Goal: Transaction & Acquisition: Book appointment/travel/reservation

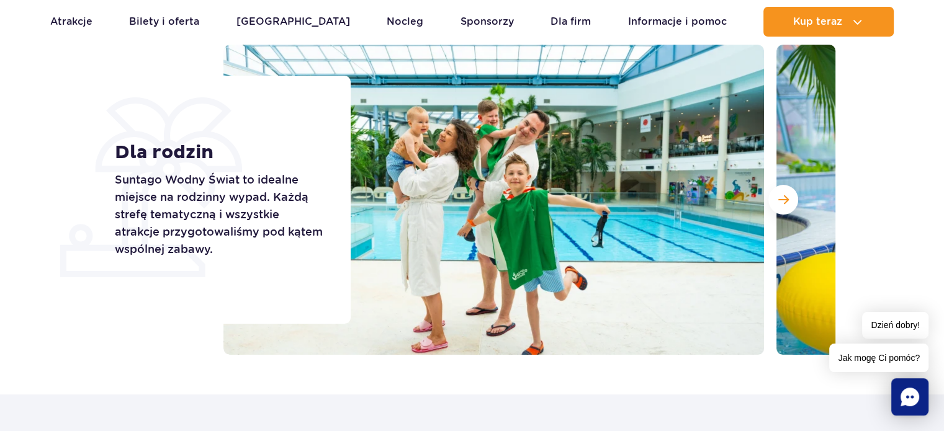
click at [911, 397] on icon "Chat" at bounding box center [910, 397] width 19 height 19
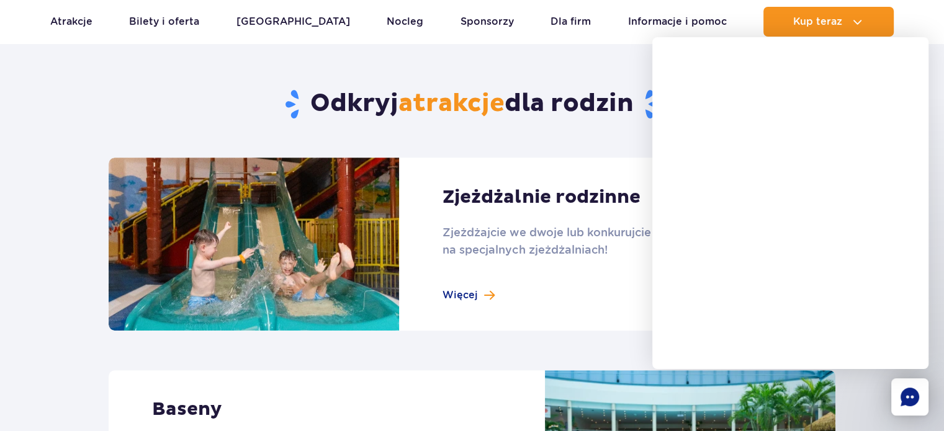
scroll to position [497, 0]
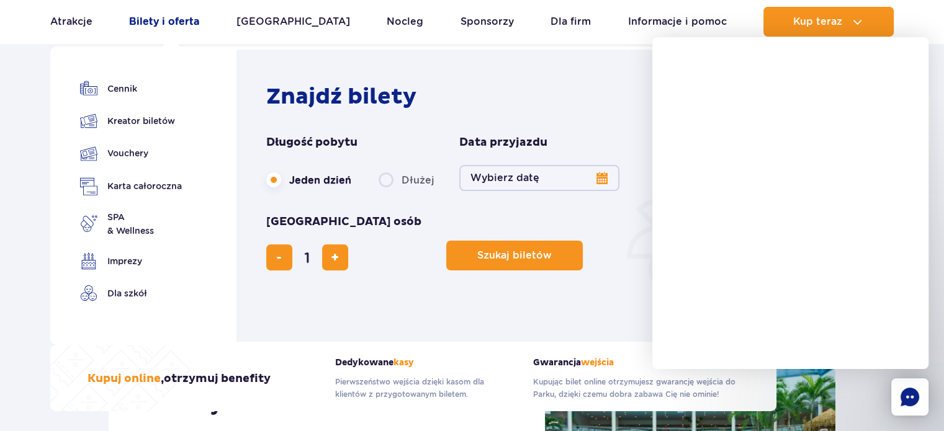
click at [161, 21] on link "Bilety i oferta" at bounding box center [164, 22] width 70 height 30
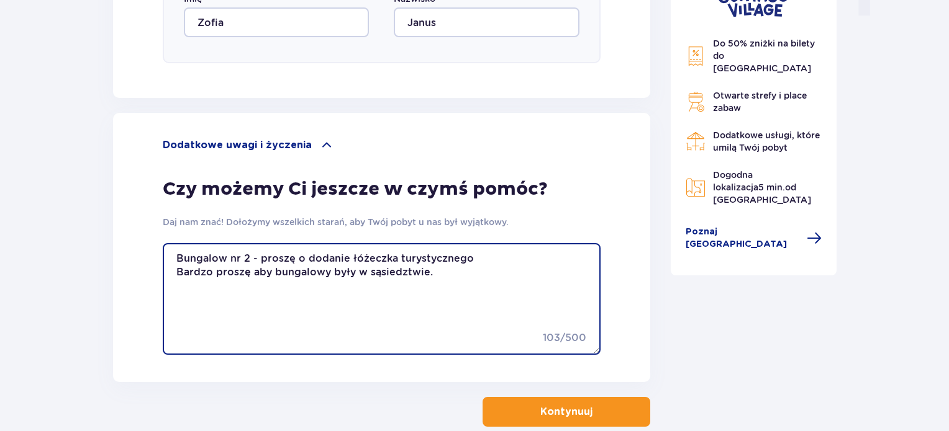
scroll to position [1392, 0]
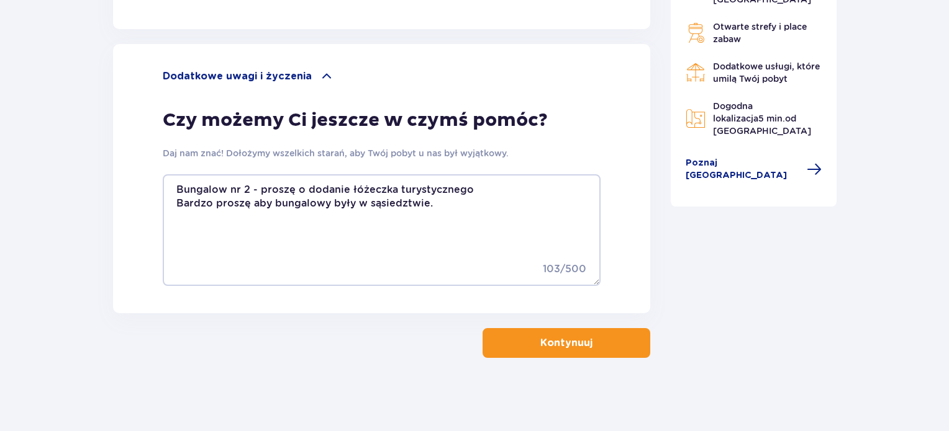
click at [585, 338] on button "Kontynuuj" at bounding box center [566, 343] width 168 height 30
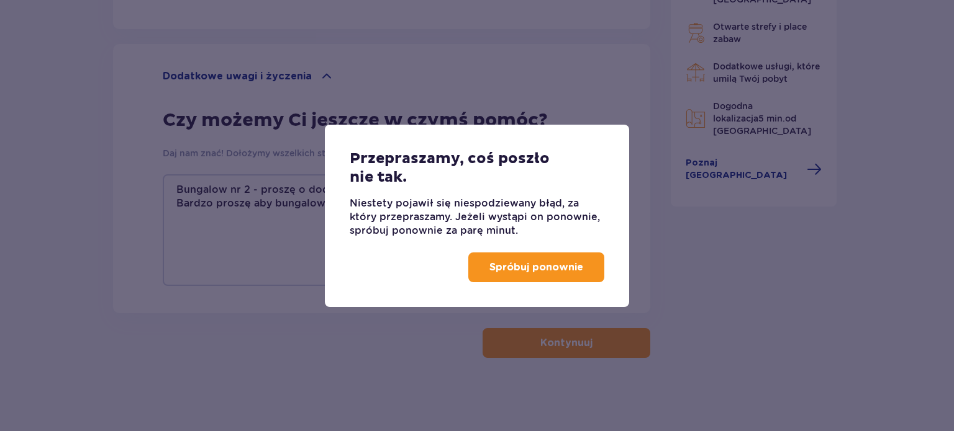
click at [553, 266] on p "Spróbuj ponownie" at bounding box center [536, 268] width 94 height 14
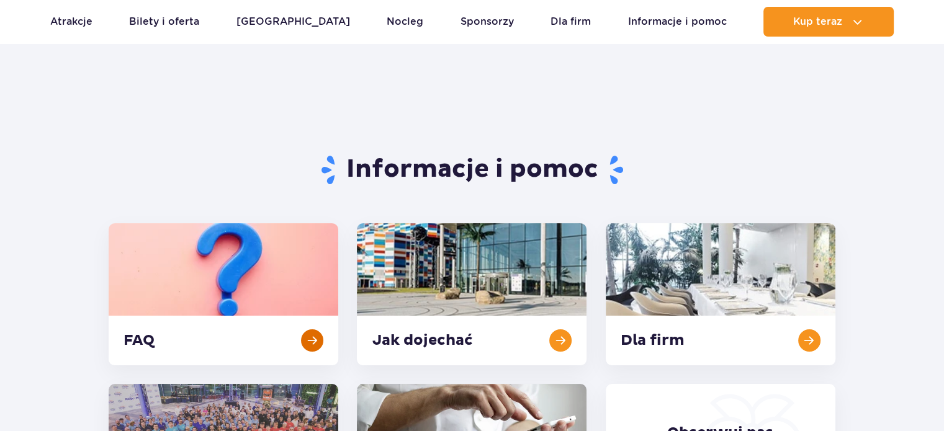
scroll to position [62, 0]
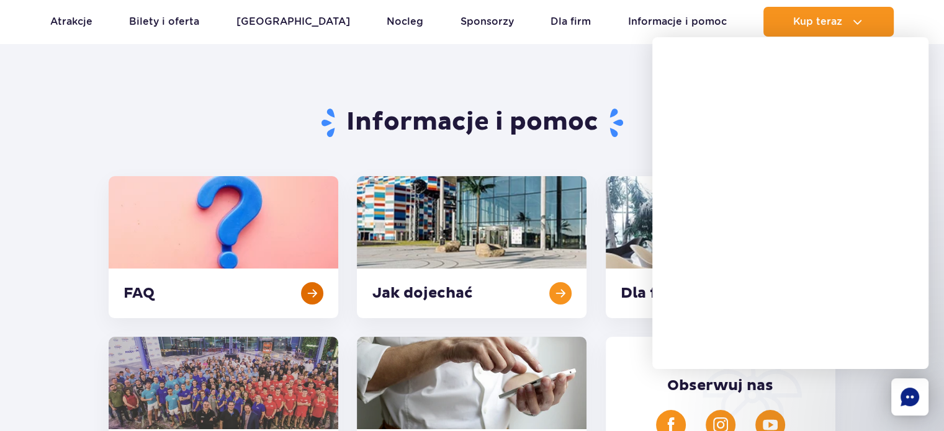
click at [309, 291] on link at bounding box center [224, 247] width 230 height 142
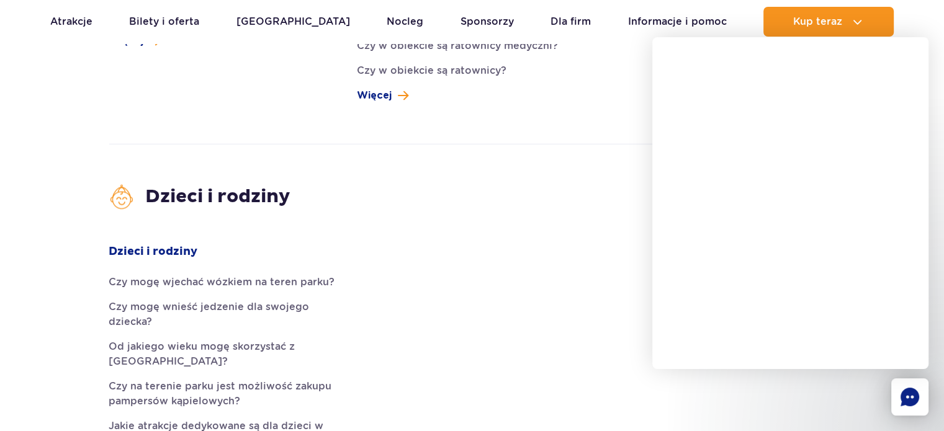
scroll to position [1925, 0]
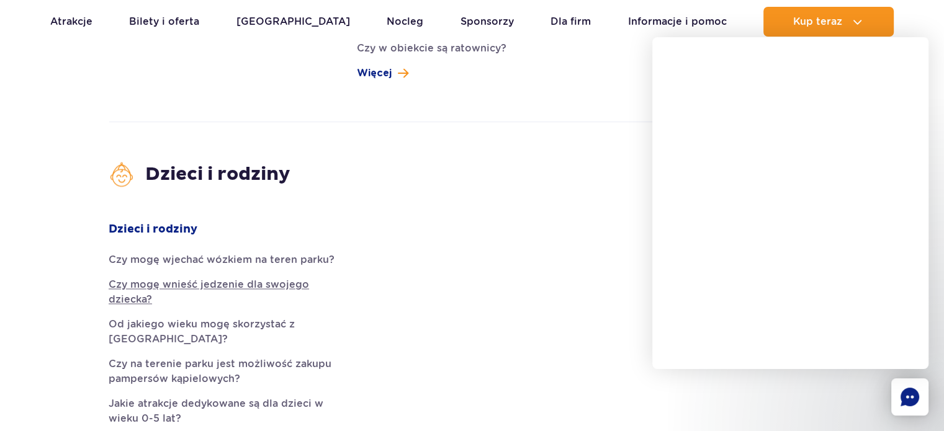
click at [153, 278] on link "Czy mogę wnieść jedzenie dla swojego dziecka?" at bounding box center [224, 293] width 230 height 30
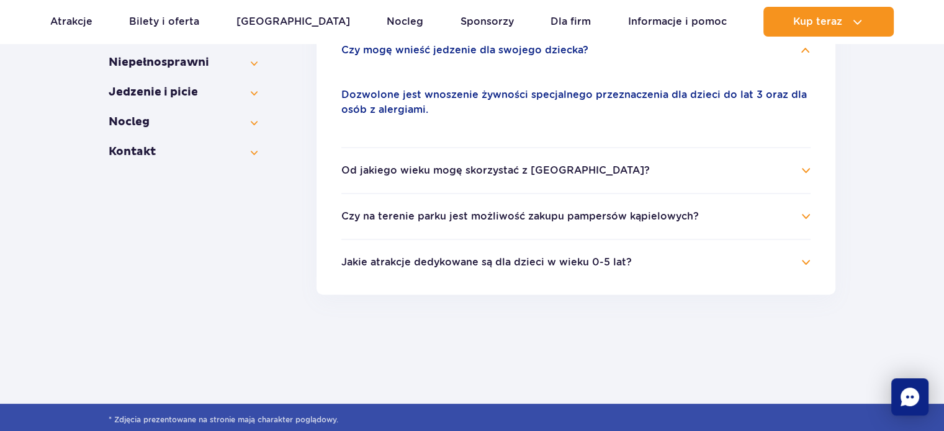
scroll to position [386, 0]
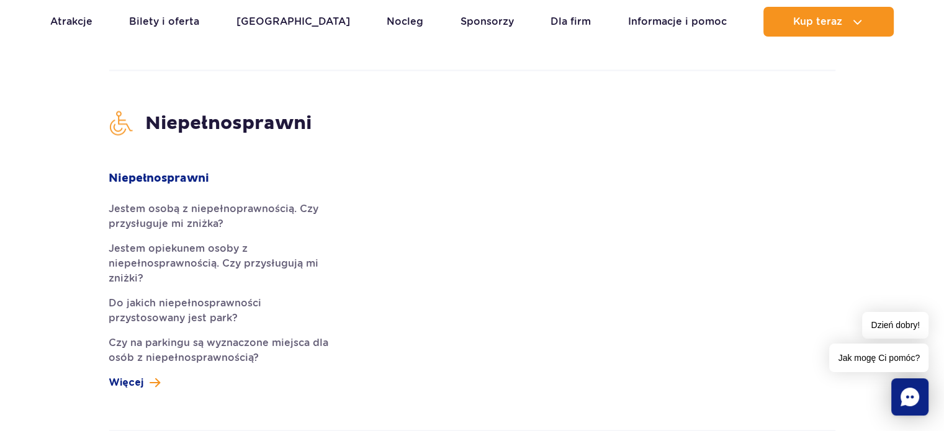
scroll to position [2359, 0]
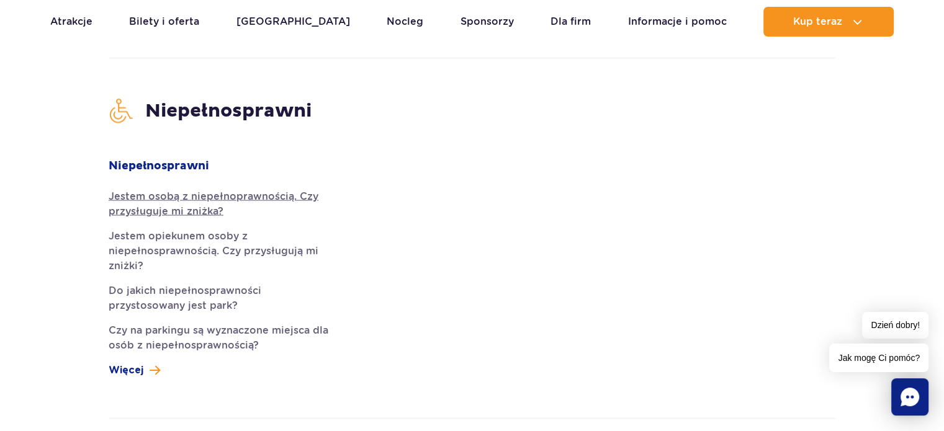
click at [279, 189] on link "Jestem osobą z niepełnoprawnością. Czy przysługuje mi zniżka?" at bounding box center [224, 204] width 230 height 30
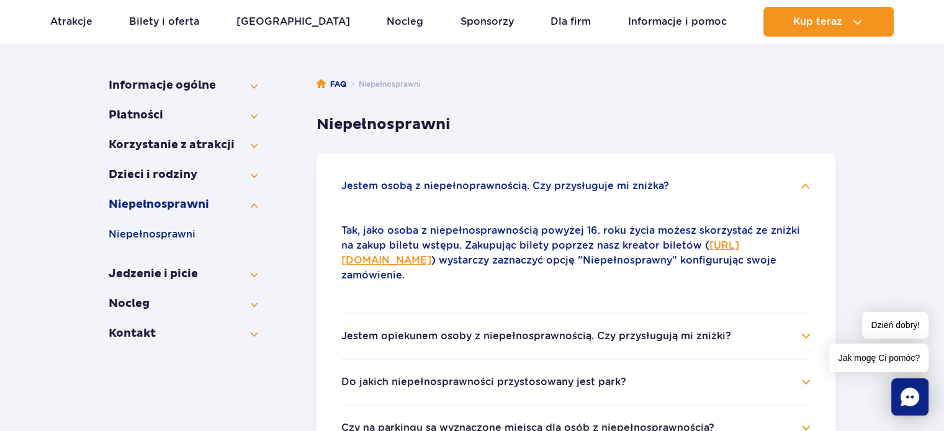
scroll to position [170, 0]
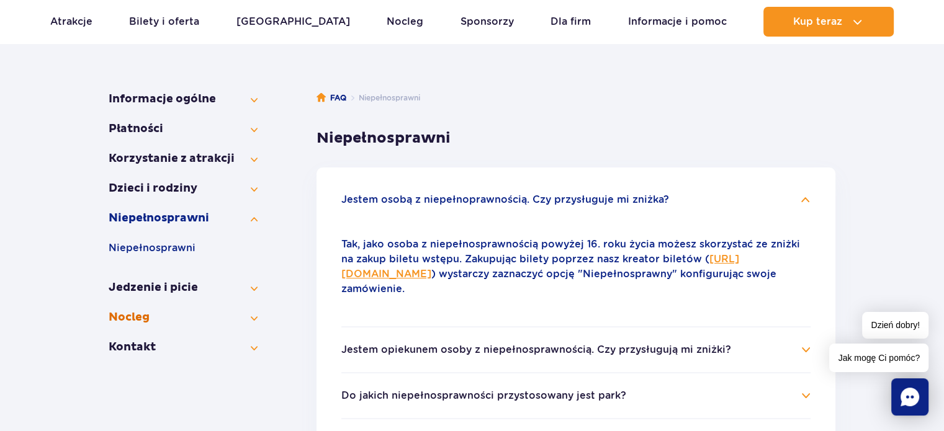
click at [246, 317] on button "Nocleg" at bounding box center [183, 317] width 149 height 15
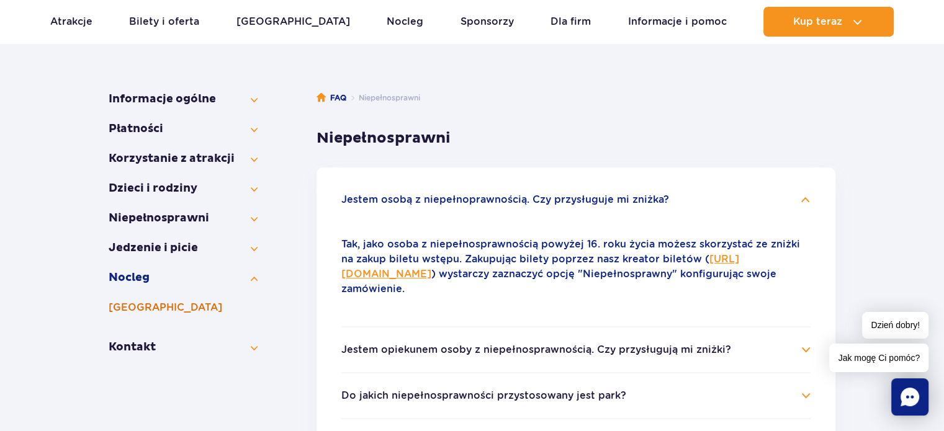
click at [187, 312] on button "[GEOGRAPHIC_DATA]" at bounding box center [183, 307] width 149 height 15
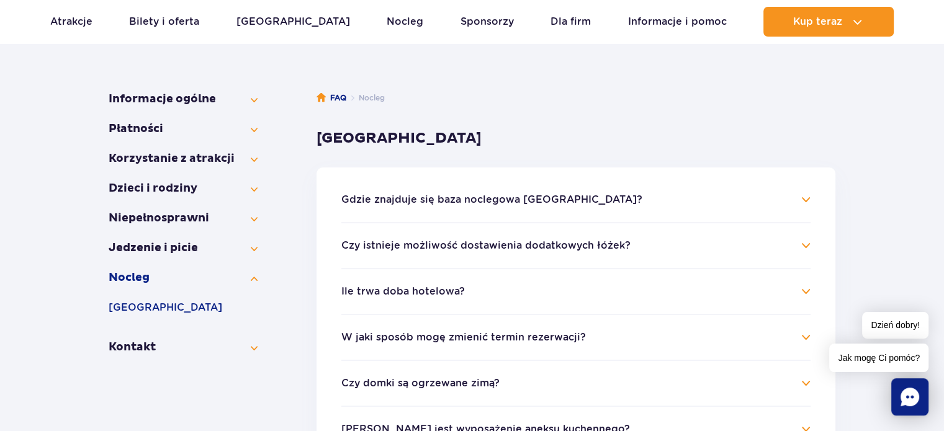
click at [381, 242] on button "Czy istnieje możliwość dostawienia dodatkowych łóżek?" at bounding box center [485, 245] width 289 height 11
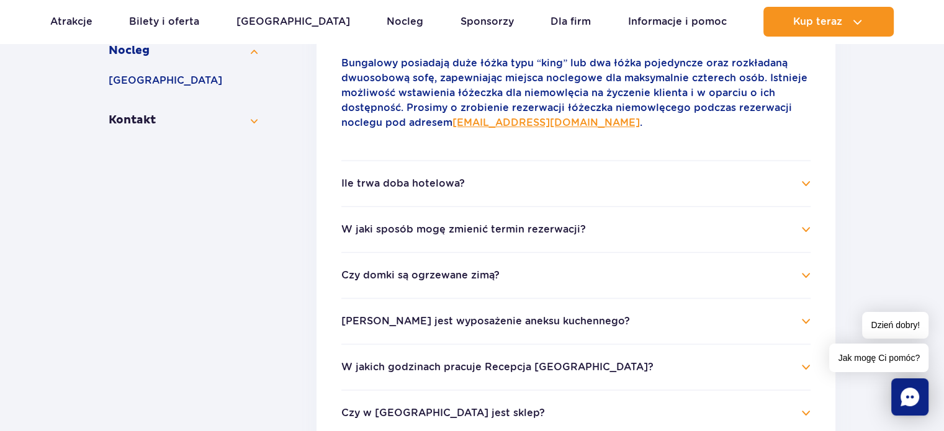
scroll to position [418, 0]
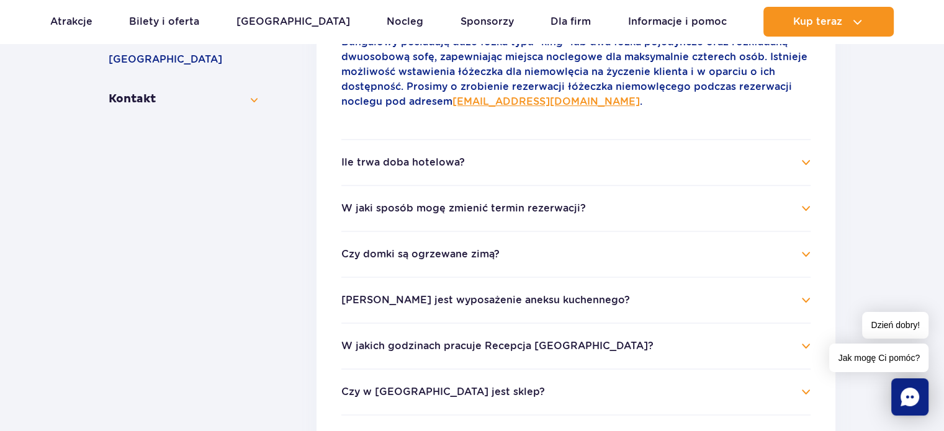
click at [420, 295] on button "Jakie jest wyposażenie aneksu kuchennego?" at bounding box center [485, 300] width 289 height 11
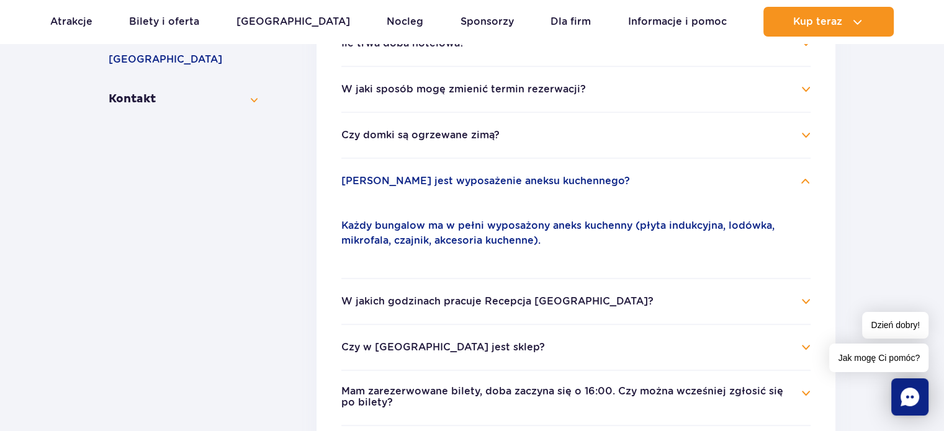
scroll to position [481, 0]
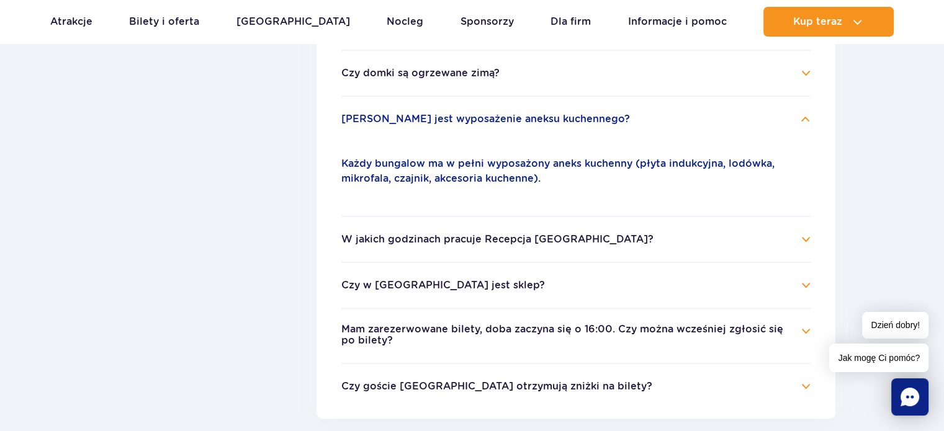
click at [392, 278] on h4 "Czy w Suntago Village jest sklep?" at bounding box center [575, 285] width 469 height 15
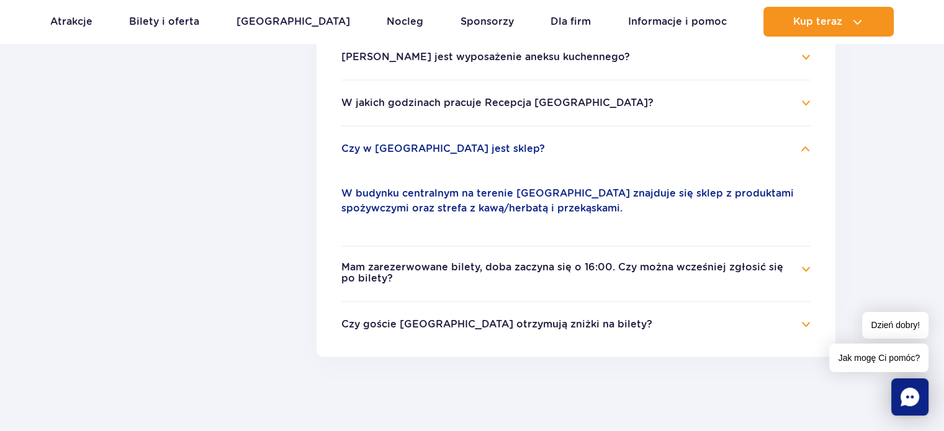
scroll to position [605, 0]
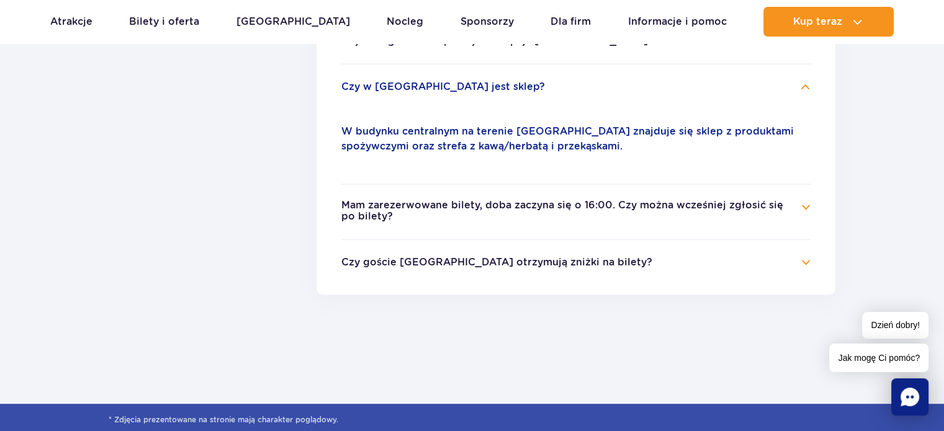
click at [366, 257] on button "Czy goście Suntago Village otrzymują zniżki na bilety?" at bounding box center [496, 262] width 311 height 11
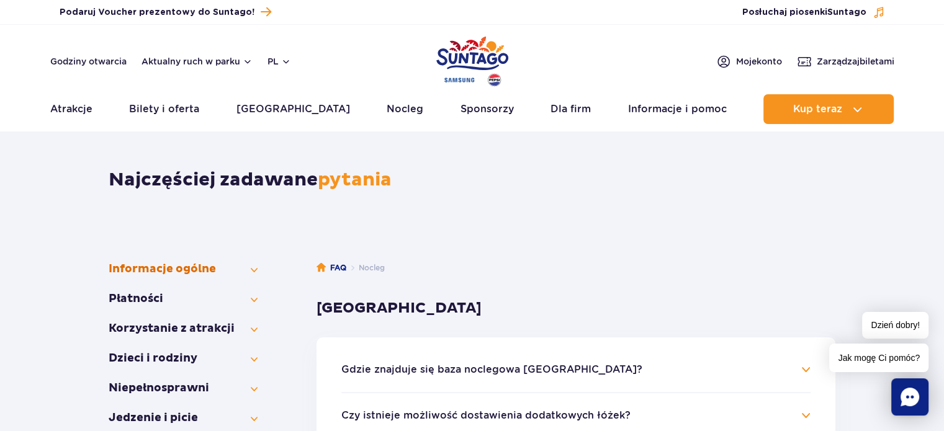
click at [255, 272] on button "Informacje ogólne" at bounding box center [183, 269] width 149 height 15
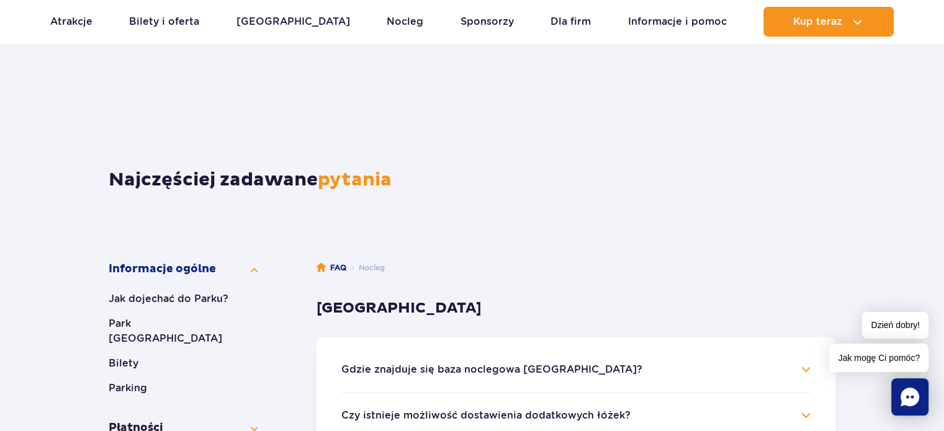
scroll to position [124, 0]
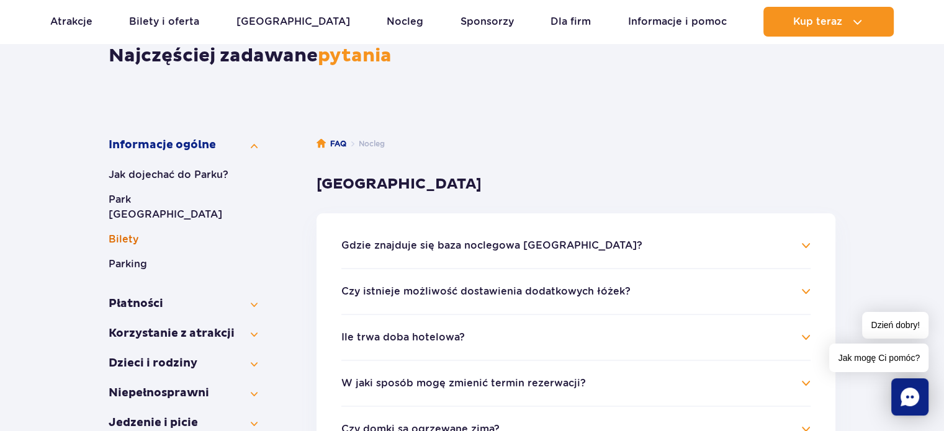
click at [131, 232] on button "Bilety" at bounding box center [183, 239] width 149 height 15
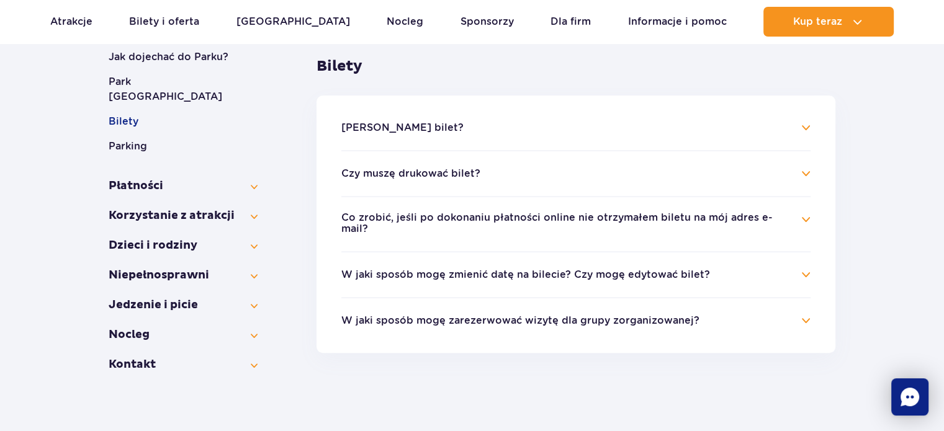
scroll to position [248, 0]
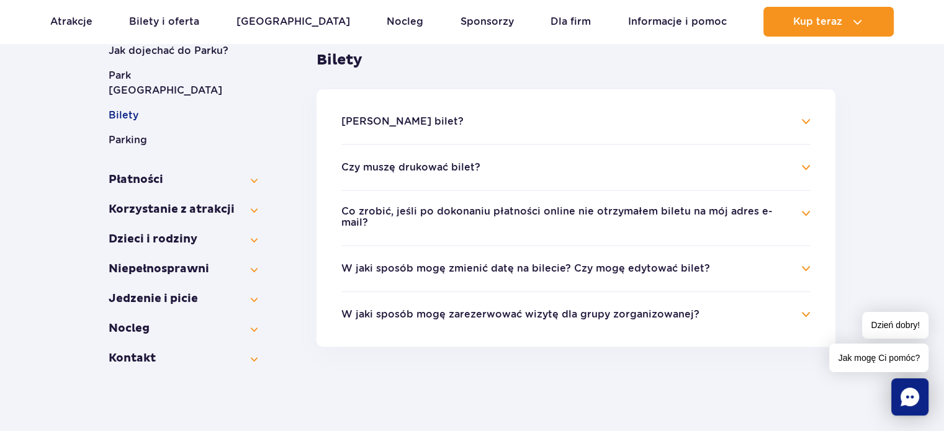
click at [534, 126] on h4 "Jak kupić bilet?" at bounding box center [575, 121] width 469 height 15
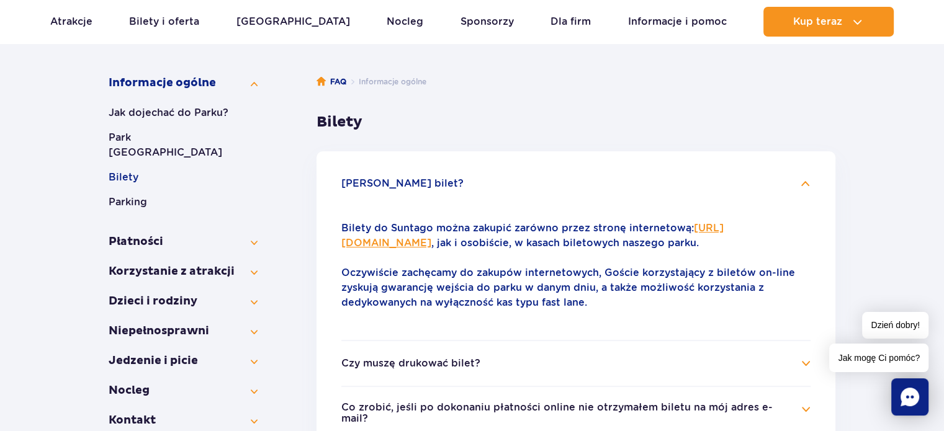
scroll to position [186, 0]
click at [241, 235] on button "Płatności" at bounding box center [183, 242] width 149 height 15
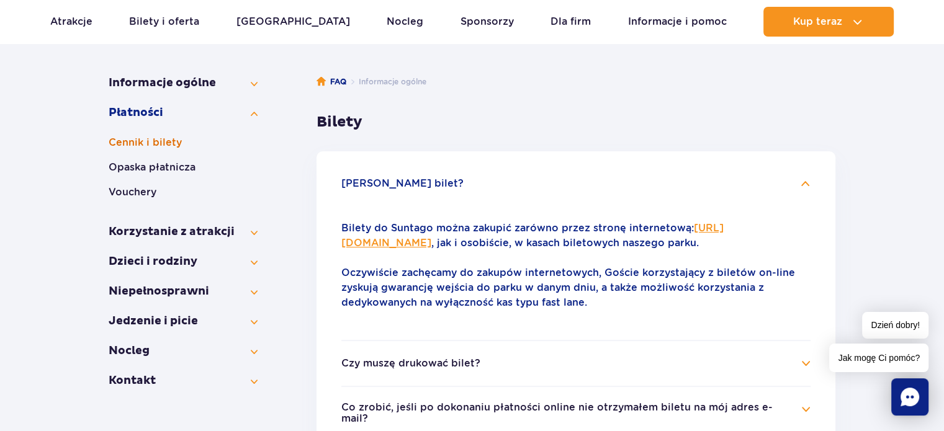
click at [179, 148] on button "Cennik i bilety" at bounding box center [183, 142] width 149 height 15
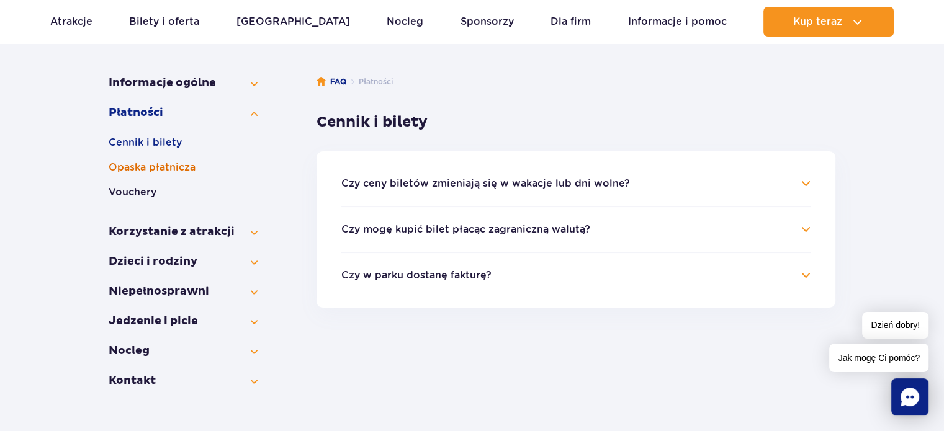
click at [143, 169] on button "Opaska płatnicza" at bounding box center [183, 167] width 149 height 15
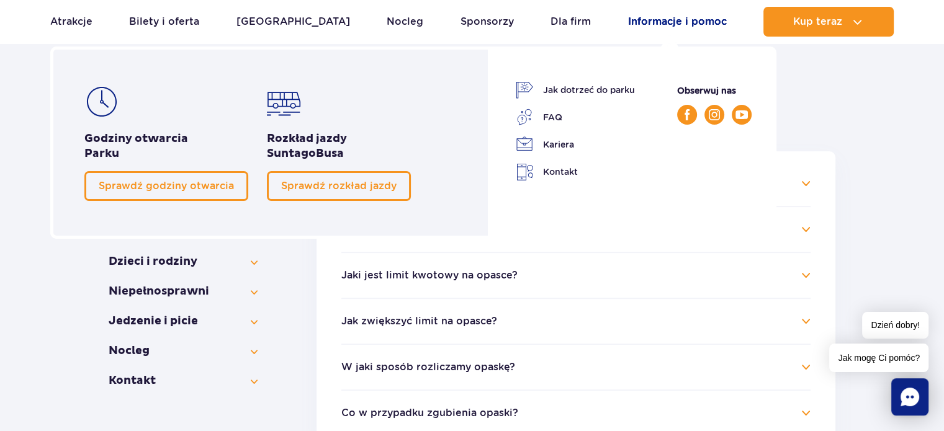
click at [673, 14] on link "Informacje i pomoc" at bounding box center [677, 22] width 99 height 30
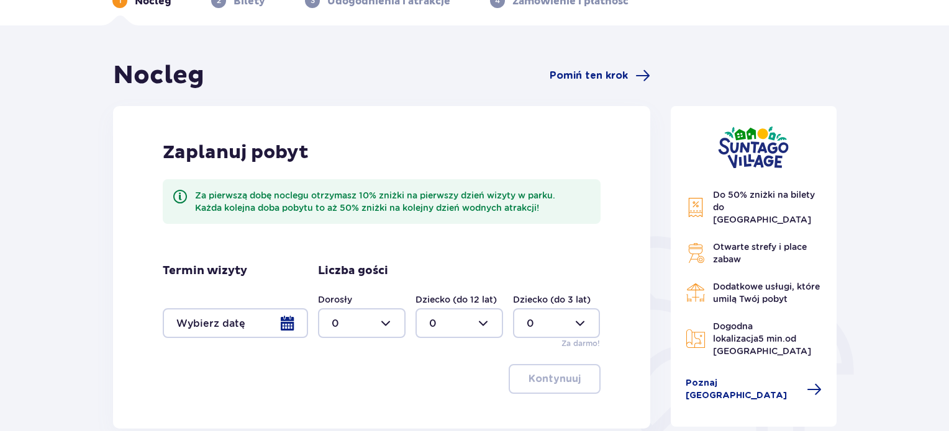
scroll to position [248, 0]
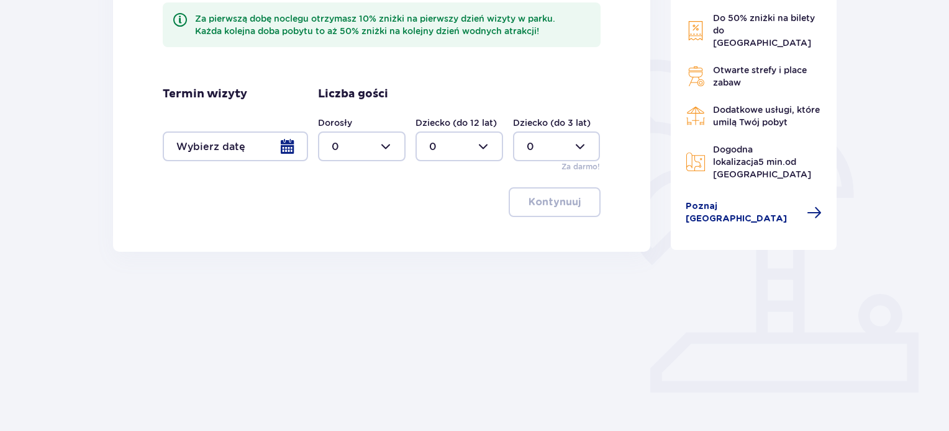
click at [286, 147] on div at bounding box center [235, 147] width 145 height 30
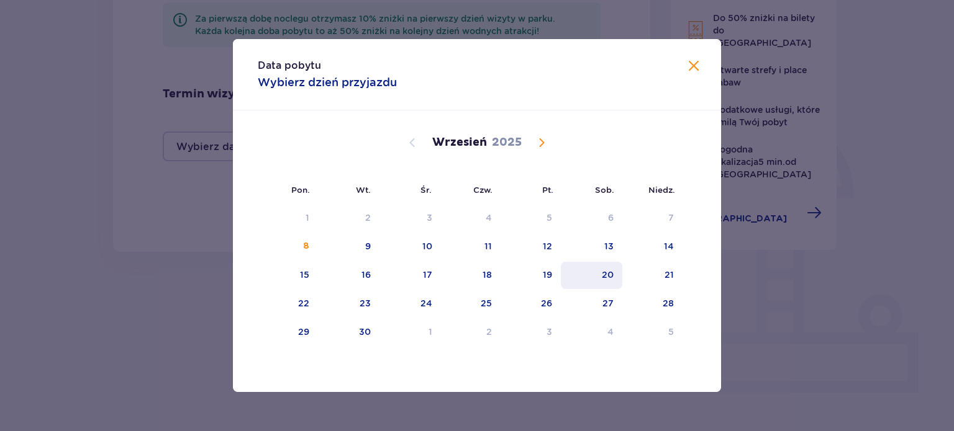
drag, startPoint x: 549, startPoint y: 276, endPoint x: 571, endPoint y: 278, distance: 22.4
click at [571, 278] on tr "15 16 17 18 19 20 21" at bounding box center [470, 275] width 425 height 27
click at [545, 278] on div "19" at bounding box center [547, 275] width 9 height 12
click at [591, 277] on div "20" at bounding box center [591, 275] width 61 height 27
type input "19.09.25 - 20.09.25"
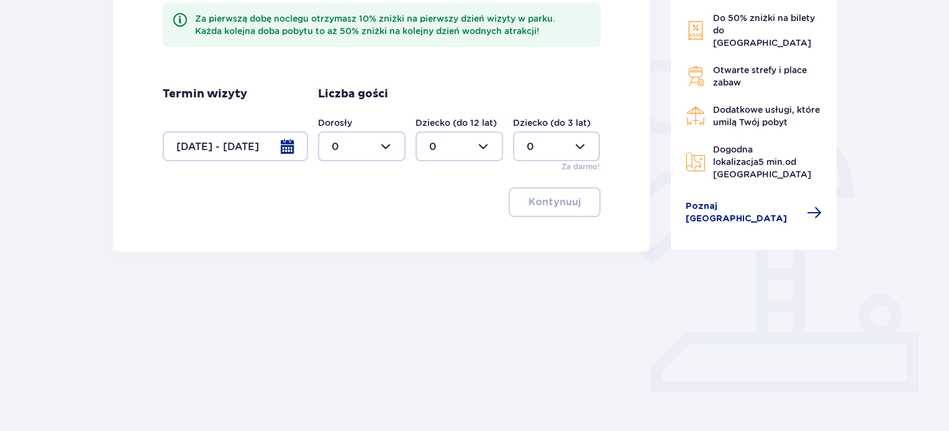
click at [389, 145] on div at bounding box center [362, 147] width 88 height 30
click at [365, 187] on div "5" at bounding box center [362, 191] width 60 height 14
type input "5"
click at [453, 139] on div at bounding box center [459, 147] width 88 height 30
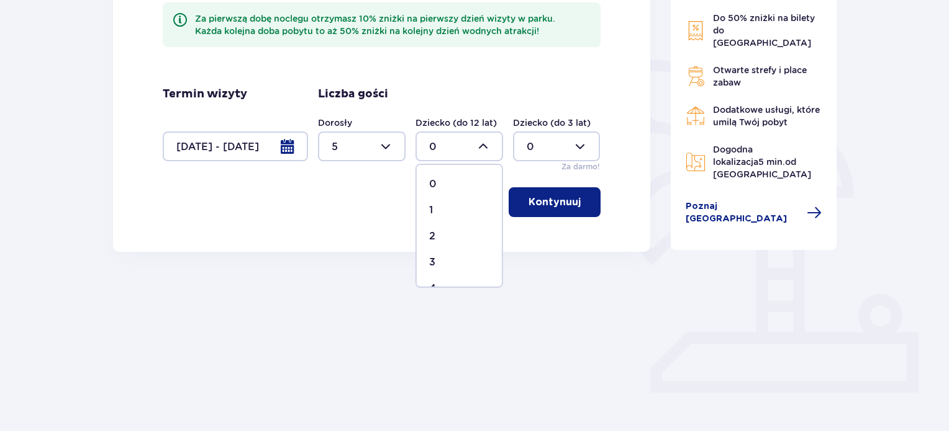
click at [447, 233] on div "2" at bounding box center [459, 237] width 60 height 14
type input "2"
click at [528, 153] on div at bounding box center [557, 147] width 88 height 30
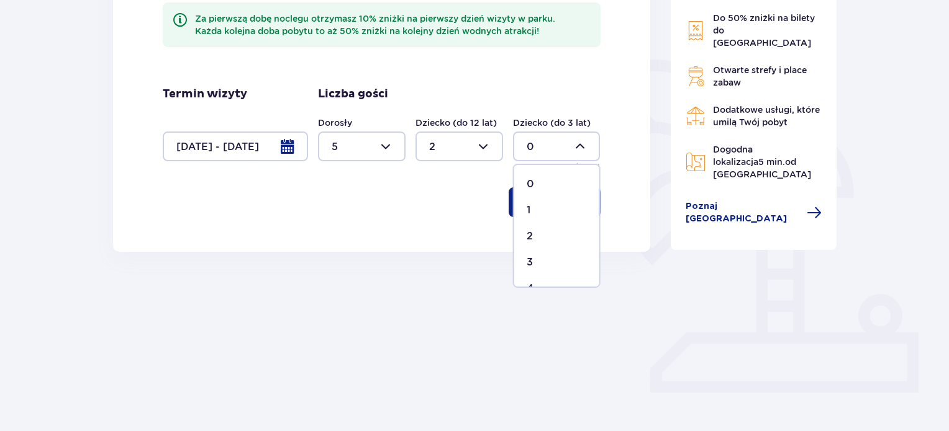
click at [539, 232] on div "2" at bounding box center [556, 237] width 60 height 14
type input "2"
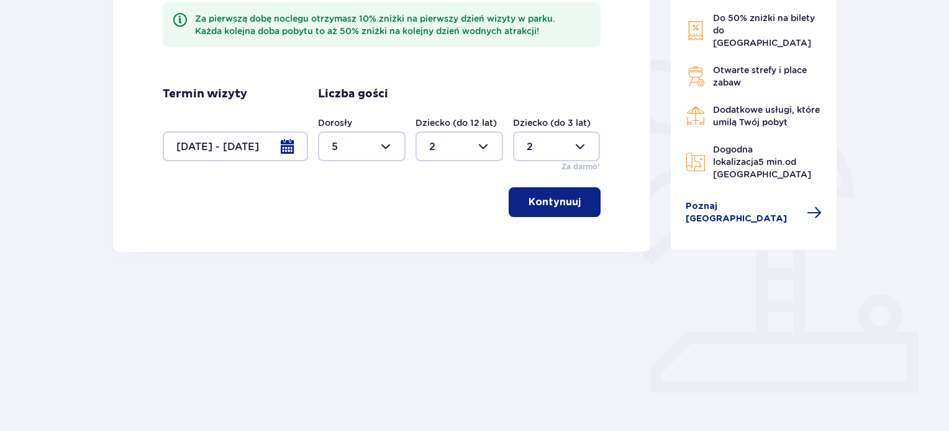
click at [543, 205] on p "Kontynuuj" at bounding box center [554, 203] width 52 height 14
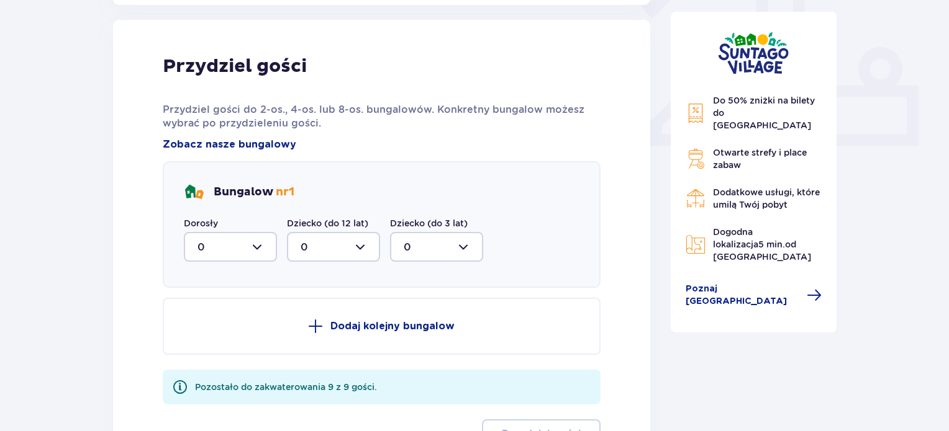
scroll to position [500, 0]
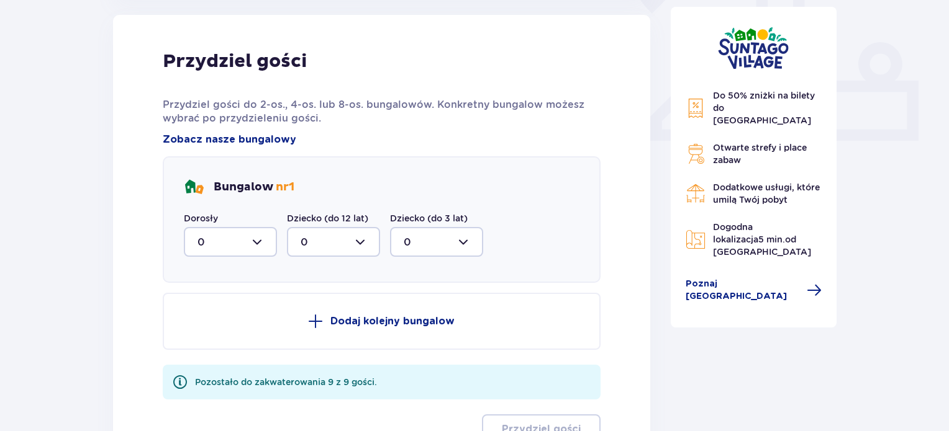
click at [243, 238] on div at bounding box center [230, 242] width 93 height 30
click at [234, 331] on div "2" at bounding box center [230, 332] width 66 height 14
type input "2"
click at [335, 244] on div at bounding box center [333, 242] width 93 height 30
click at [323, 334] on div "2" at bounding box center [333, 332] width 66 height 14
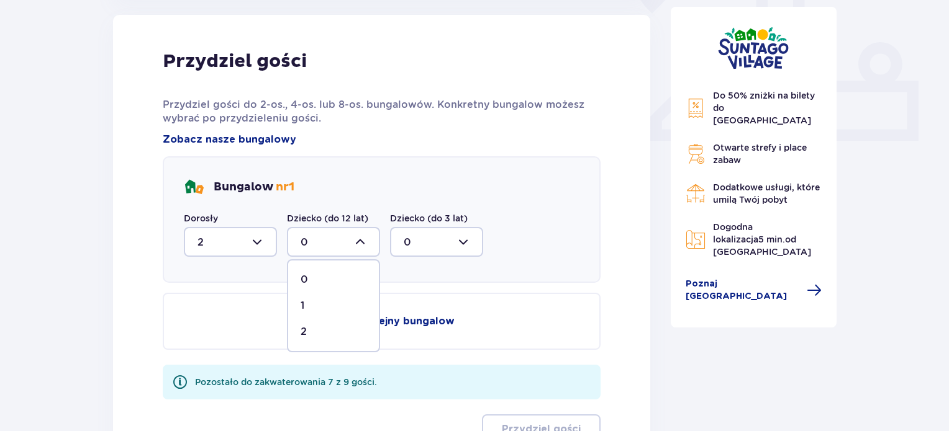
type input "2"
click at [445, 237] on div at bounding box center [436, 242] width 93 height 30
click at [423, 304] on div "1" at bounding box center [437, 306] width 66 height 14
type input "1"
click at [328, 240] on div at bounding box center [333, 242] width 93 height 30
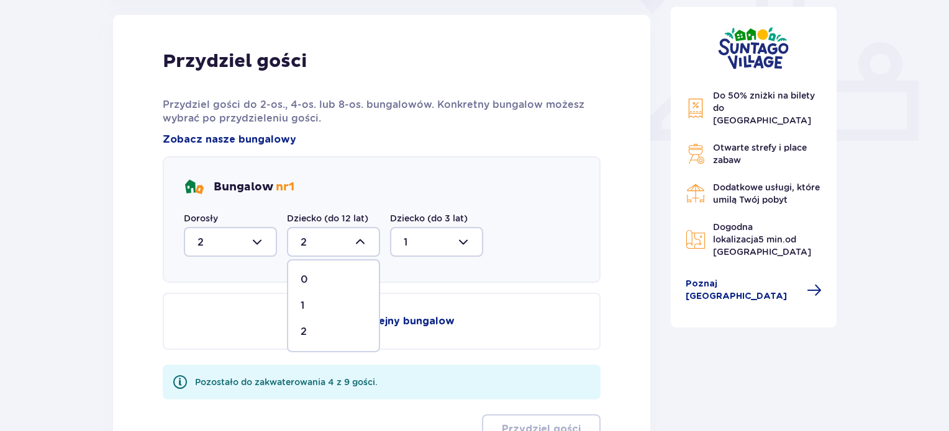
click at [315, 299] on div "1" at bounding box center [333, 306] width 66 height 14
type input "1"
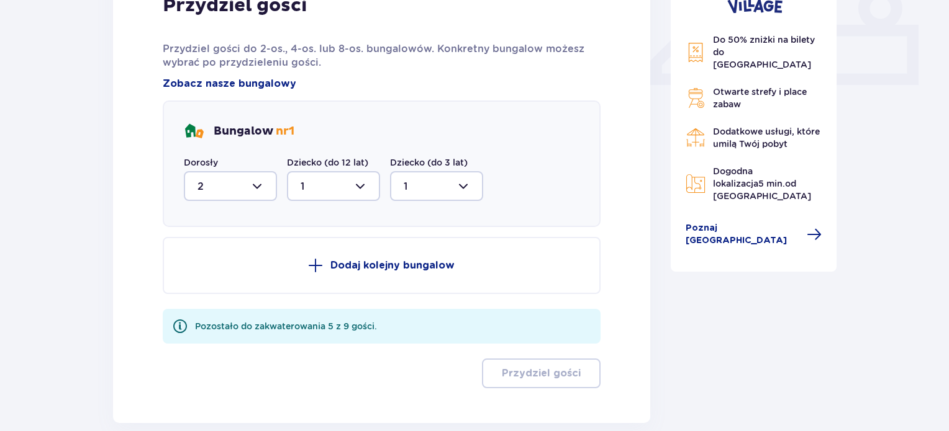
scroll to position [621, 0]
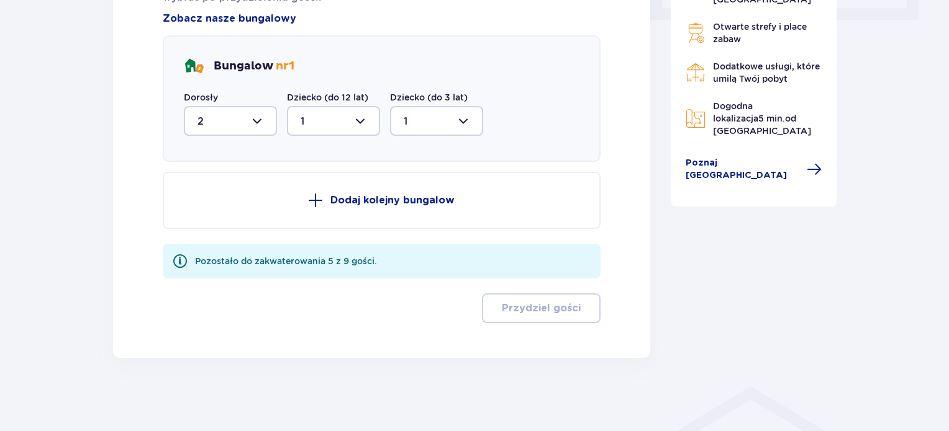
click at [361, 201] on p "Dodaj kolejny bungalow" at bounding box center [392, 201] width 124 height 14
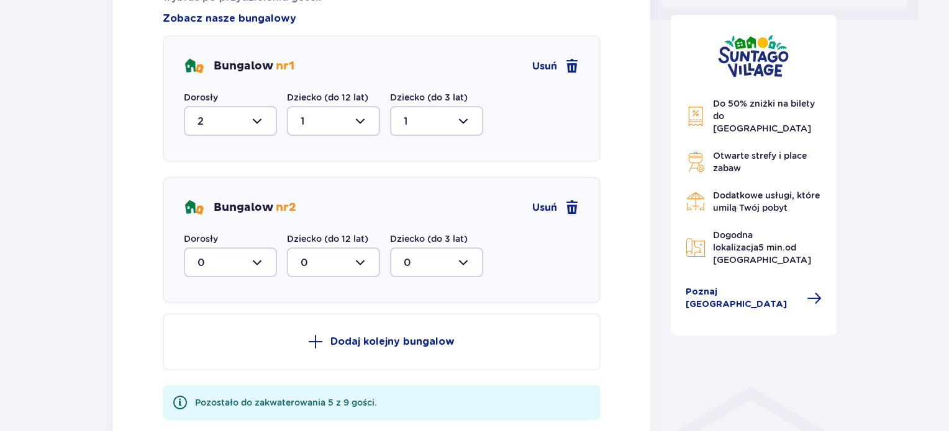
click at [216, 263] on div at bounding box center [230, 263] width 93 height 30
click at [217, 372] on div "3" at bounding box center [230, 379] width 66 height 14
type input "3"
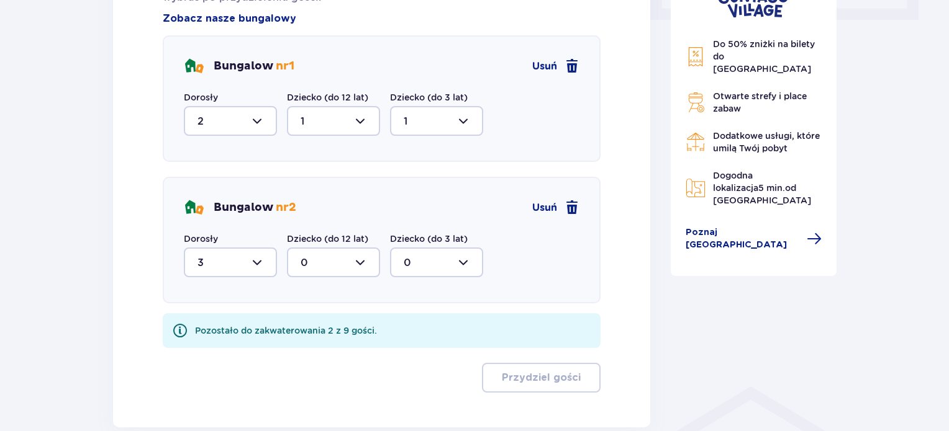
click at [348, 258] on div at bounding box center [333, 263] width 93 height 30
click at [317, 324] on div "1" at bounding box center [333, 327] width 66 height 14
type input "1"
click at [430, 263] on div at bounding box center [436, 263] width 93 height 30
click at [412, 323] on div "1" at bounding box center [437, 327] width 66 height 14
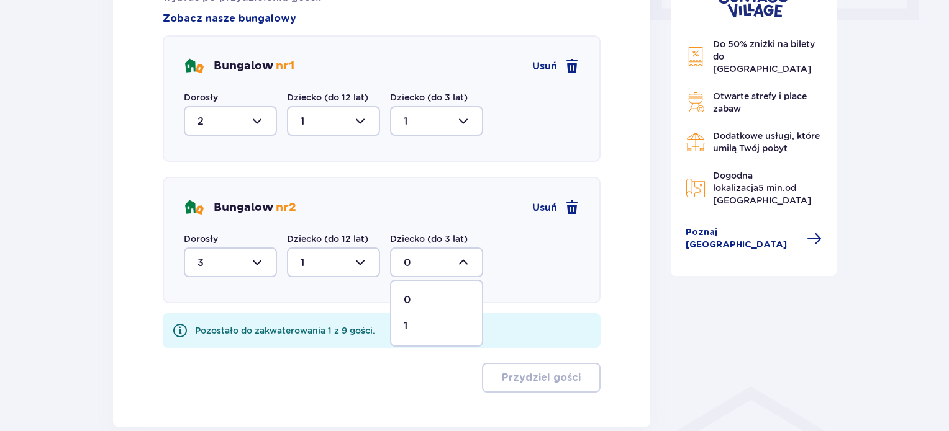
type input "1"
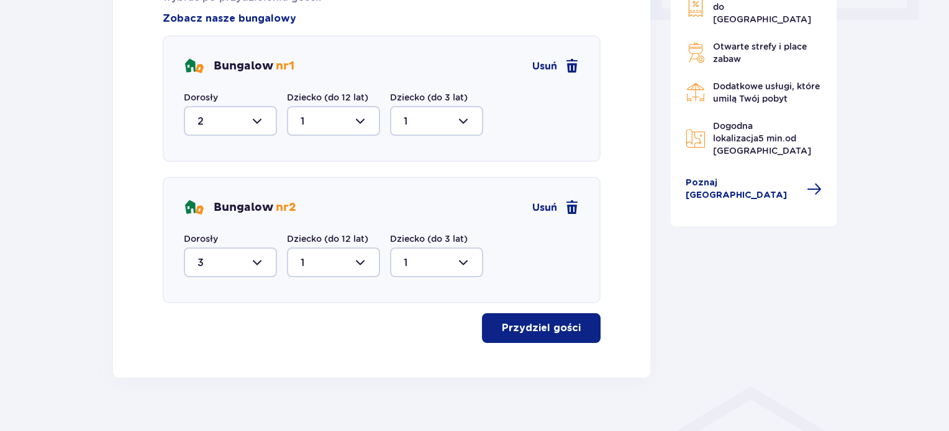
click at [531, 327] on p "Przydziel gości" at bounding box center [541, 329] width 79 height 14
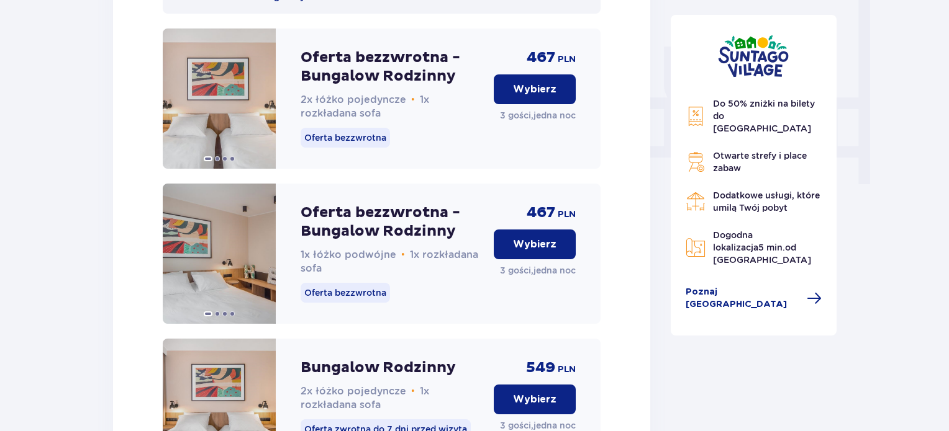
scroll to position [1185, 0]
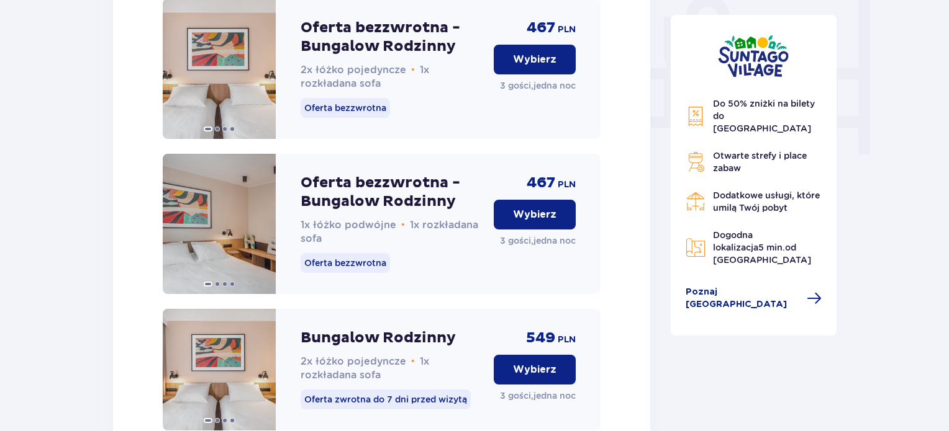
click at [531, 222] on p "Wybierz" at bounding box center [534, 215] width 43 height 14
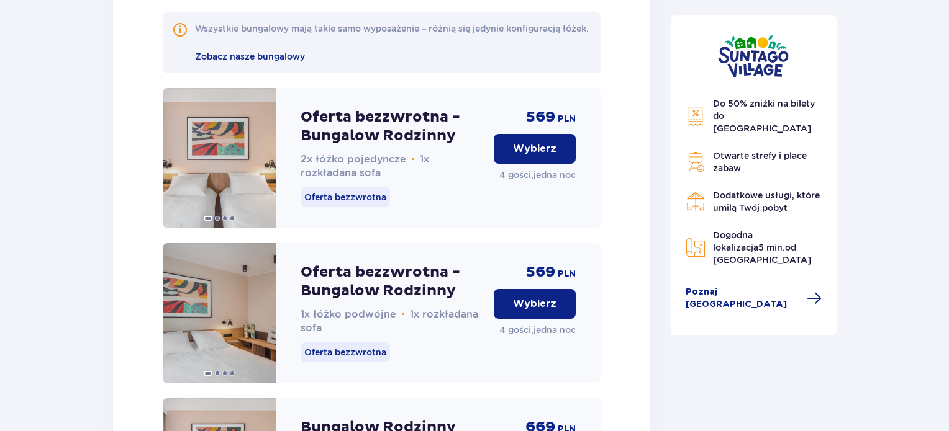
scroll to position [3859, 0]
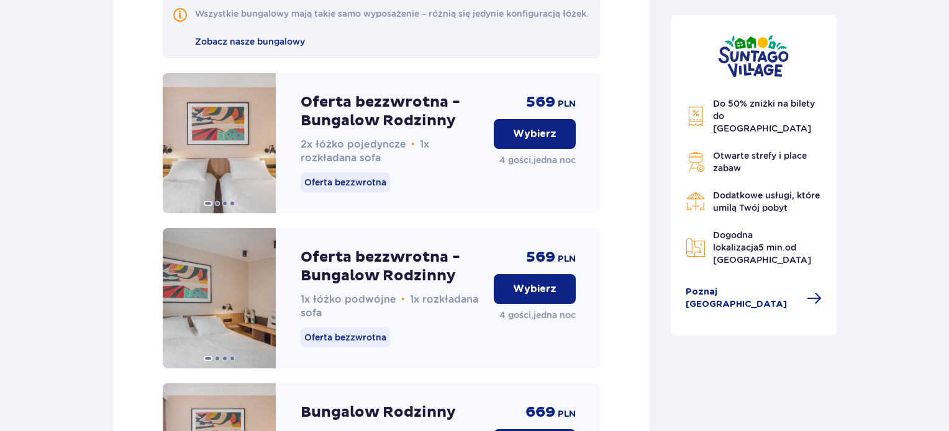
click at [534, 291] on p "Wybierz" at bounding box center [534, 289] width 43 height 14
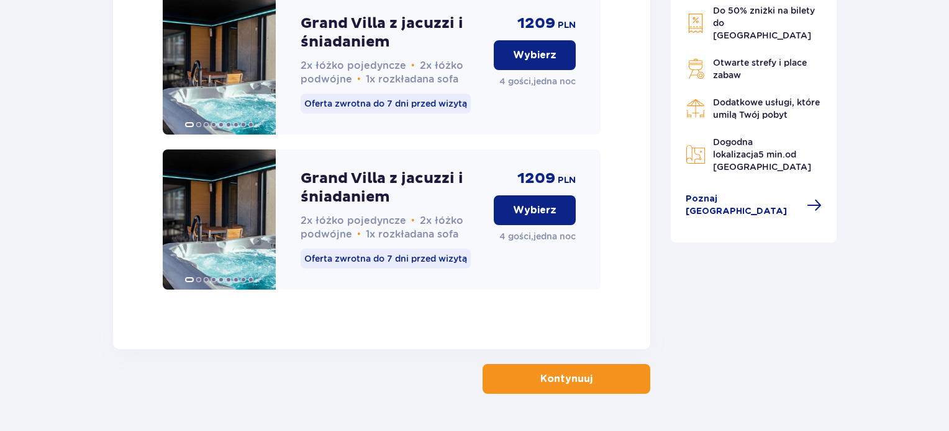
scroll to position [6159, 0]
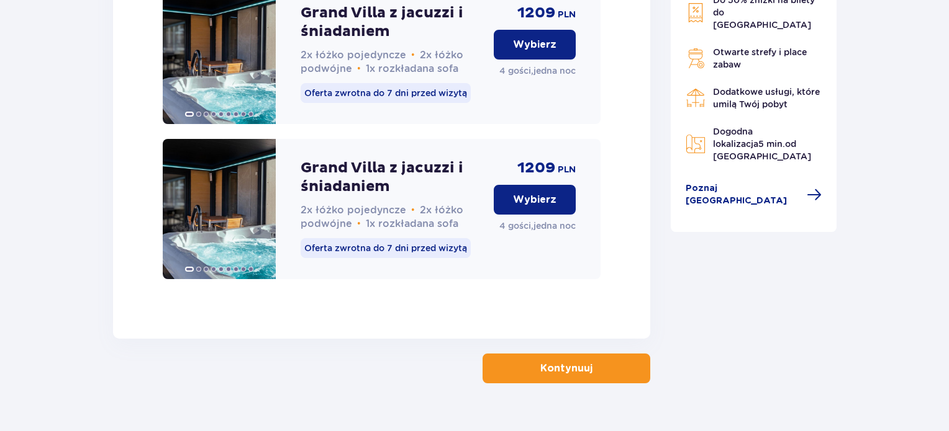
click at [551, 362] on p "Kontynuuj" at bounding box center [566, 369] width 52 height 14
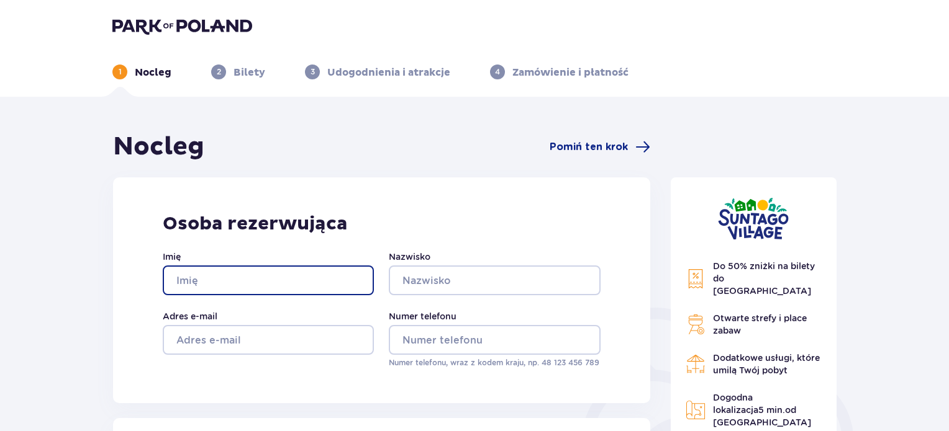
click at [259, 274] on input "Imię" at bounding box center [268, 281] width 211 height 30
type input "Marzna"
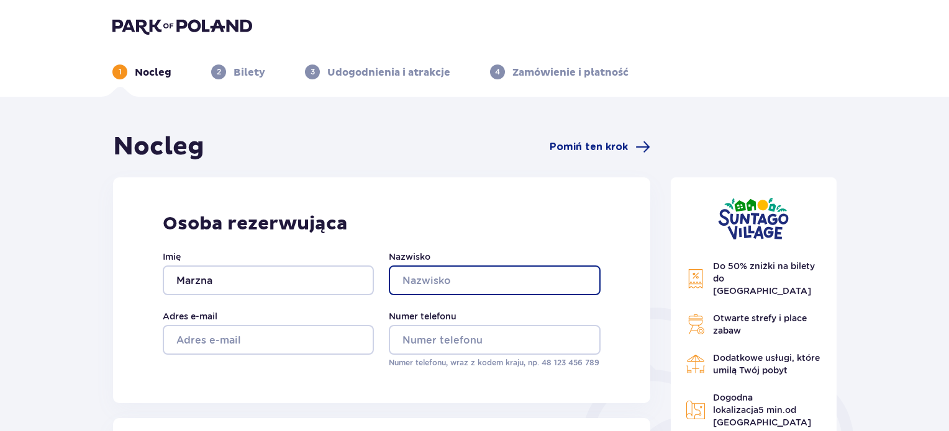
type input "Nowicka"
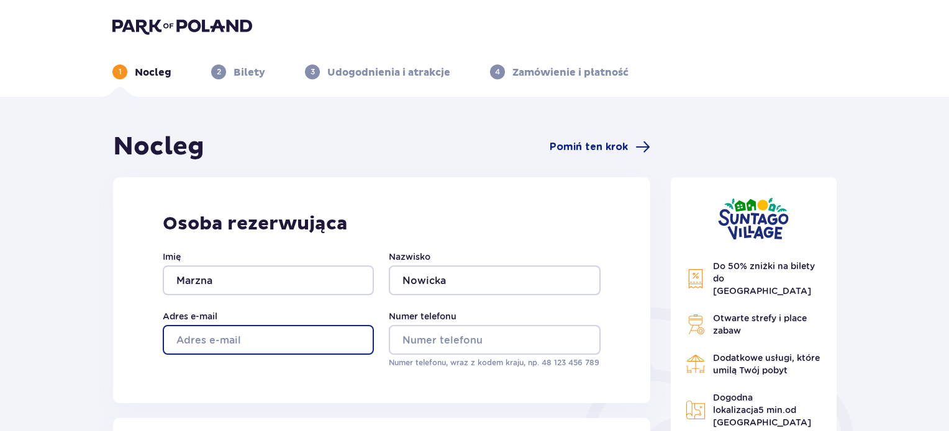
type input "marzena.nowickaa@gmail.com"
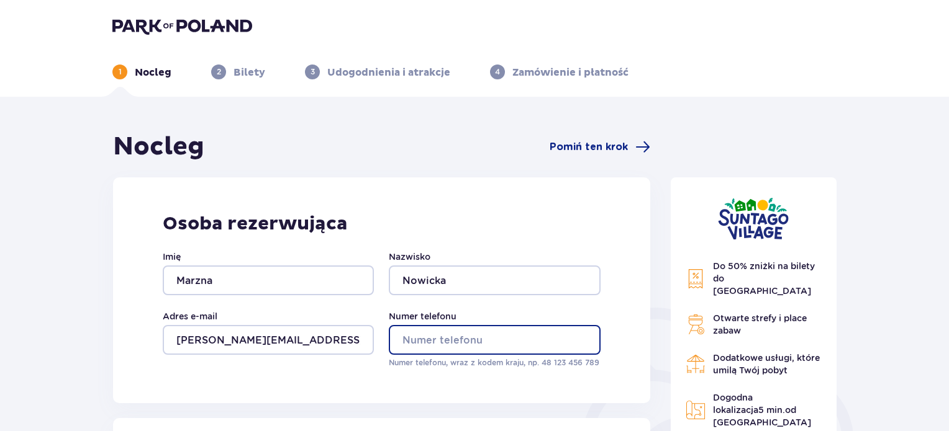
type input "502195274"
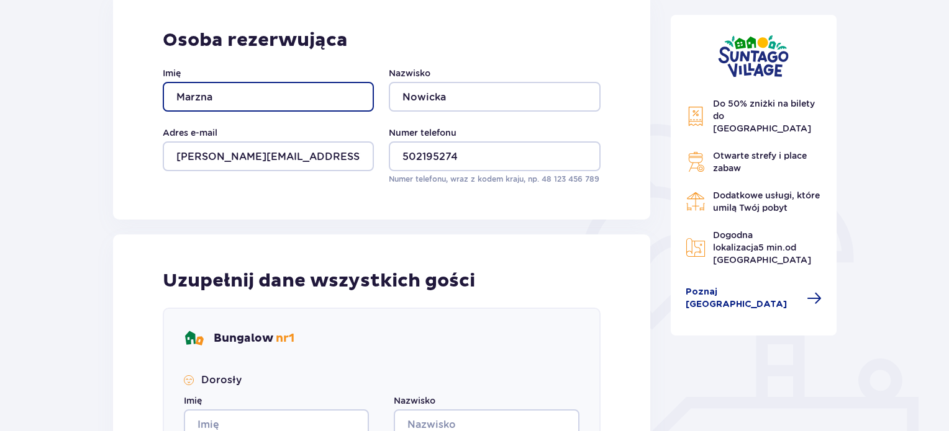
scroll to position [186, 0]
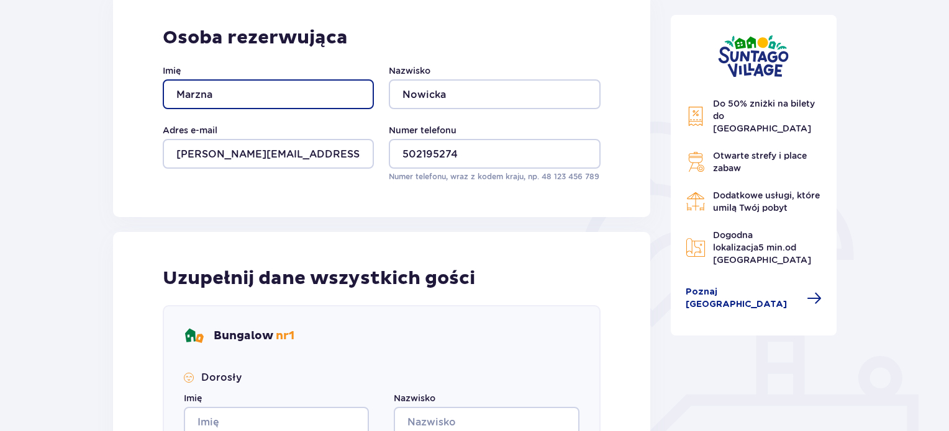
click at [200, 94] on input "Marzna" at bounding box center [268, 94] width 211 height 30
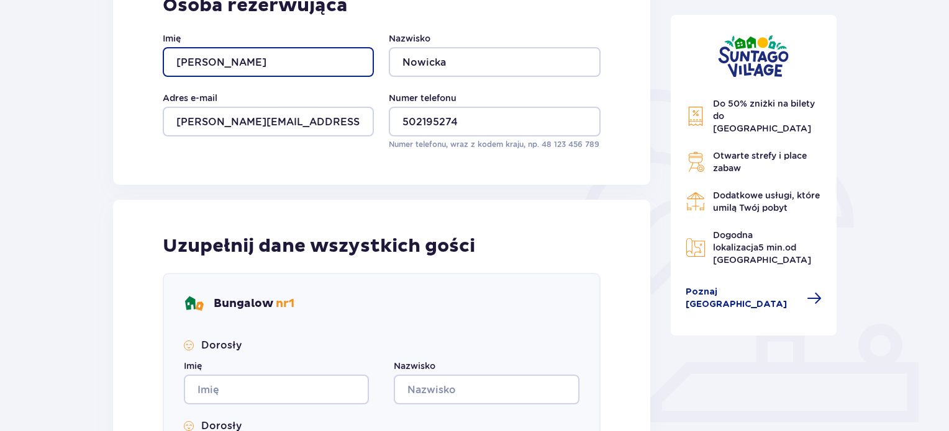
scroll to position [310, 0]
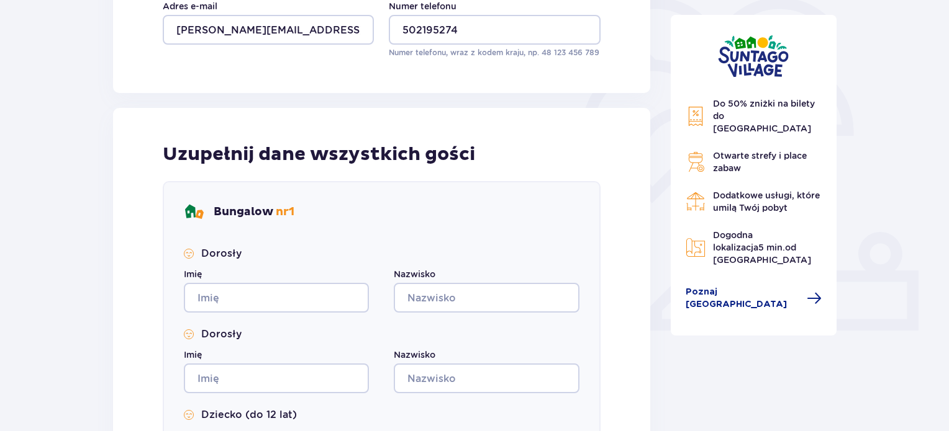
type input "Marzena"
click at [280, 298] on input "Imię" at bounding box center [276, 298] width 185 height 30
type input "Marzna"
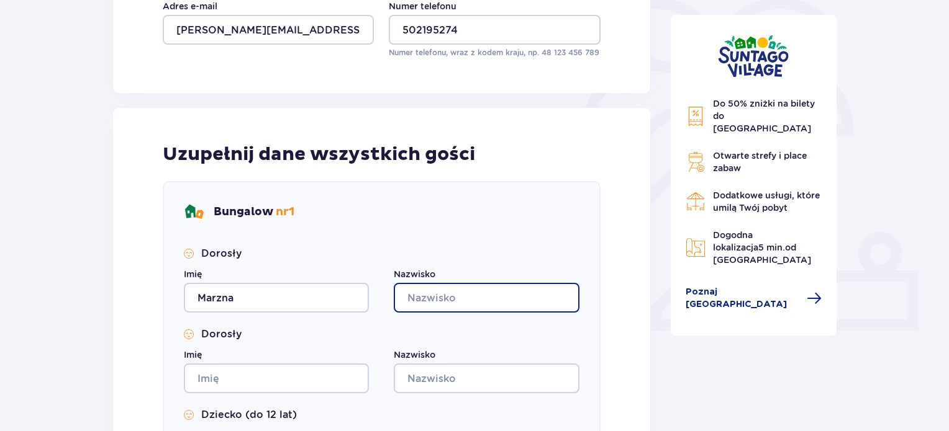
type input "Nowicka"
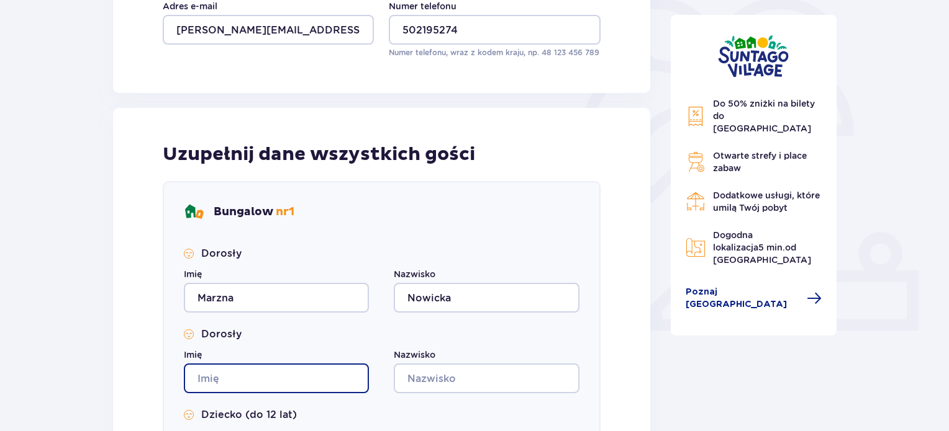
type input "Marzna"
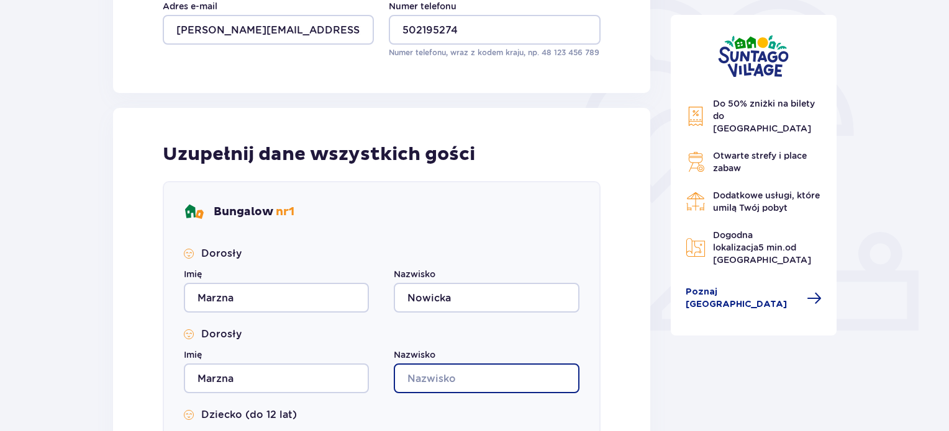
type input "Nowicka"
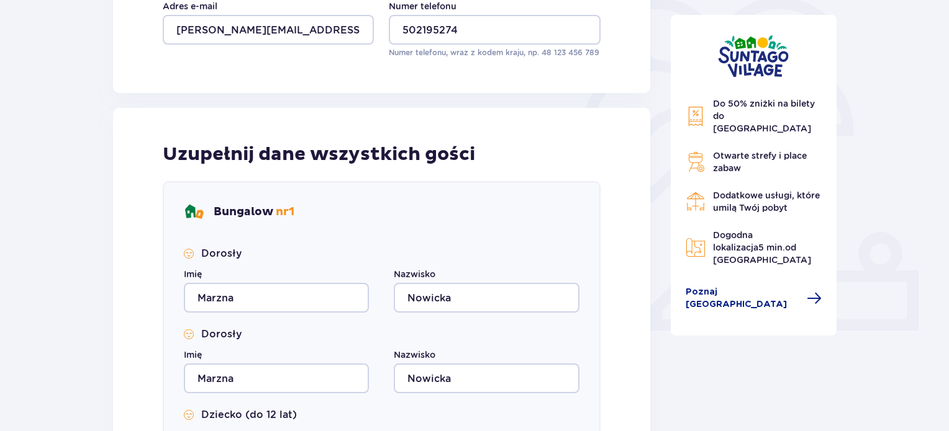
type input "Marzna"
type input "Nowicka"
type input "Marzna"
type input "Nowicka"
type input "Marzna"
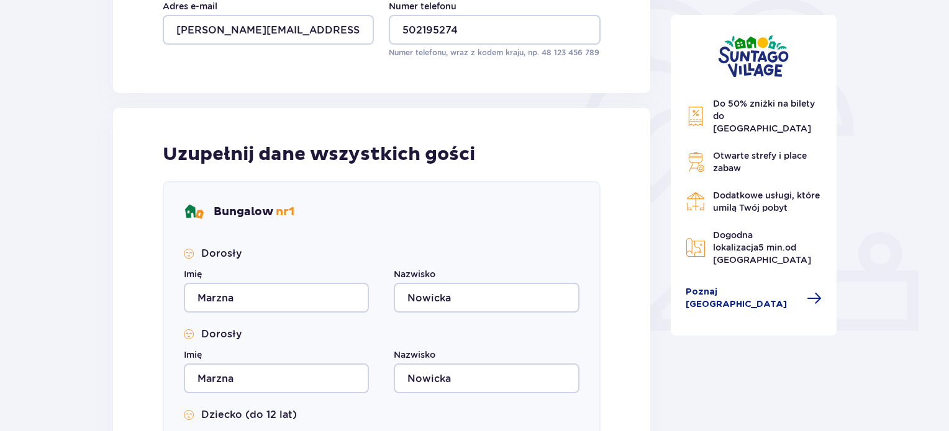
type input "Nowicka"
type input "Marzna"
type input "Nowicka"
type input "Marzna"
type input "Nowicka"
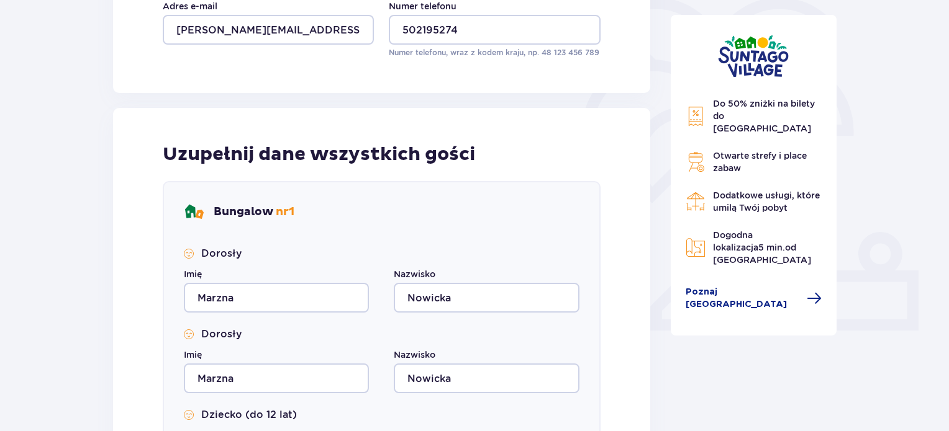
type input "Marzna"
type input "Nowicka"
click at [222, 295] on input "Marzna" at bounding box center [276, 298] width 185 height 30
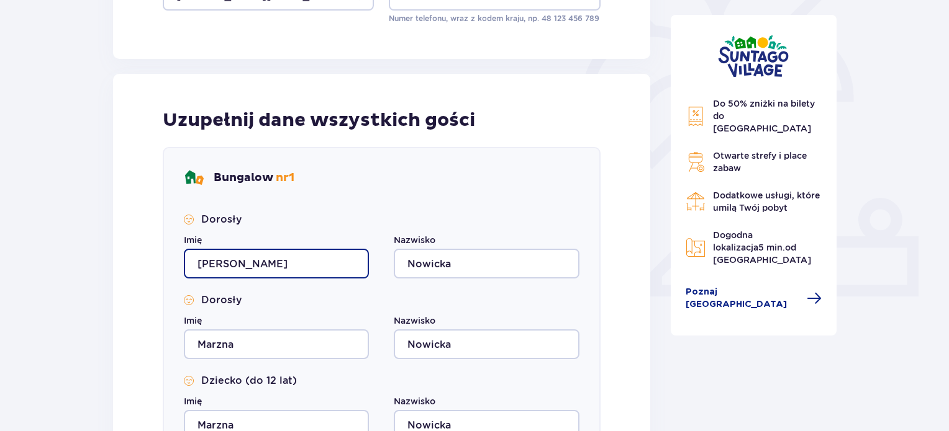
scroll to position [435, 0]
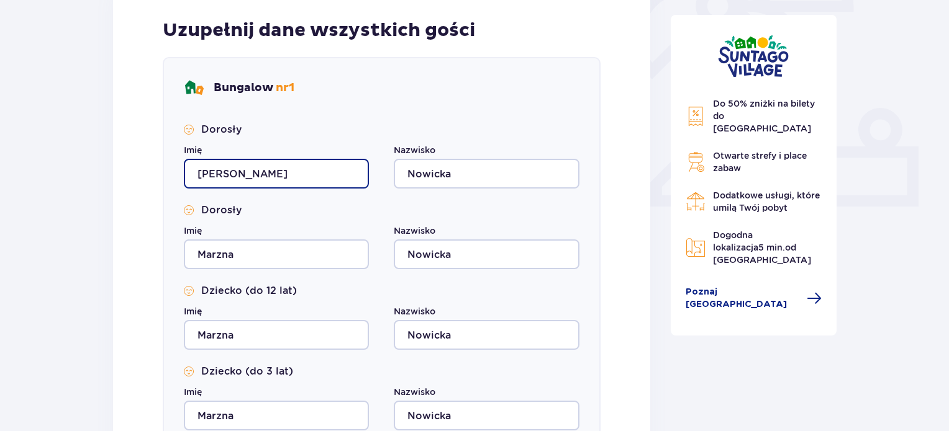
type input "Marzena"
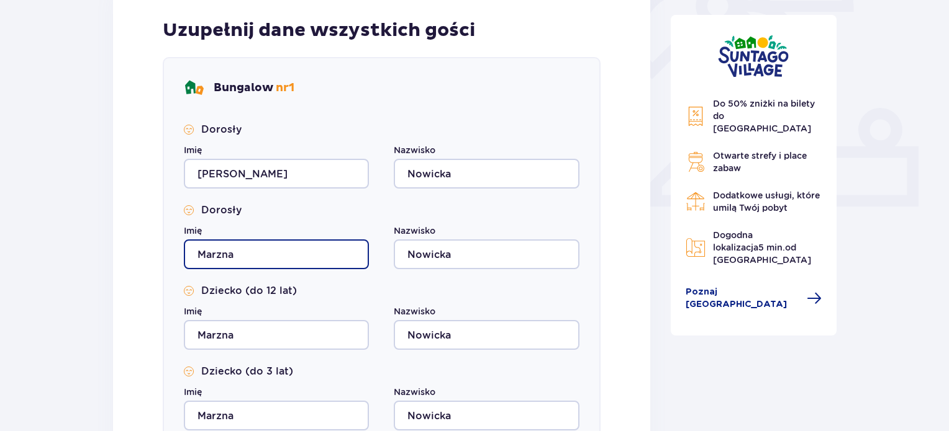
drag, startPoint x: 270, startPoint y: 258, endPoint x: 171, endPoint y: 256, distance: 99.4
click at [171, 256] on div "Bungalow nr 1 Dorosły Imię Marzena Nazwisko Nowicka Dorosły Imię Marzna Nazwisk…" at bounding box center [382, 257] width 438 height 400
type input "Marcin"
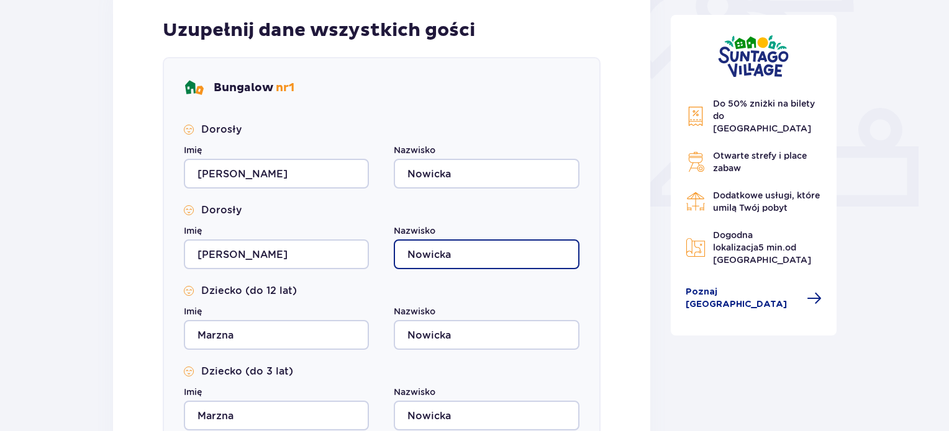
drag, startPoint x: 458, startPoint y: 256, endPoint x: 445, endPoint y: 258, distance: 13.2
click at [445, 258] on input "Nowicka" at bounding box center [486, 255] width 185 height 30
type input "Nowicki"
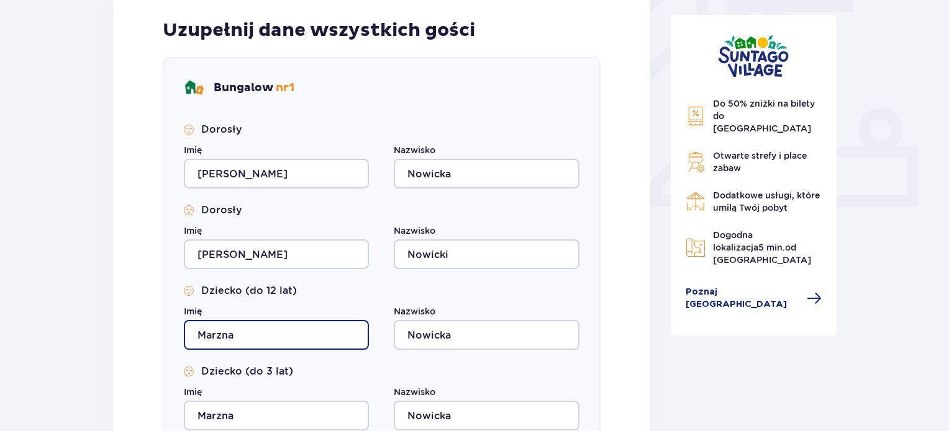
drag, startPoint x: 259, startPoint y: 339, endPoint x: 175, endPoint y: 347, distance: 84.2
click at [175, 347] on div "Bungalow nr 1 Dorosły Imię Marzena Nazwisko Nowicka Dorosły Imię Marcin Nazwisk…" at bounding box center [382, 257] width 438 height 400
type input "Adam"
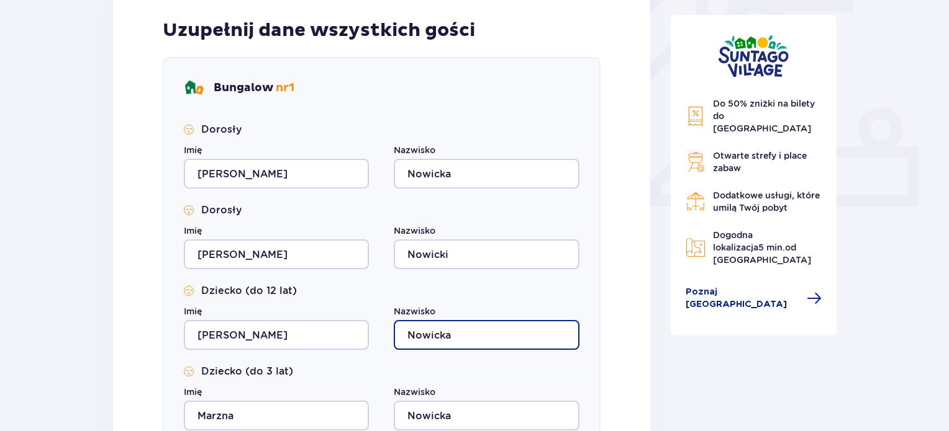
click at [482, 335] on input "Nowicka" at bounding box center [486, 335] width 185 height 30
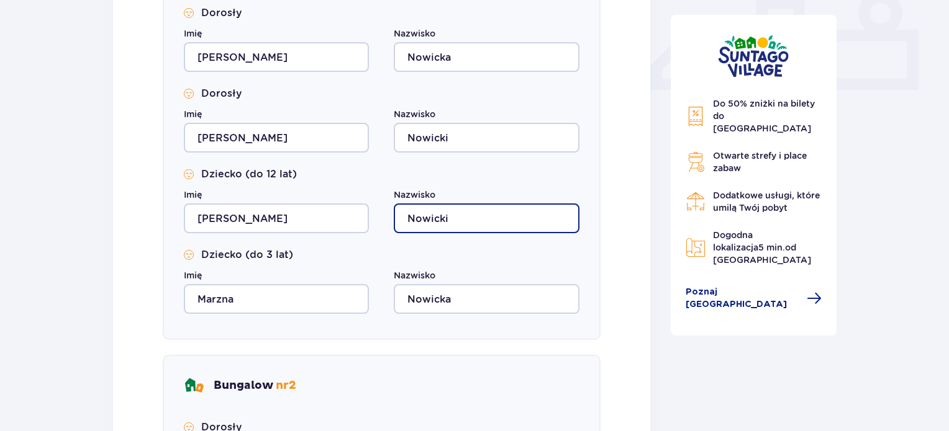
scroll to position [559, 0]
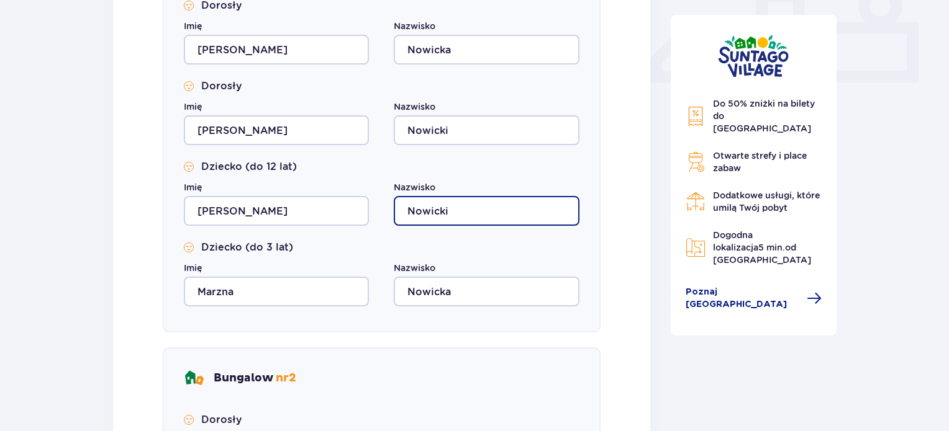
type input "Nowicki"
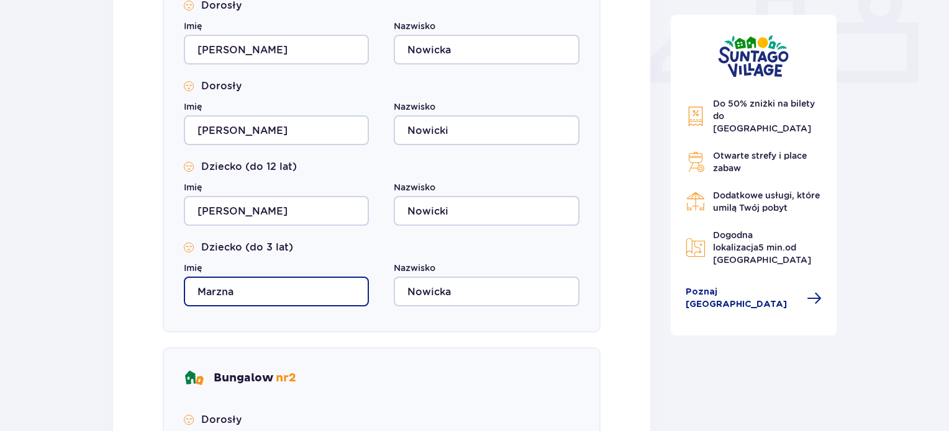
drag, startPoint x: 272, startPoint y: 284, endPoint x: 166, endPoint y: 289, distance: 105.7
click at [166, 289] on div "Bungalow nr 1 Dorosły Imię Marzena Nazwisko Nowicka Dorosły Imię Marcin Nazwisk…" at bounding box center [382, 133] width 438 height 400
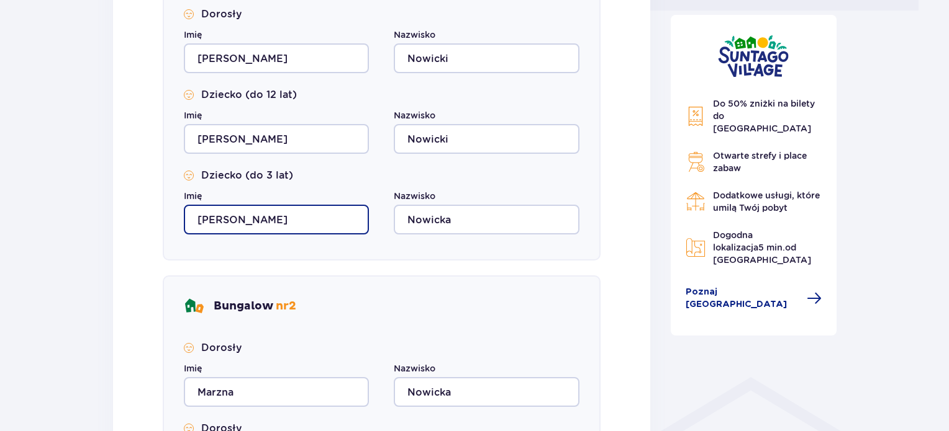
scroll to position [683, 0]
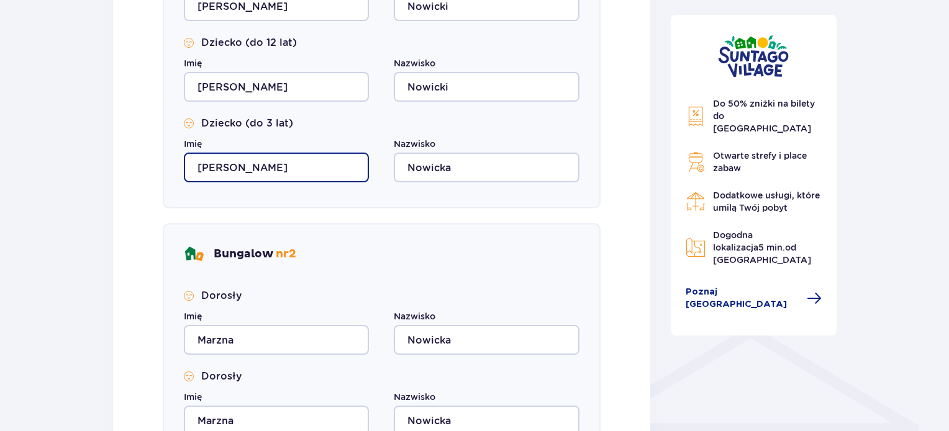
type input "Anna"
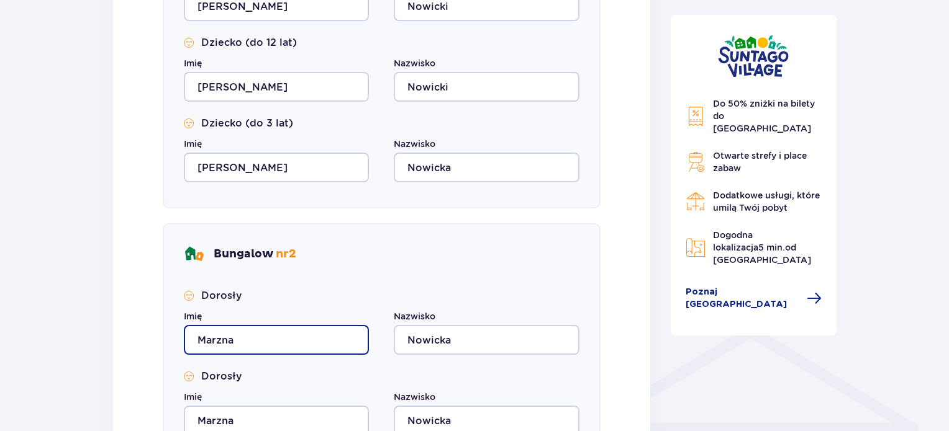
click at [238, 343] on input "Marzna" at bounding box center [276, 340] width 185 height 30
drag, startPoint x: 248, startPoint y: 341, endPoint x: 159, endPoint y: 343, distance: 88.8
click at [159, 343] on div "Uzupełnij dane wszystkich gości Bungalow nr 1 Dorosły Imię Marzena Nazwisko Now…" at bounding box center [381, 237] width 537 height 1003
type input "Dominika"
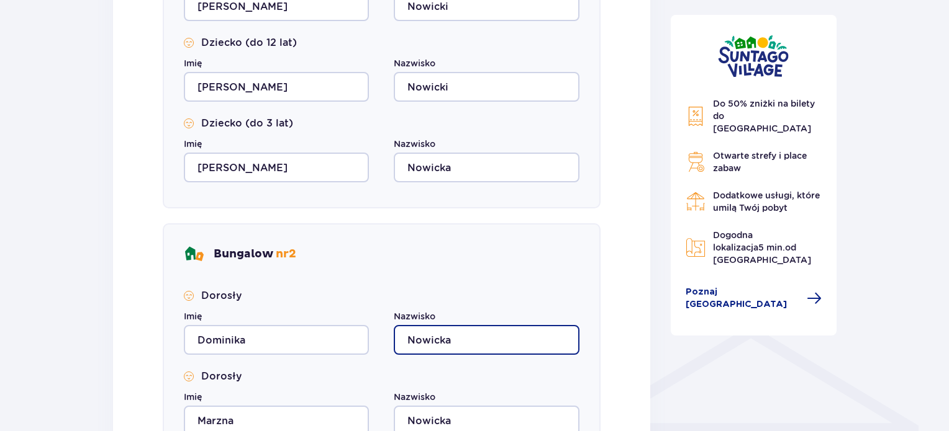
drag, startPoint x: 464, startPoint y: 338, endPoint x: 384, endPoint y: 339, distance: 80.7
click at [384, 339] on div "Imię Dominika Nazwisko Nowicka" at bounding box center [381, 332] width 395 height 45
type input "Janus"
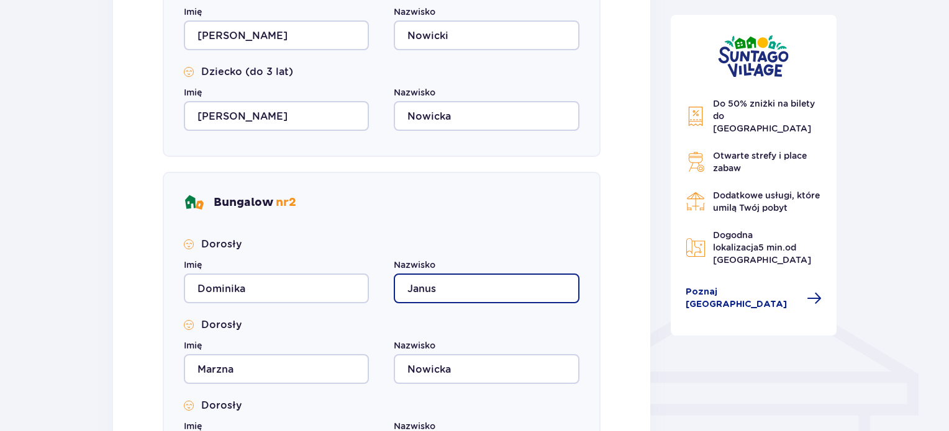
scroll to position [807, 0]
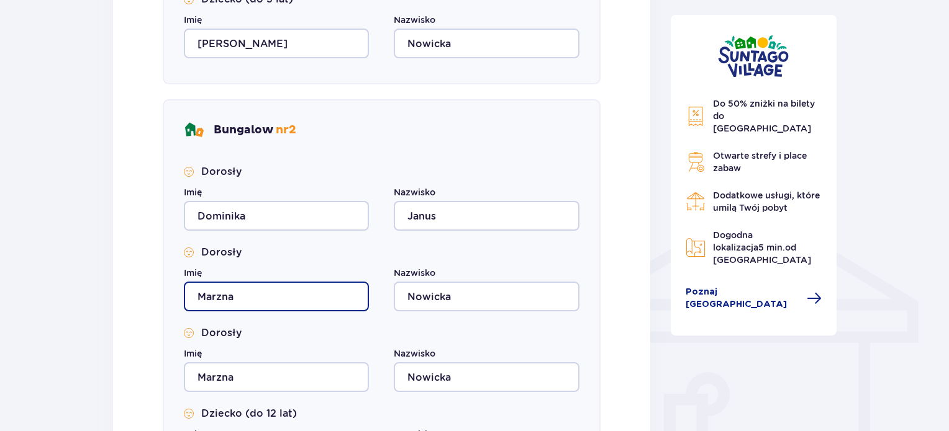
click at [238, 286] on input "Marzna" at bounding box center [276, 297] width 185 height 30
drag, startPoint x: 254, startPoint y: 297, endPoint x: 173, endPoint y: 299, distance: 81.3
click at [173, 299] on div "Bungalow nr 2 Dorosły Imię Dominika Nazwisko Janus Dorosły Imię Marzna Nazwisko…" at bounding box center [382, 339] width 438 height 481
type input "Przemysław"
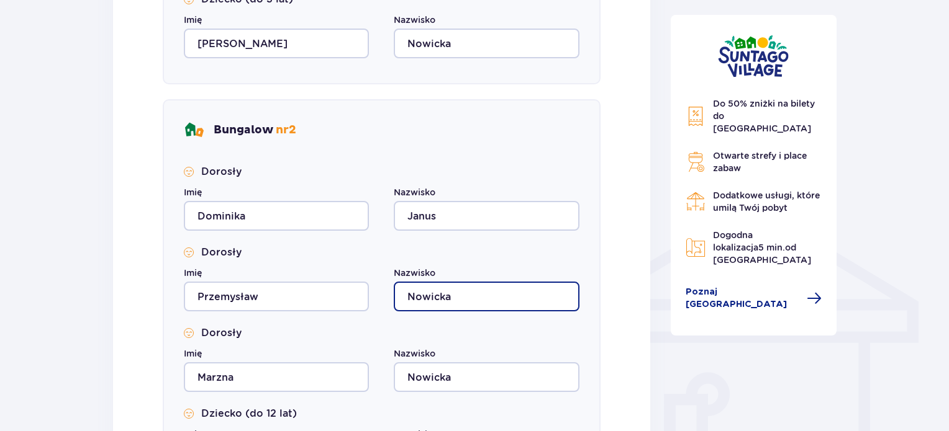
drag, startPoint x: 460, startPoint y: 301, endPoint x: 379, endPoint y: 295, distance: 80.9
click at [379, 295] on div "Imię Przemysław Nazwisko Nowicka" at bounding box center [381, 289] width 395 height 45
type input "Janus"
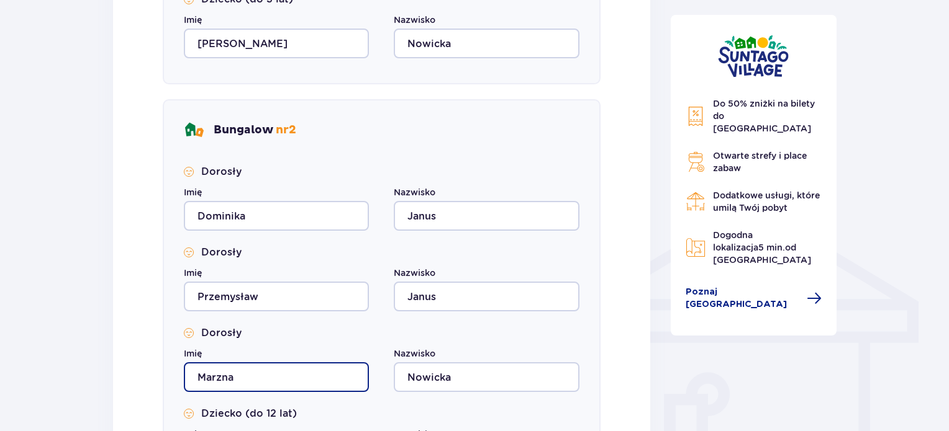
drag, startPoint x: 272, startPoint y: 377, endPoint x: 187, endPoint y: 377, distance: 85.1
click at [187, 377] on input "Marzna" at bounding box center [276, 378] width 185 height 30
type input "Renata"
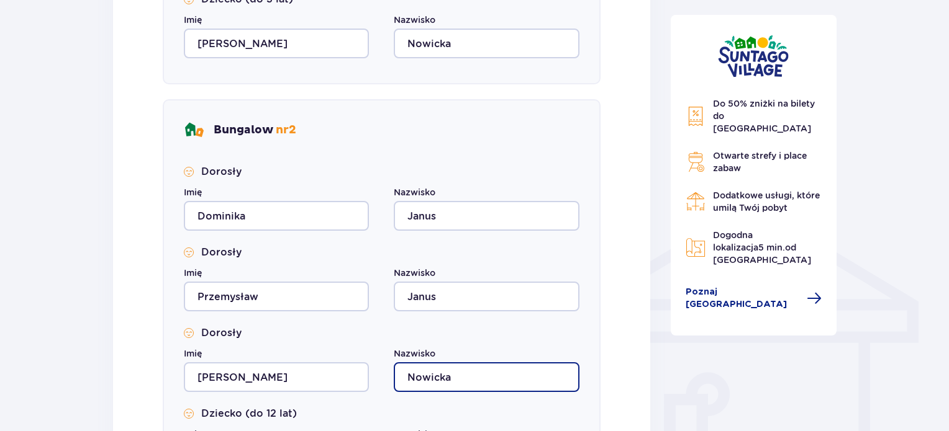
drag, startPoint x: 400, startPoint y: 376, endPoint x: 390, endPoint y: 376, distance: 9.9
click at [390, 376] on div "Imię Renata Nazwisko Nowicka" at bounding box center [381, 370] width 395 height 45
type input "Malarz"
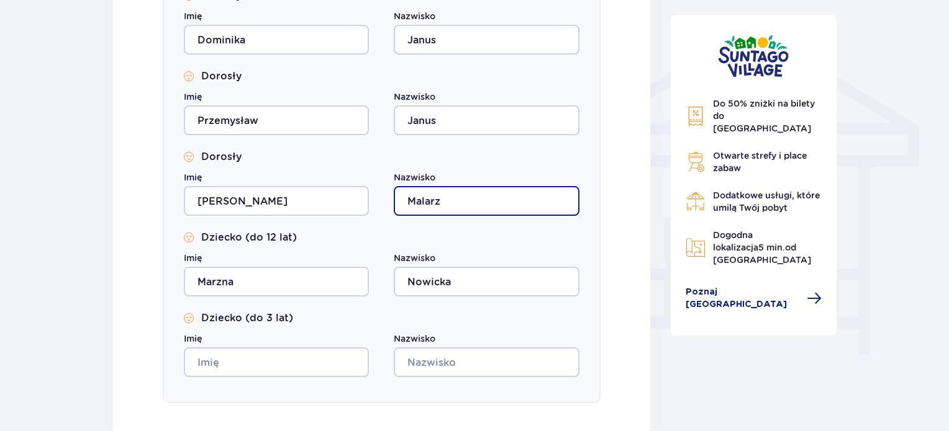
scroll to position [993, 0]
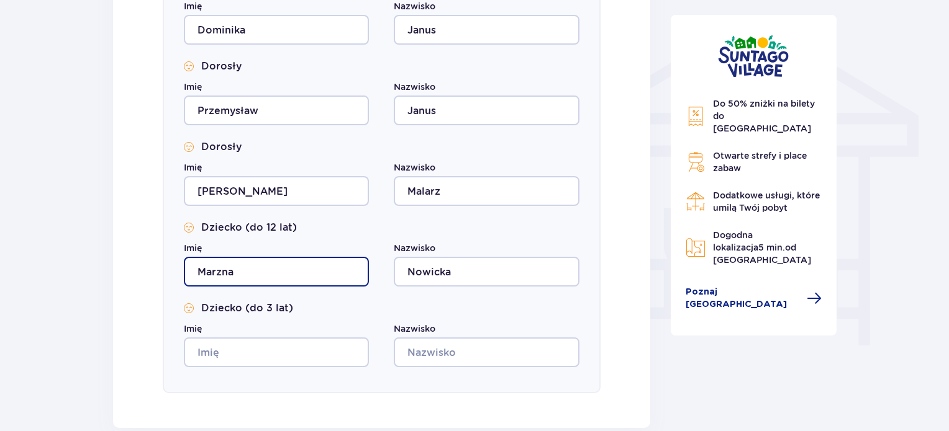
drag, startPoint x: 256, startPoint y: 271, endPoint x: 181, endPoint y: 271, distance: 74.5
click at [181, 271] on div "Bungalow nr 2 Dorosły Imię Dominika Nazwisko Janus Dorosły Imię Przemysław Nazw…" at bounding box center [382, 153] width 438 height 481
type input "Filip"
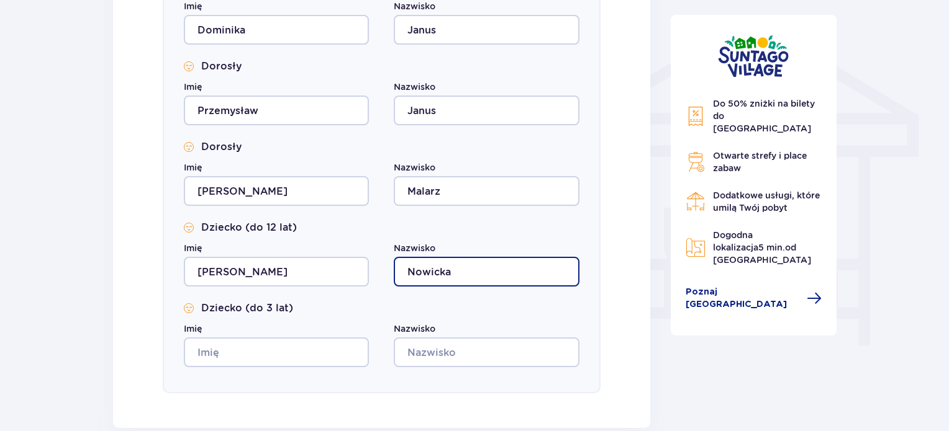
drag, startPoint x: 463, startPoint y: 274, endPoint x: 349, endPoint y: 274, distance: 114.2
click at [349, 274] on div "Imię Filip Nazwisko Nowicka" at bounding box center [381, 264] width 395 height 45
type input "Witek"
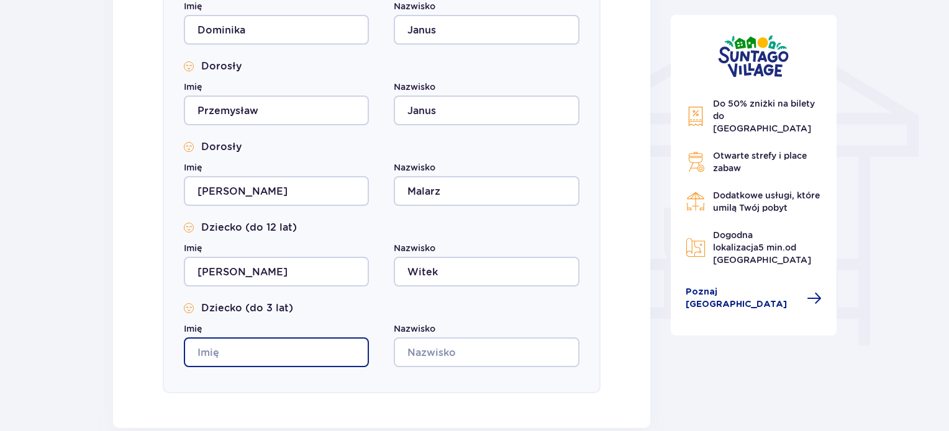
click at [304, 347] on input "Imię" at bounding box center [276, 353] width 185 height 30
type input "Zofia"
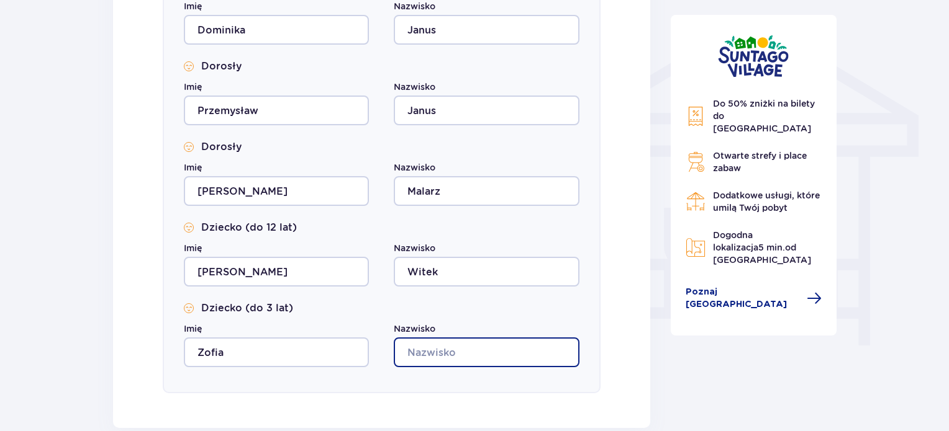
click at [460, 350] on input "Nazwisko" at bounding box center [486, 353] width 185 height 30
type input "Janus"
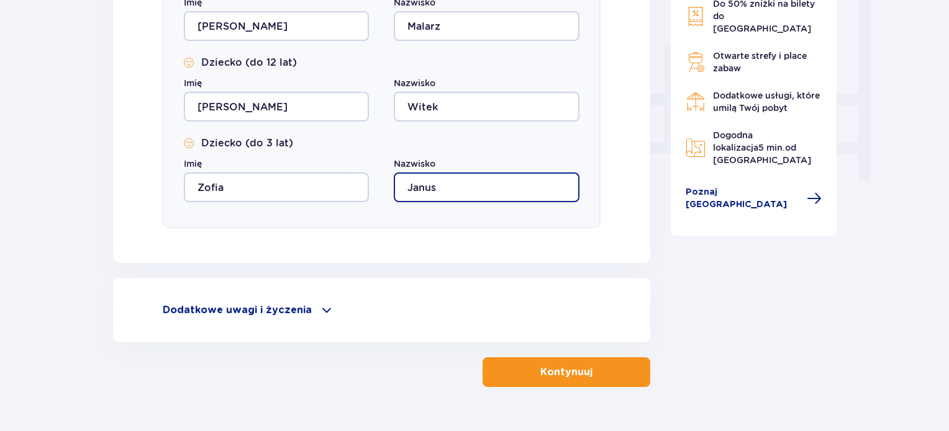
scroll to position [1180, 0]
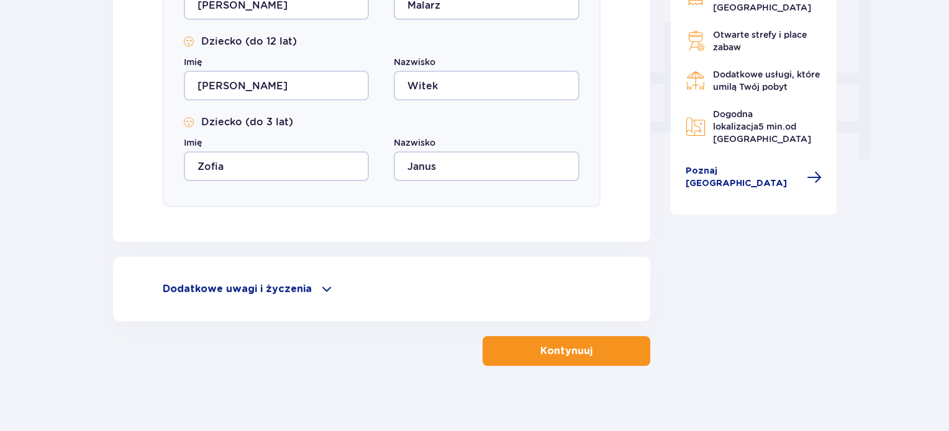
click at [540, 354] on p "Kontynuuj" at bounding box center [566, 352] width 52 height 14
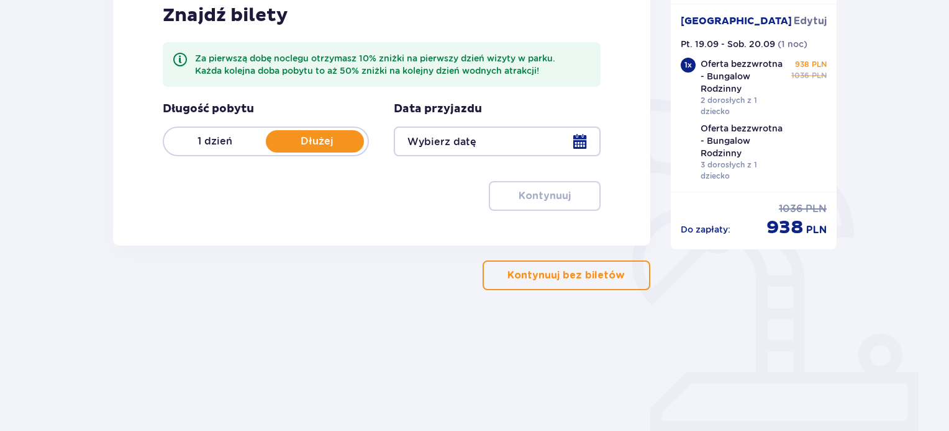
scroll to position [128, 0]
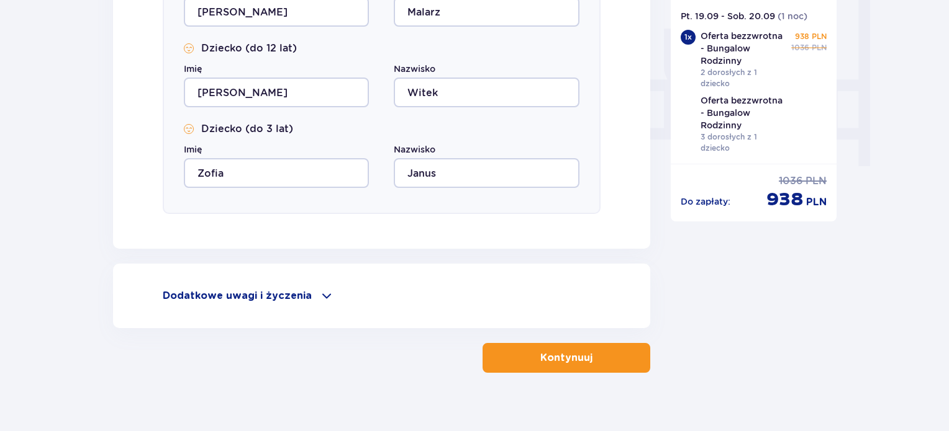
scroll to position [1180, 0]
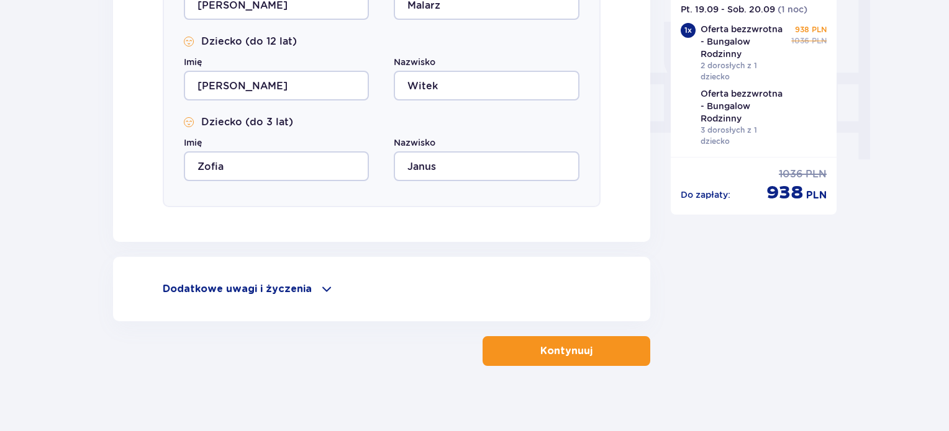
click at [294, 290] on p "Dodatkowe uwagi i życzenia" at bounding box center [237, 289] width 149 height 14
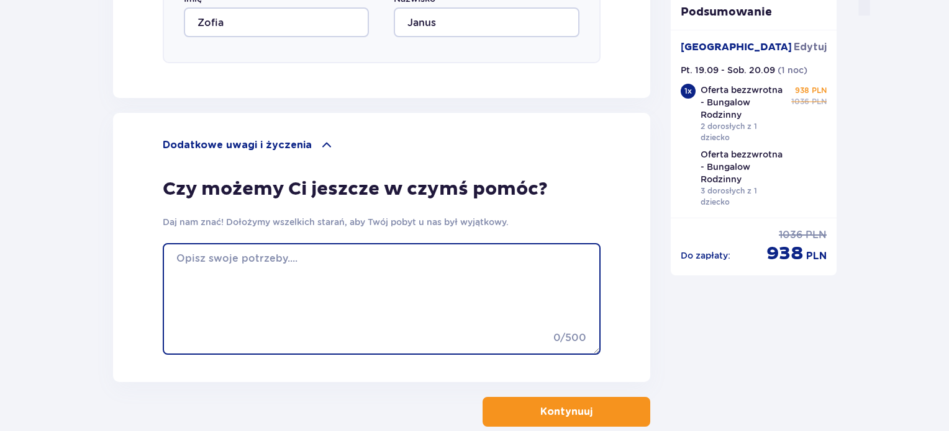
scroll to position [1366, 0]
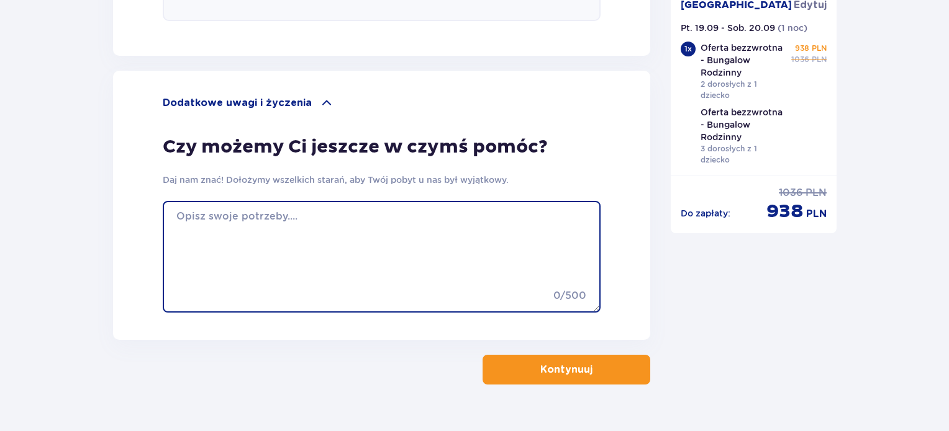
click at [442, 223] on textarea at bounding box center [382, 257] width 438 height 112
drag, startPoint x: 211, startPoint y: 217, endPoint x: 201, endPoint y: 217, distance: 9.9
click at [201, 217] on textarea "Proszę" at bounding box center [382, 257] width 438 height 112
click at [230, 213] on textarea "Proszę" at bounding box center [382, 257] width 438 height 112
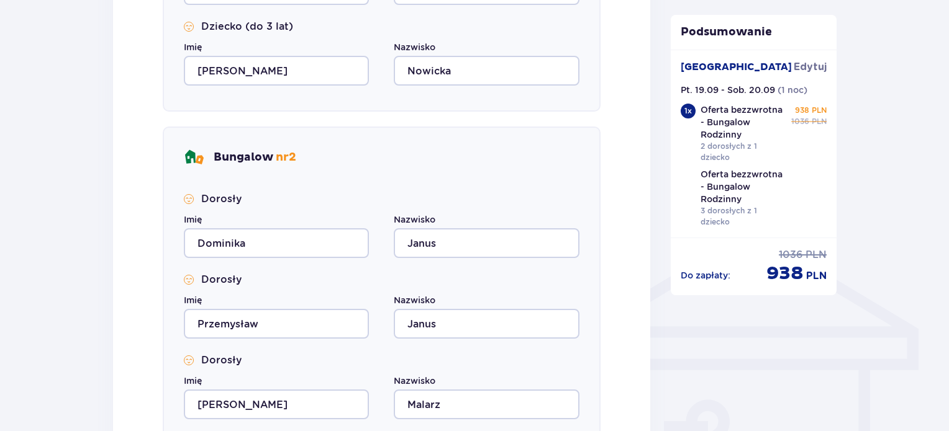
scroll to position [683, 0]
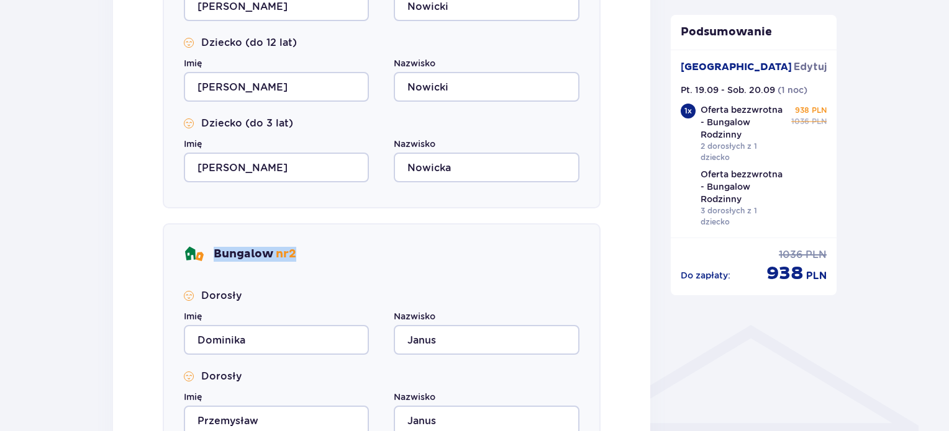
drag, startPoint x: 310, startPoint y: 253, endPoint x: 209, endPoint y: 253, distance: 101.8
click at [209, 253] on div "Bungalow nr 2" at bounding box center [381, 255] width 395 height 20
copy p "Bungalow nr 2"
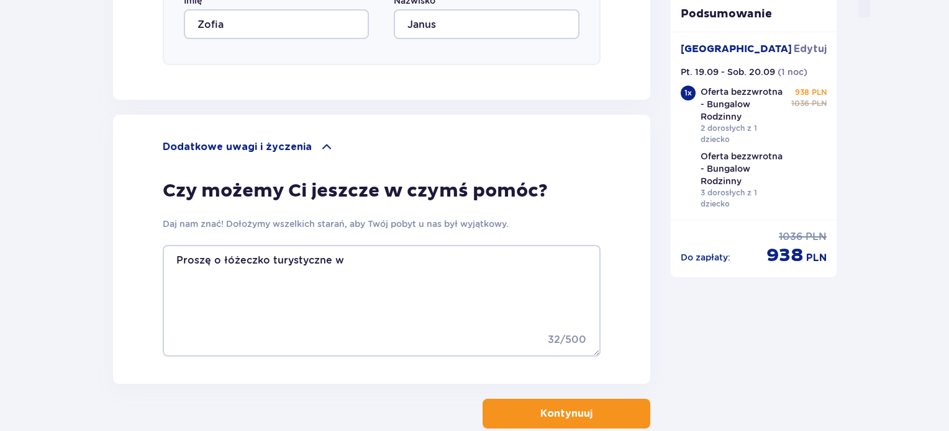
scroll to position [1392, 0]
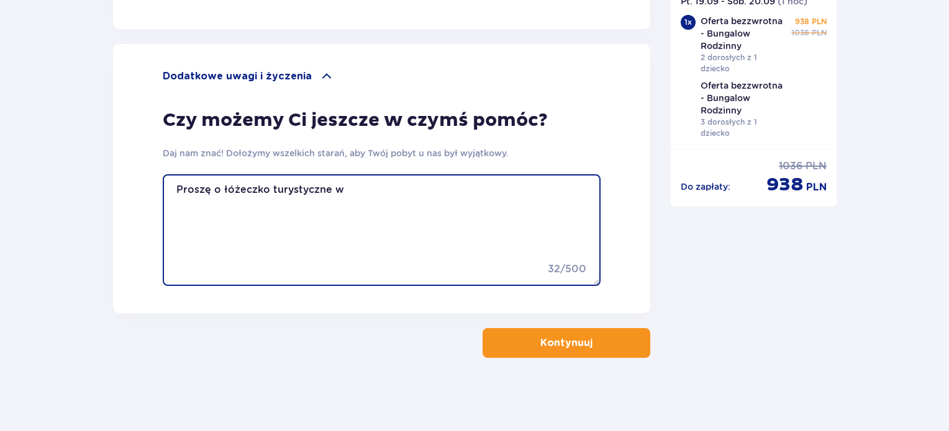
click at [379, 189] on textarea "Proszę o łóżeczko turystyczne w" at bounding box center [382, 230] width 438 height 112
paste textarea "Bungalow nr 2"
paste textarea "sąsiedztwie"
type textarea "Proszę o łóżeczko turystyczne w Bungalow nr 2. Proszę o domki w sąsiedztwie."
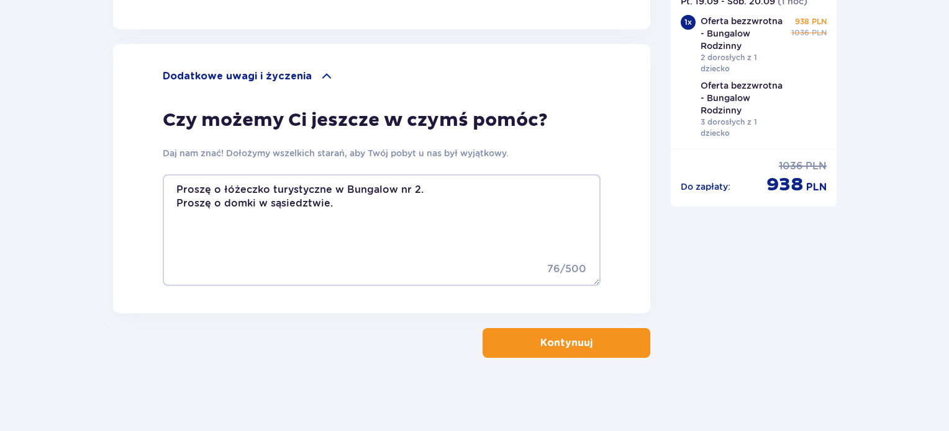
click at [551, 345] on p "Kontynuuj" at bounding box center [566, 343] width 52 height 14
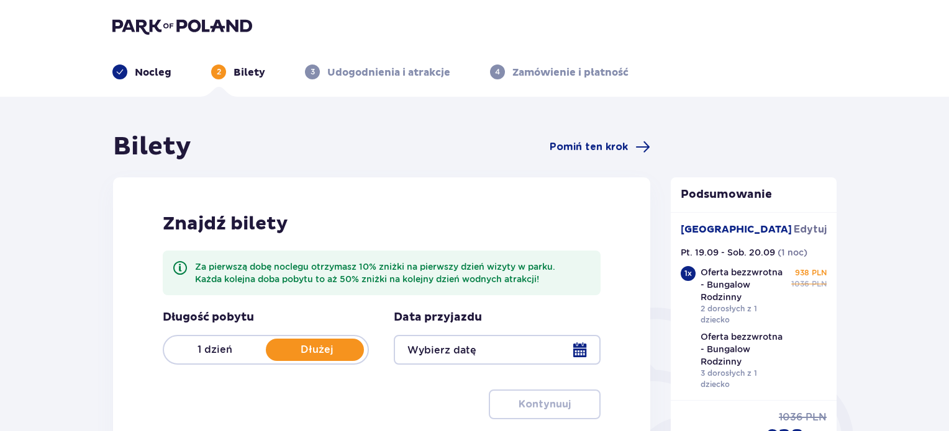
scroll to position [124, 0]
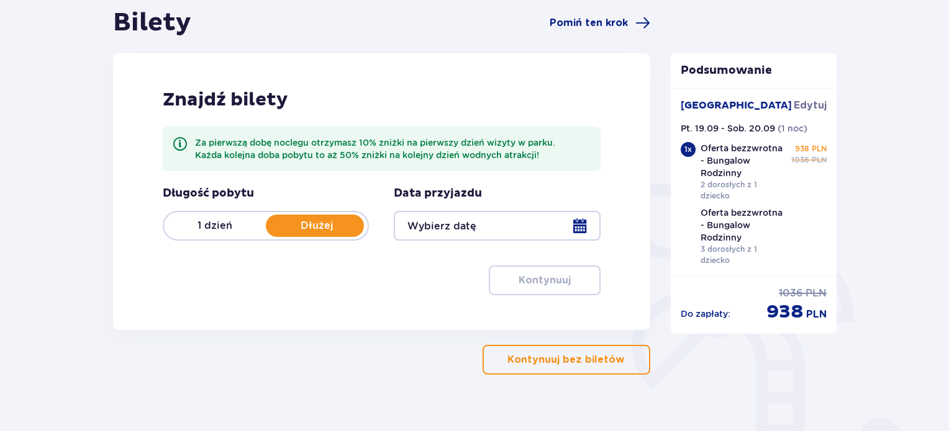
click at [202, 227] on p "1 dzień" at bounding box center [215, 226] width 102 height 14
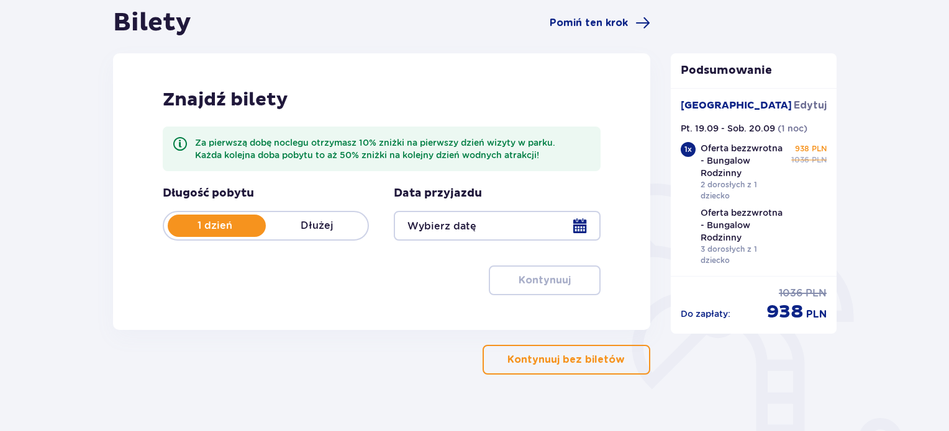
click at [462, 228] on div at bounding box center [497, 226] width 206 height 30
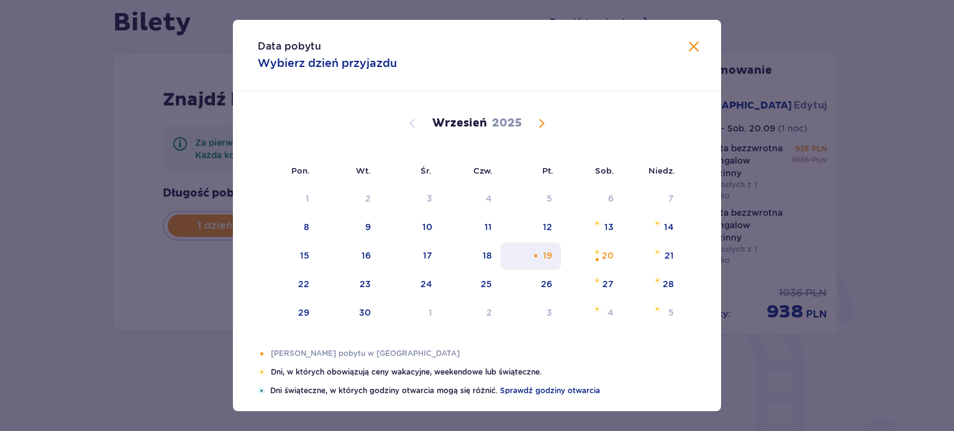
click at [536, 259] on div "piątek, 19 września 2025" at bounding box center [535, 256] width 8 height 8
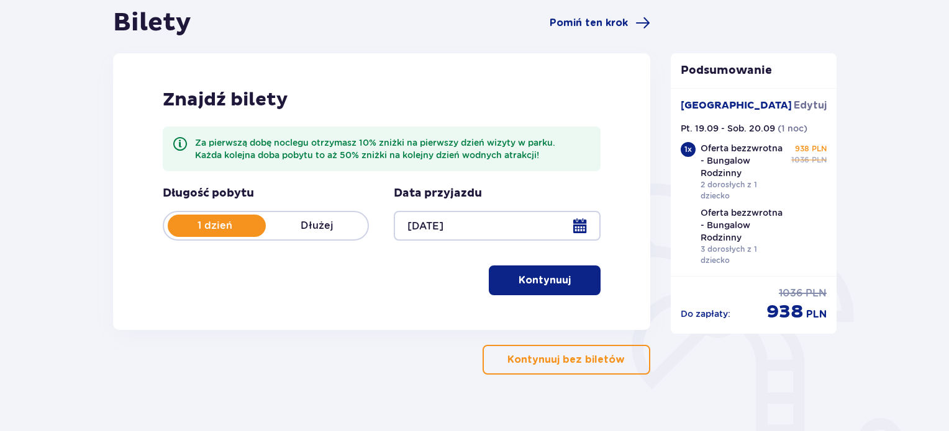
click at [519, 279] on p "Kontynuuj" at bounding box center [544, 281] width 52 height 14
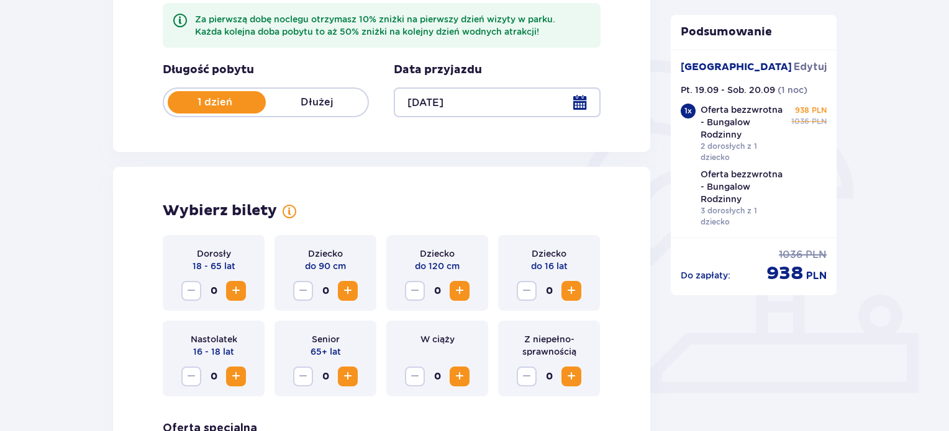
scroll to position [214, 0]
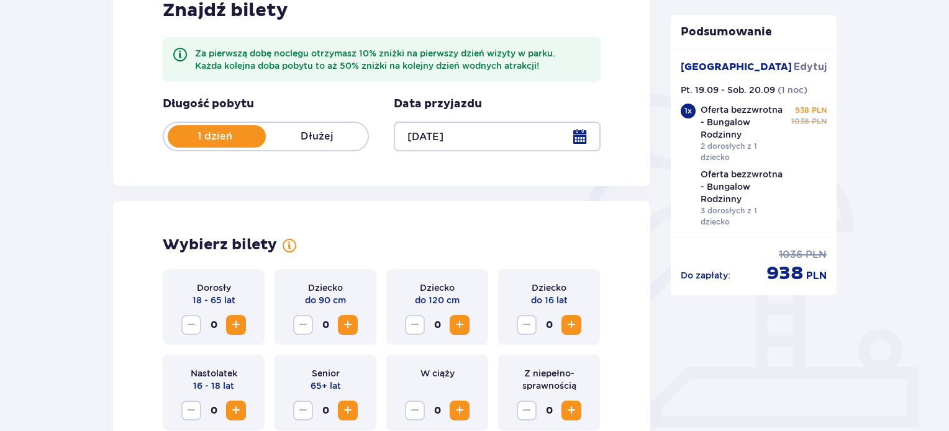
click at [465, 137] on div at bounding box center [497, 137] width 206 height 30
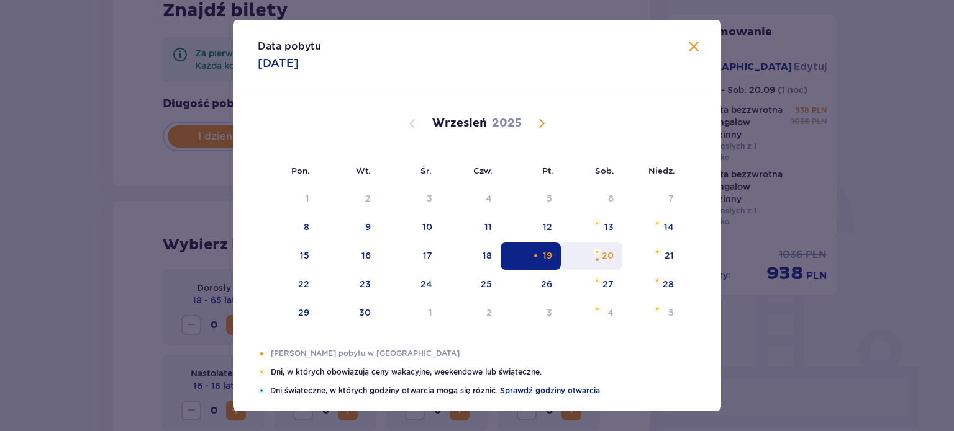
click at [602, 254] on div "20" at bounding box center [608, 256] width 12 height 12
type input "20.09.25"
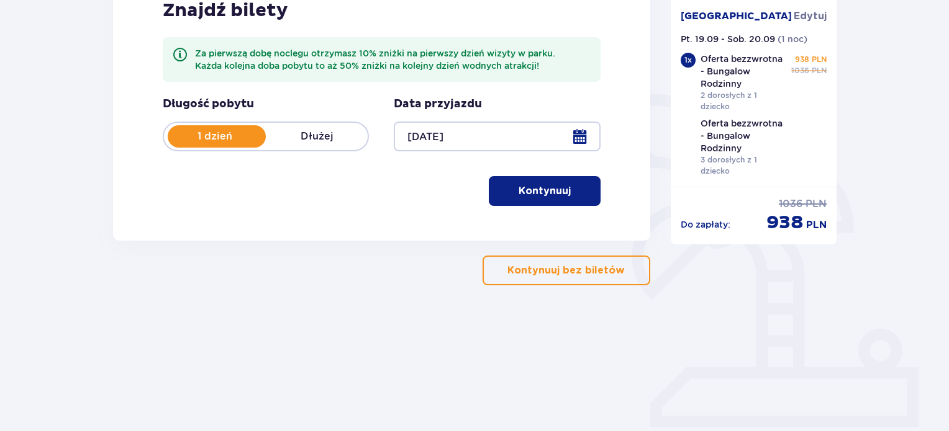
click at [566, 193] on span "button" at bounding box center [573, 191] width 15 height 15
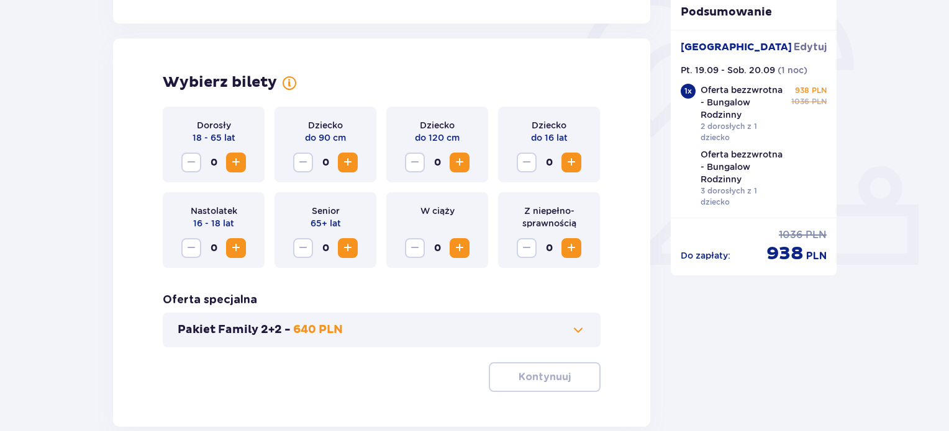
scroll to position [400, 0]
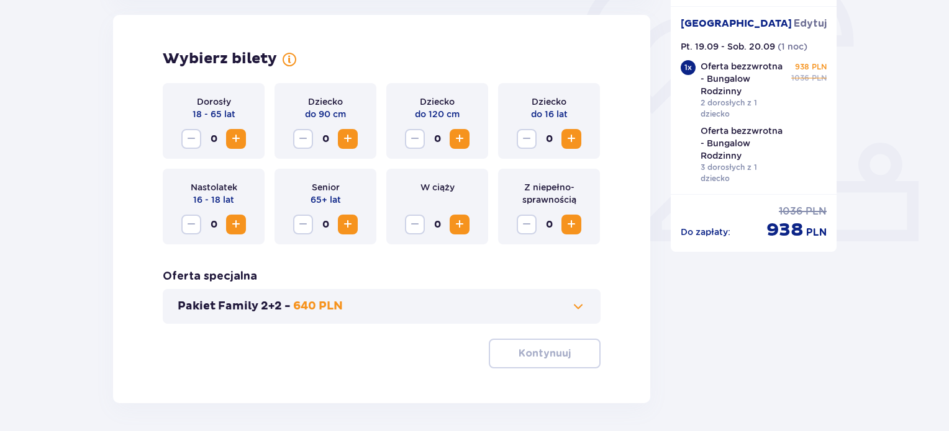
click at [579, 310] on span at bounding box center [578, 306] width 15 height 15
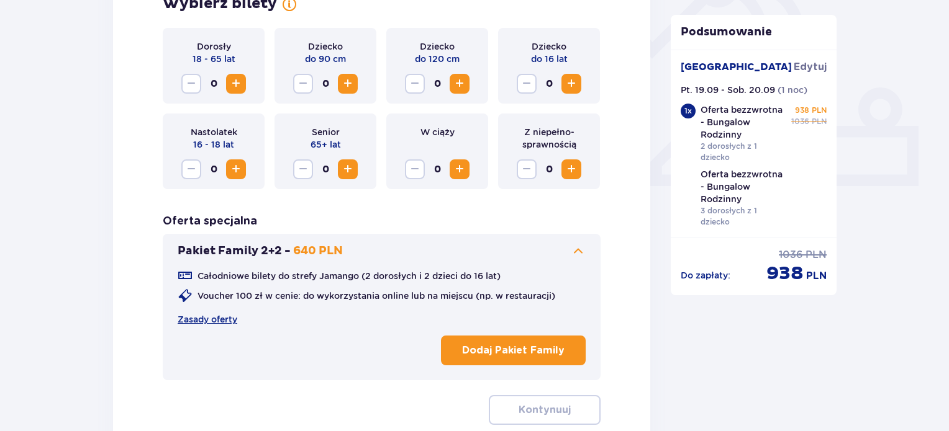
scroll to position [434, 0]
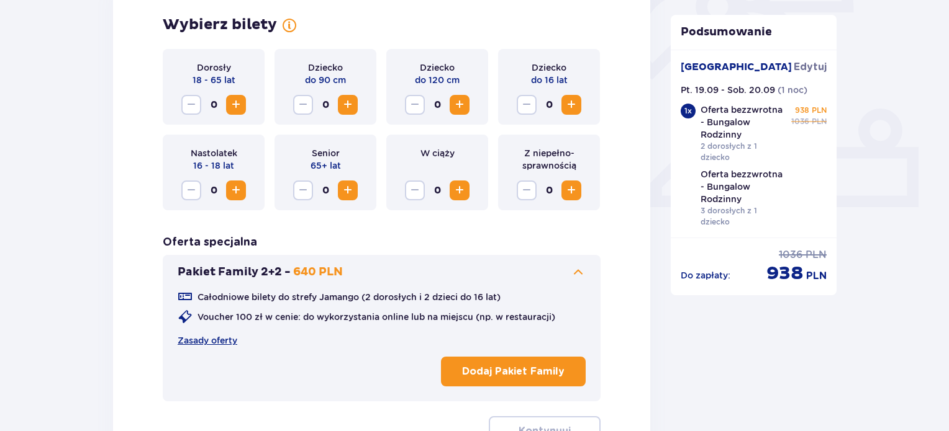
click at [351, 108] on span "Increase" at bounding box center [347, 104] width 15 height 15
click at [574, 188] on span "Increase" at bounding box center [571, 190] width 15 height 15
click at [233, 105] on span "Increase" at bounding box center [235, 104] width 15 height 15
click at [457, 106] on span "Increase" at bounding box center [459, 104] width 15 height 15
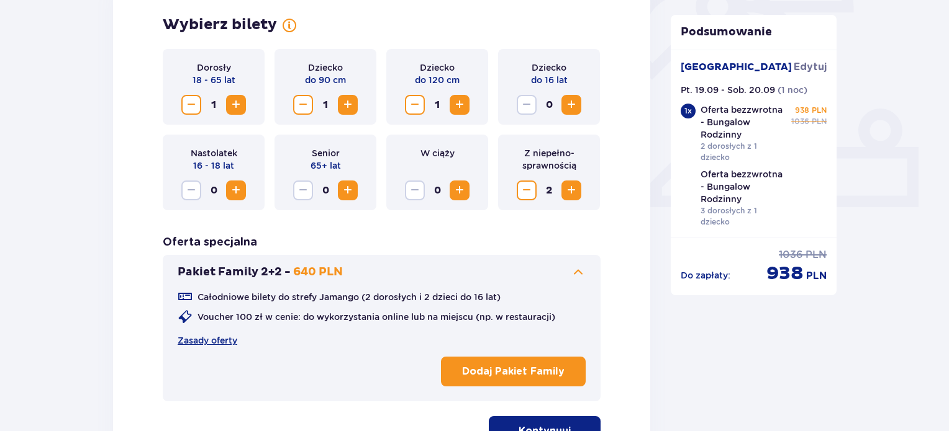
click at [457, 106] on span "Increase" at bounding box center [459, 104] width 15 height 15
click at [523, 372] on p "Dodaj Pakiet Family" at bounding box center [513, 372] width 102 height 14
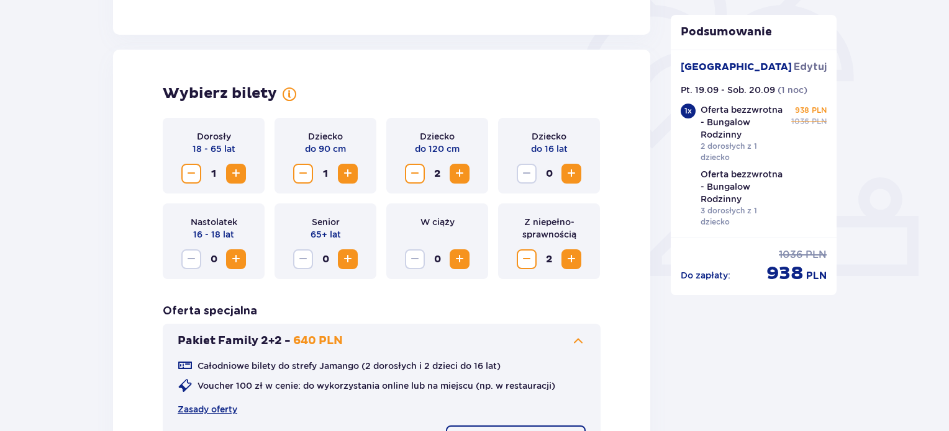
scroll to position [558, 0]
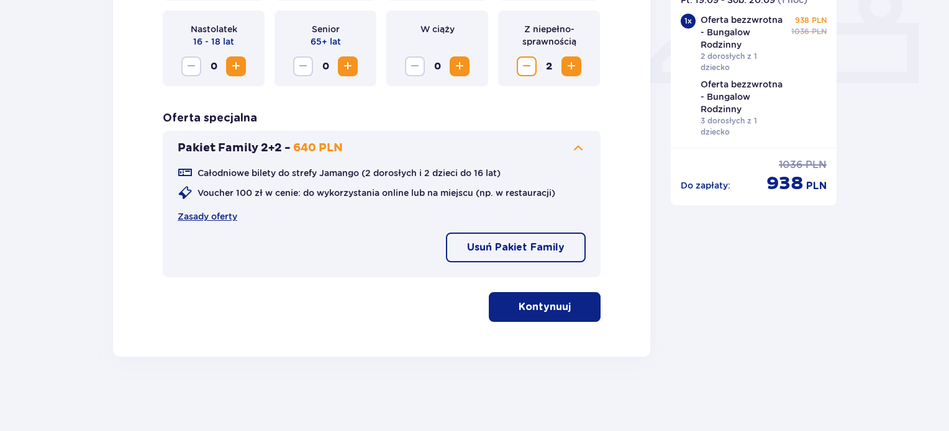
click at [492, 240] on button "Usuń Pakiet Family" at bounding box center [516, 248] width 140 height 30
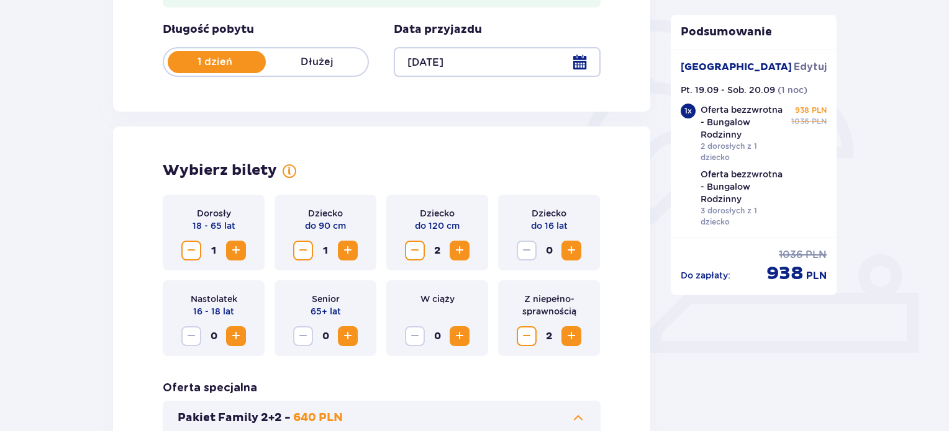
scroll to position [310, 0]
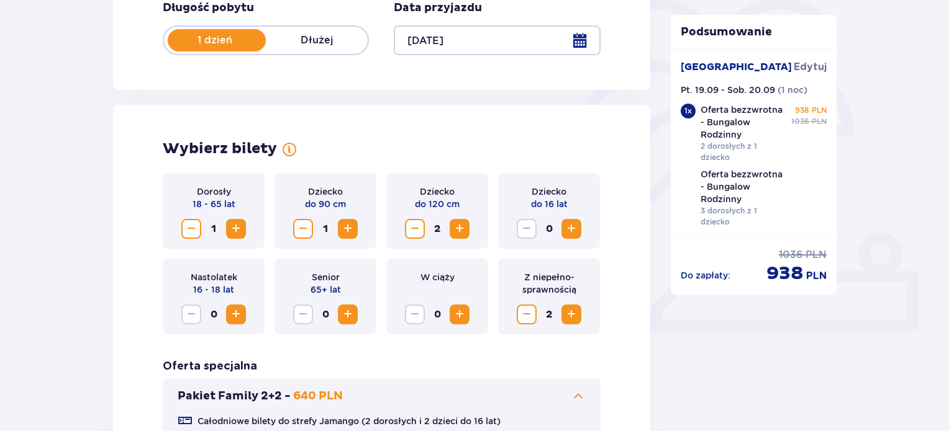
click at [233, 225] on span "Increase" at bounding box center [235, 229] width 15 height 15
click at [460, 230] on span "Increase" at bounding box center [459, 229] width 15 height 15
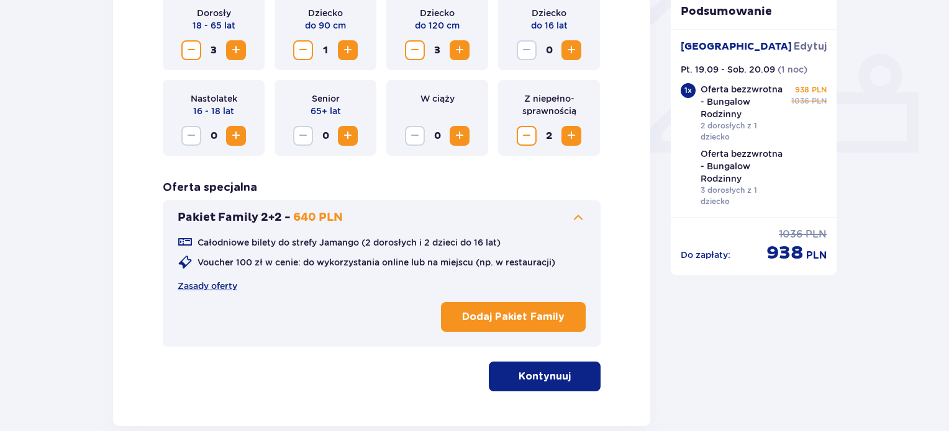
scroll to position [496, 0]
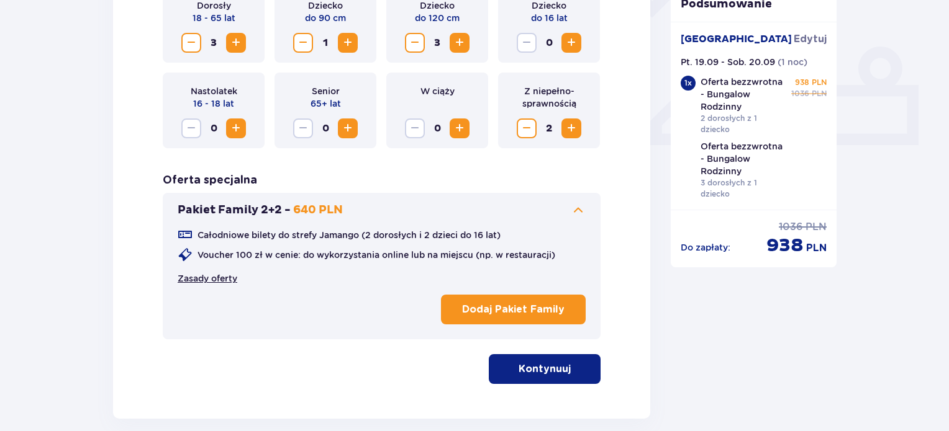
click at [223, 276] on link "Zasady oferty" at bounding box center [208, 279] width 60 height 12
click at [544, 366] on p "Kontynuuj" at bounding box center [544, 370] width 52 height 14
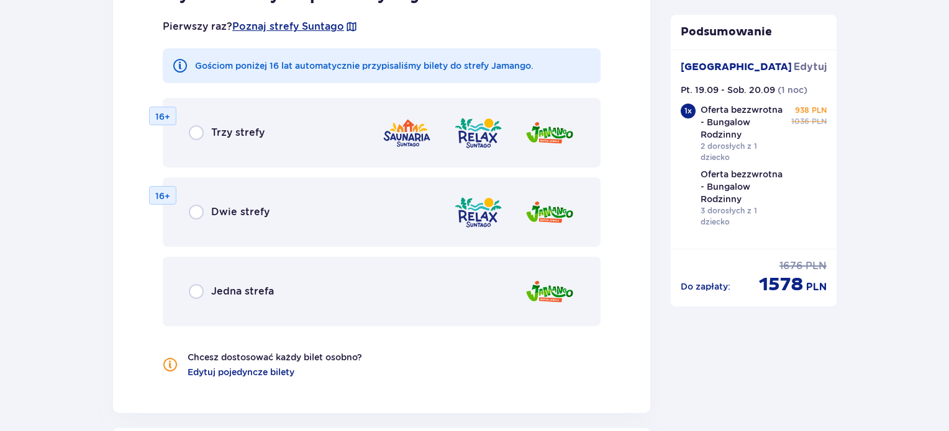
scroll to position [1367, 0]
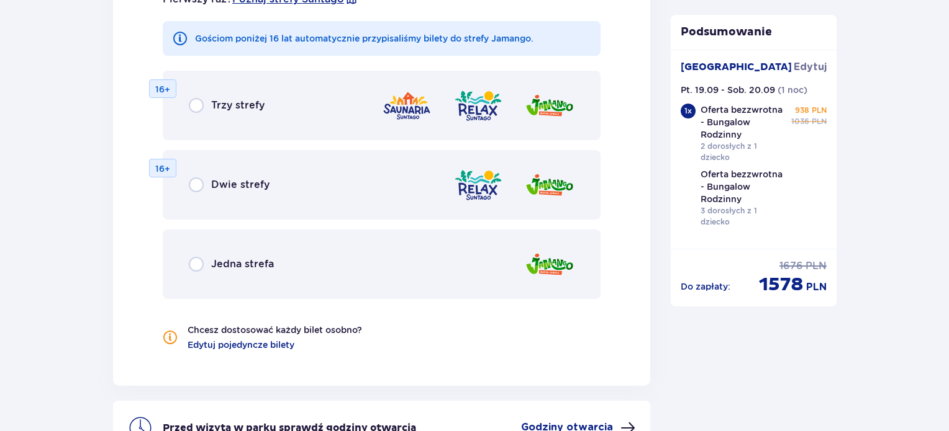
click at [253, 272] on div "Jedna strefa" at bounding box center [382, 265] width 438 height 70
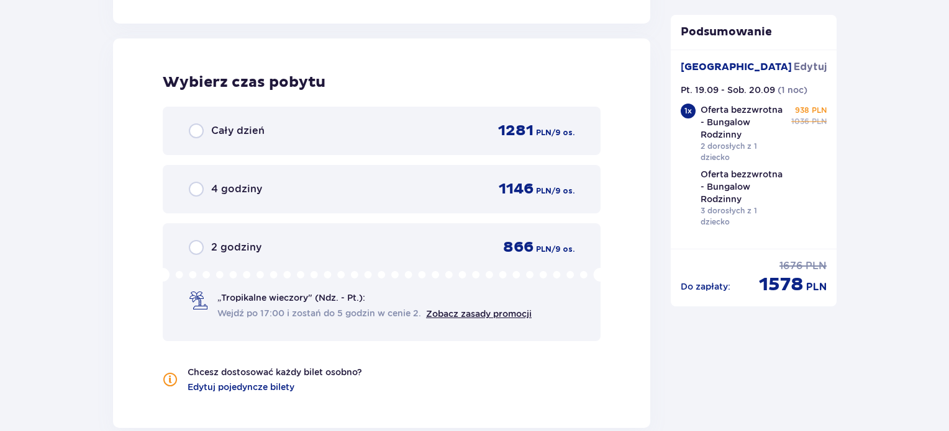
scroll to position [1736, 0]
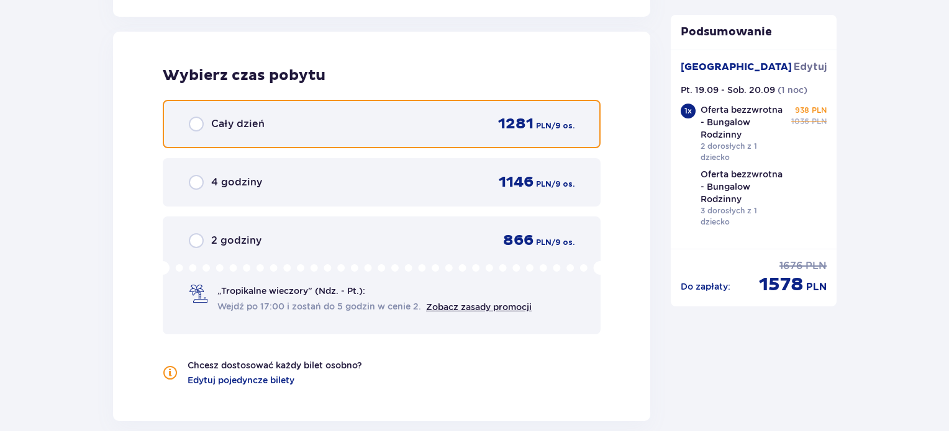
click at [193, 126] on input "radio" at bounding box center [196, 124] width 15 height 15
radio input "true"
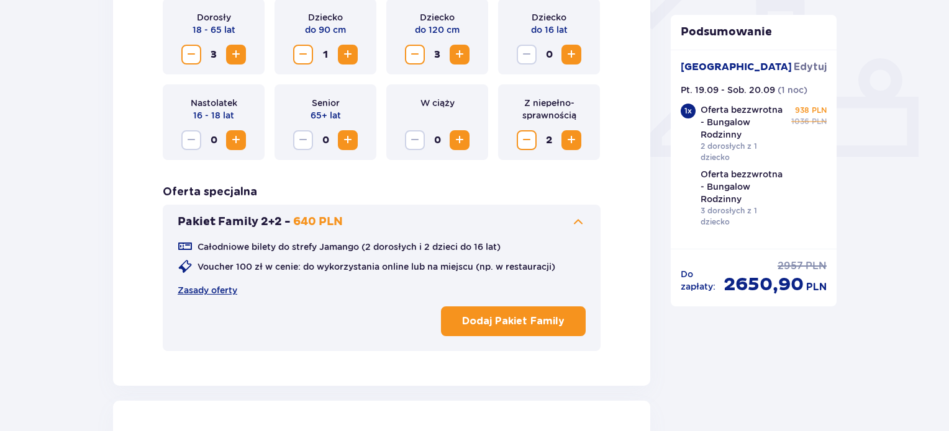
scroll to position [422, 0]
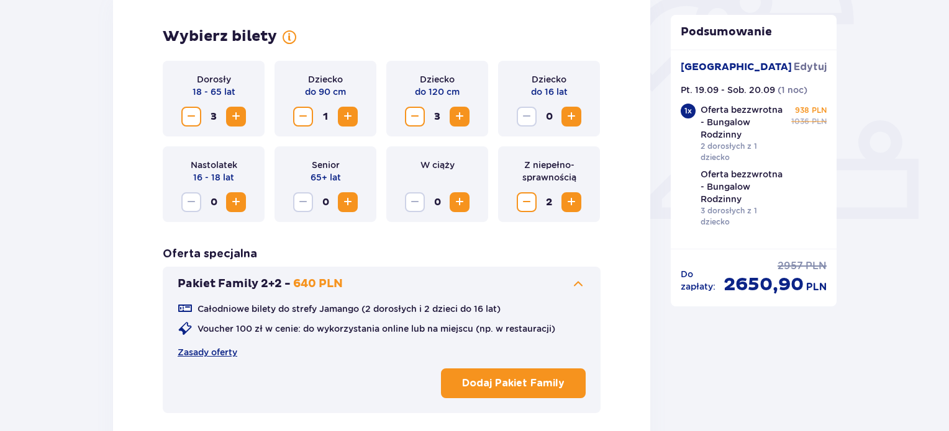
click at [189, 122] on span "Decrease" at bounding box center [191, 116] width 15 height 15
click at [189, 120] on span "Decrease" at bounding box center [191, 116] width 15 height 15
click at [414, 121] on span "Decrease" at bounding box center [414, 116] width 15 height 15
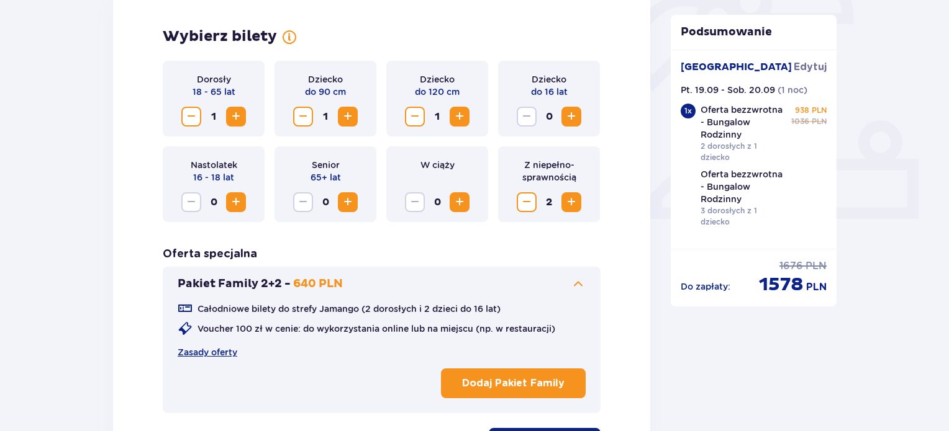
click at [451, 267] on div "Pakiet Family 2+2 - 640 PLN Całodniowe bilety do strefy Jamango (2 dorosłych i …" at bounding box center [382, 340] width 438 height 147
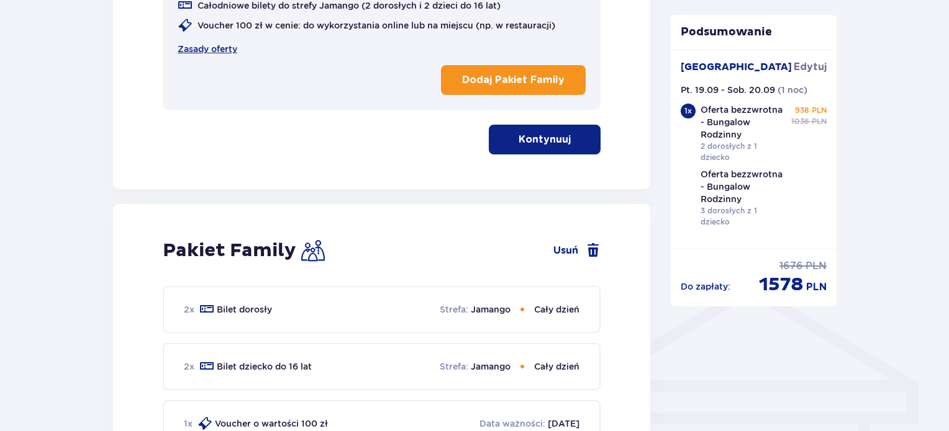
scroll to position [733, 0]
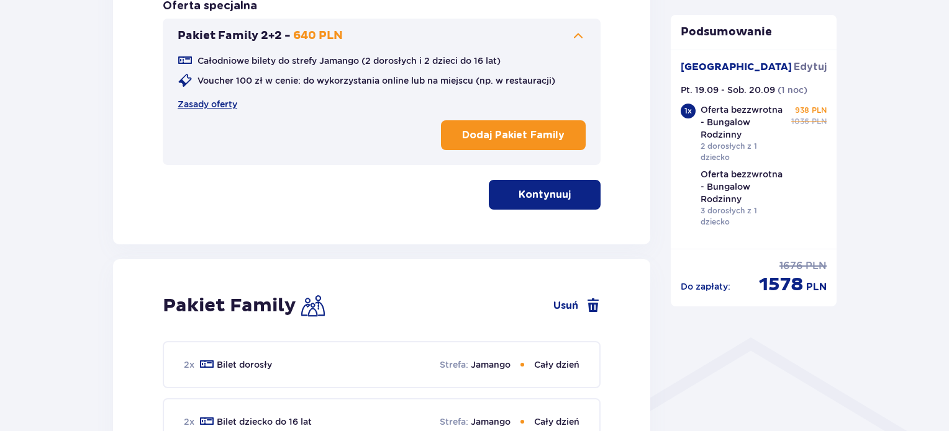
click at [521, 197] on p "Kontynuuj" at bounding box center [544, 195] width 52 height 14
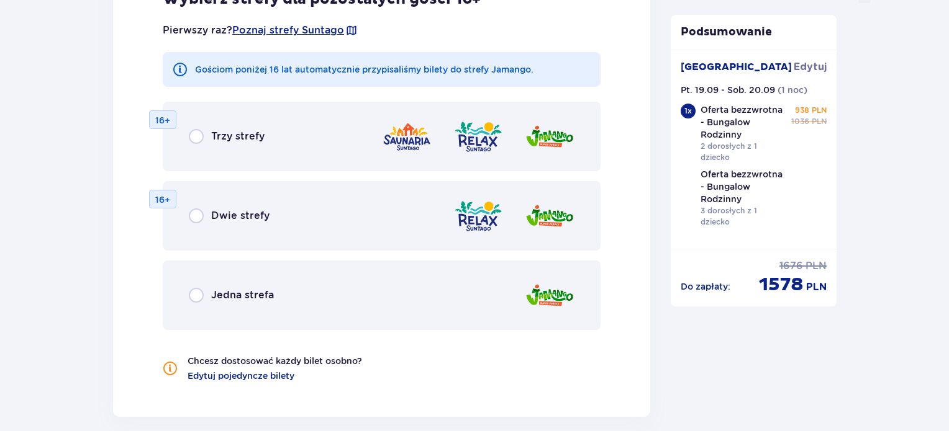
scroll to position [1446, 0]
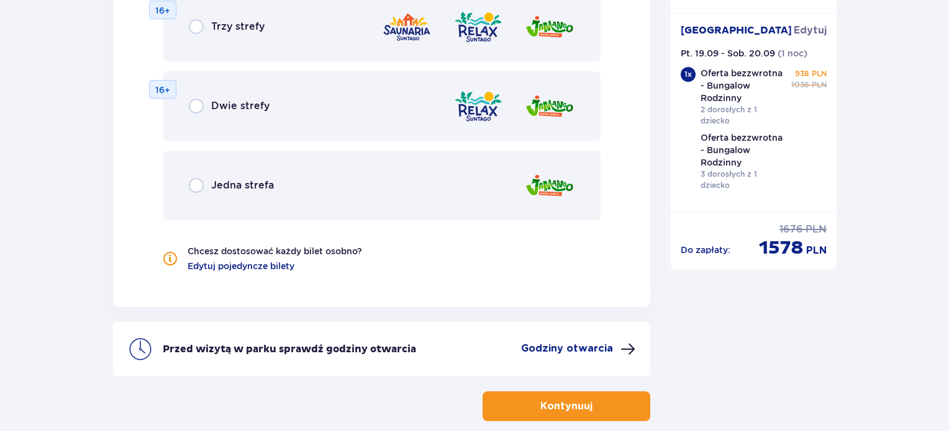
click at [279, 186] on div "Jedna strefa" at bounding box center [382, 186] width 438 height 70
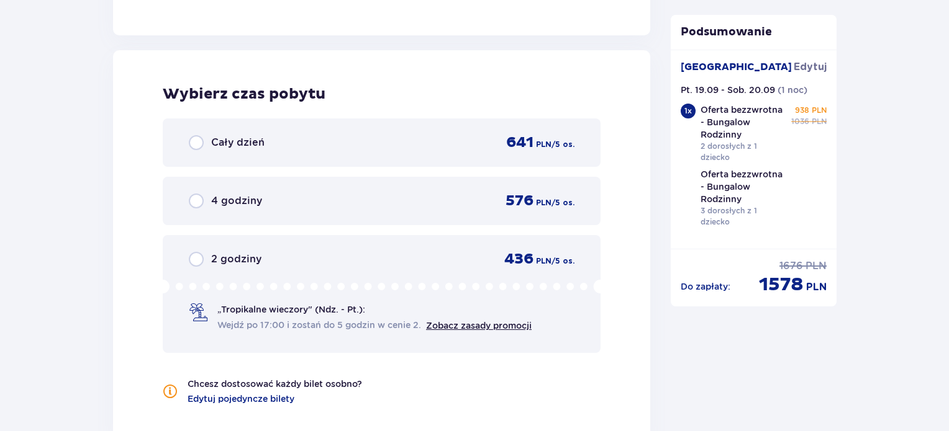
scroll to position [1736, 0]
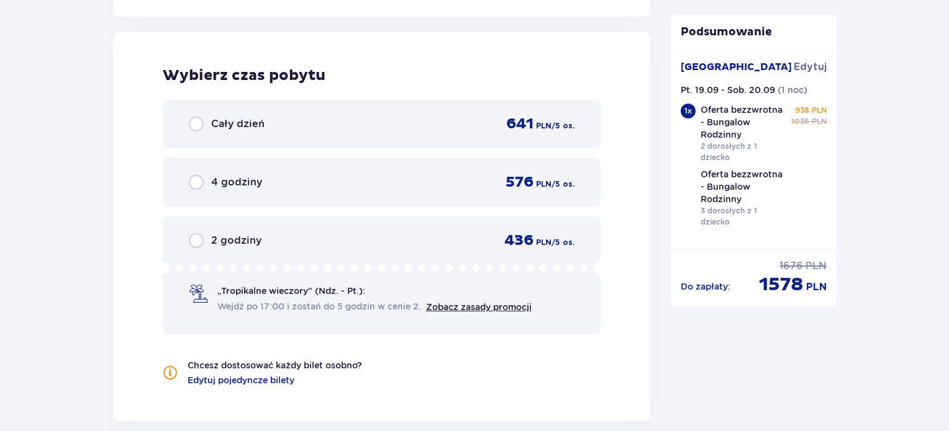
click at [387, 127] on div "Cały dzień 641 PLN / 5 os." at bounding box center [382, 124] width 386 height 19
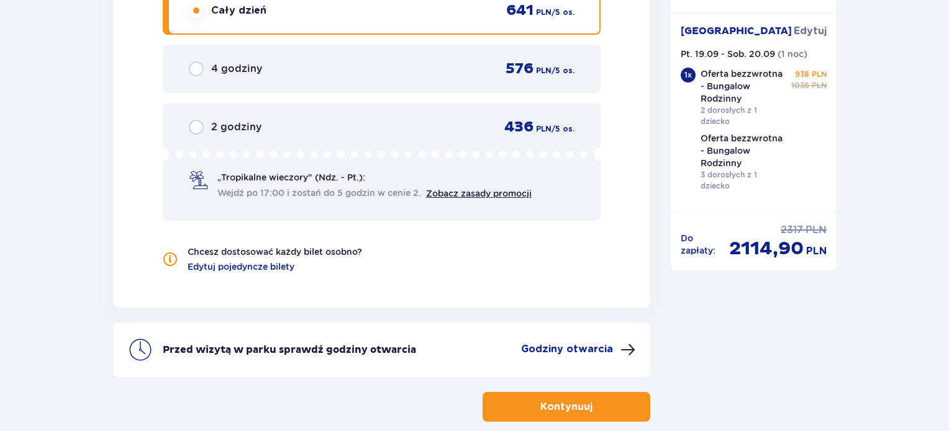
scroll to position [1912, 0]
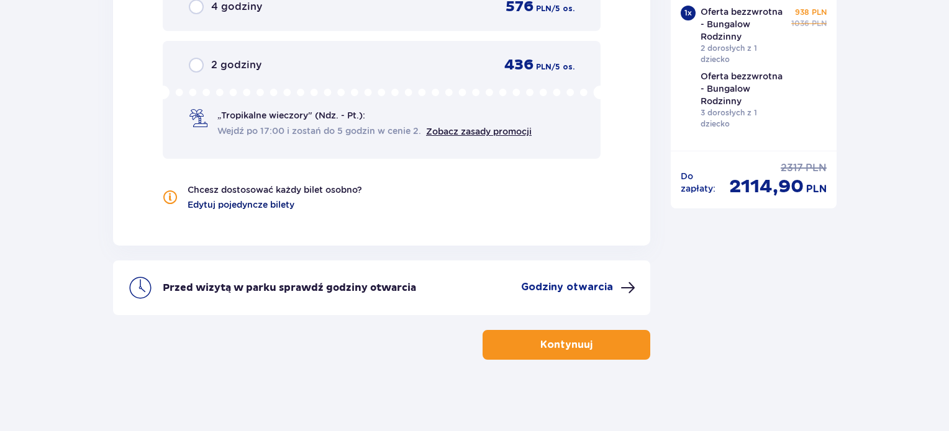
click at [254, 201] on span "Edytuj pojedyncze bilety" at bounding box center [240, 205] width 107 height 12
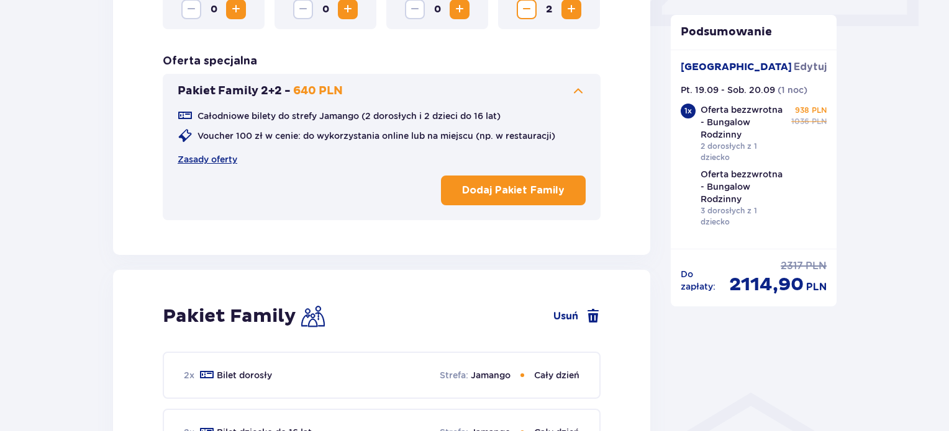
scroll to position [683, 0]
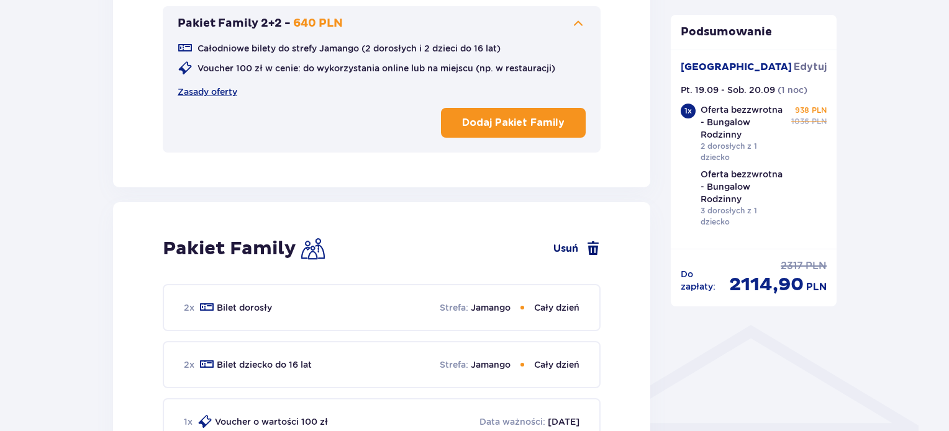
click at [569, 248] on link "Usuń" at bounding box center [576, 248] width 47 height 15
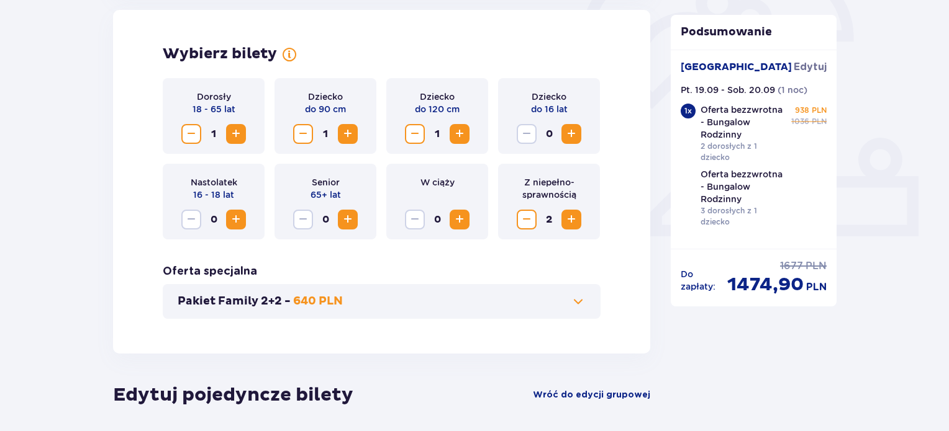
scroll to position [400, 0]
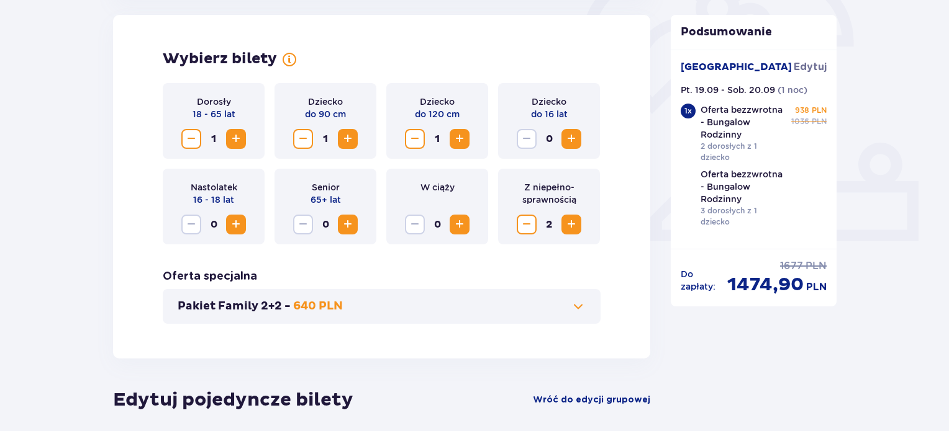
click at [236, 136] on span "Increase" at bounding box center [235, 139] width 15 height 15
click at [571, 143] on span "Increase" at bounding box center [571, 139] width 15 height 15
click at [623, 146] on div "Wybierz bilety Dorosły 18 - 65 lat 3 Dziecko do 90 cm 1 Dziecko do 120 cm 1 Dzi…" at bounding box center [381, 187] width 537 height 344
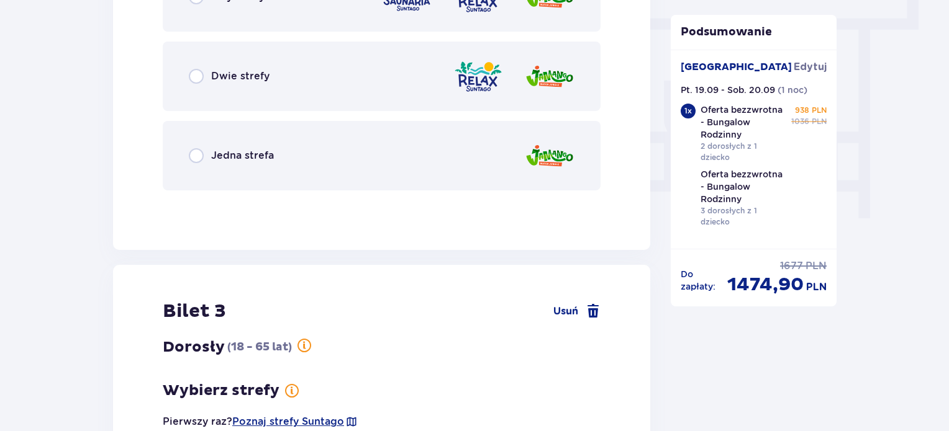
scroll to position [1145, 0]
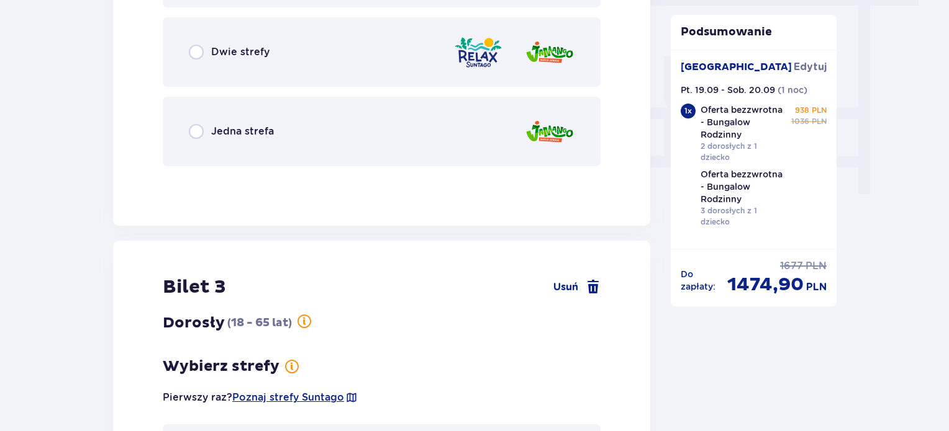
click at [217, 140] on div "Jedna strefa" at bounding box center [382, 132] width 438 height 70
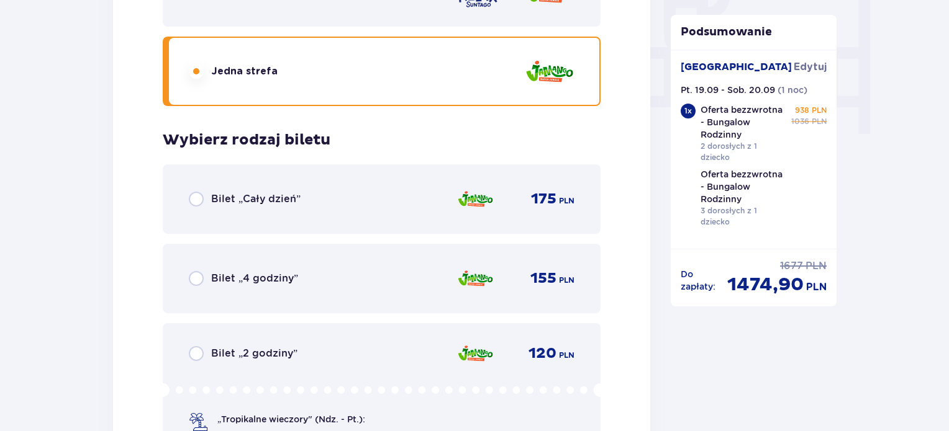
scroll to position [1329, 0]
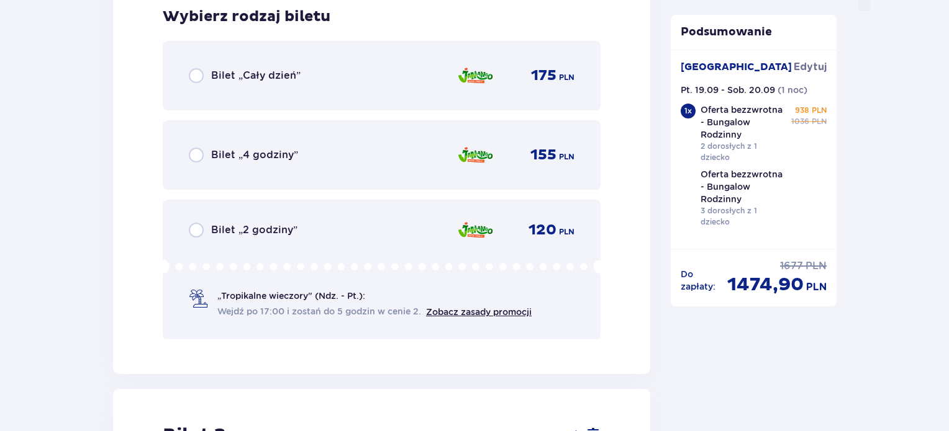
click at [315, 83] on div "Bilet „Cały dzień” 175 PLN" at bounding box center [382, 76] width 386 height 26
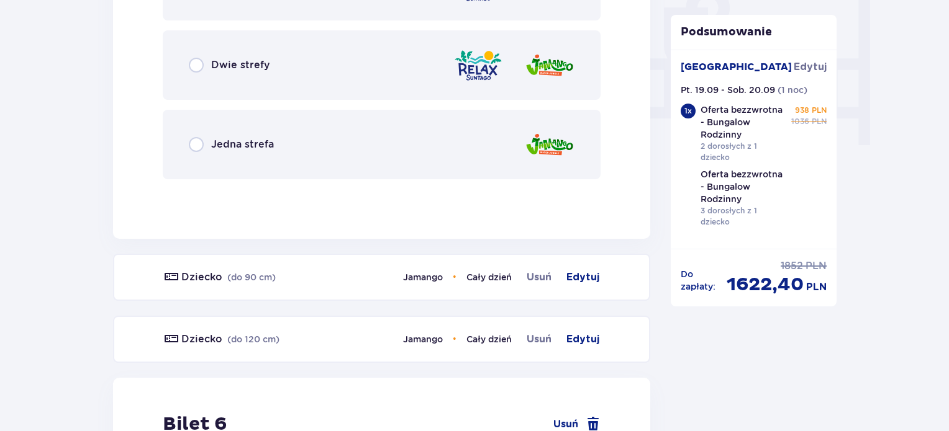
click at [310, 160] on div "Jedna strefa" at bounding box center [382, 145] width 438 height 70
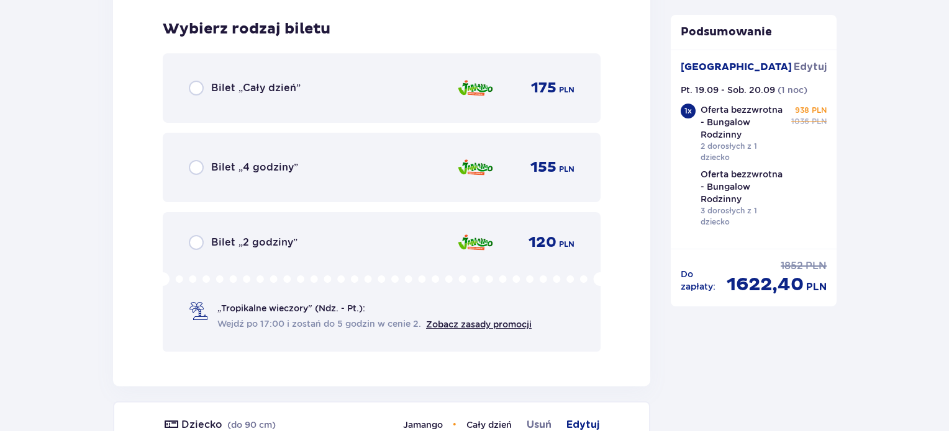
scroll to position [1382, 0]
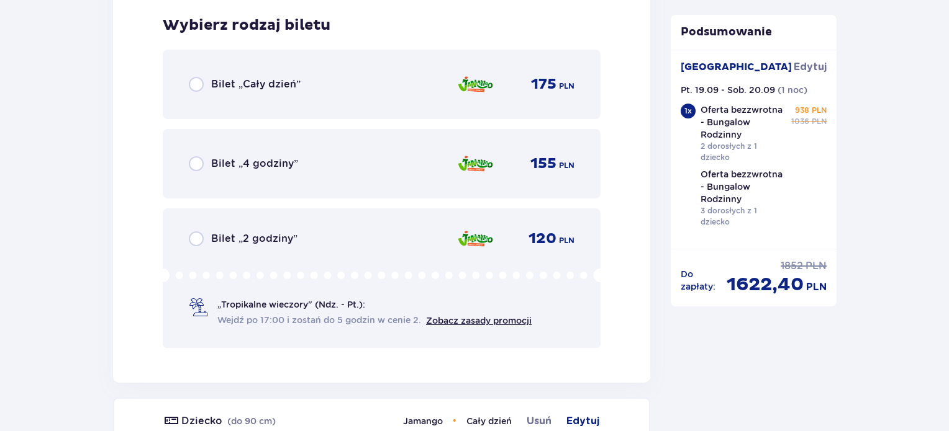
click at [312, 91] on div "Bilet „Cały dzień” 175 PLN" at bounding box center [382, 84] width 386 height 26
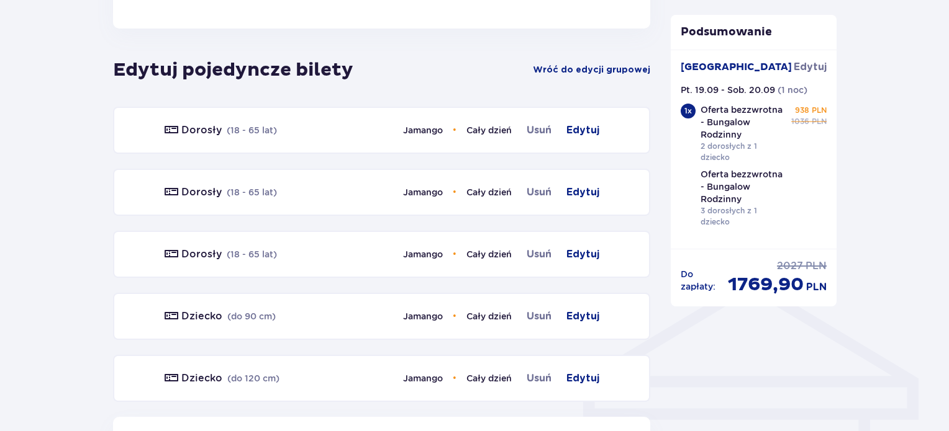
scroll to position [759, 0]
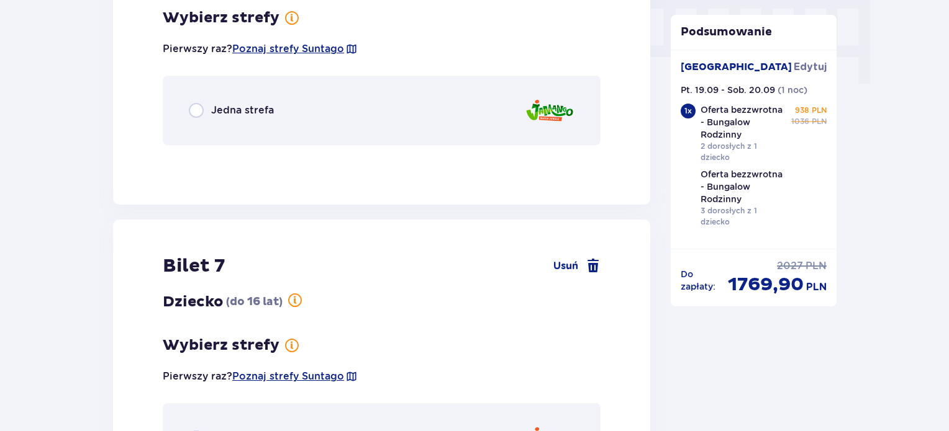
click at [309, 129] on div "Jedna strefa" at bounding box center [382, 111] width 438 height 70
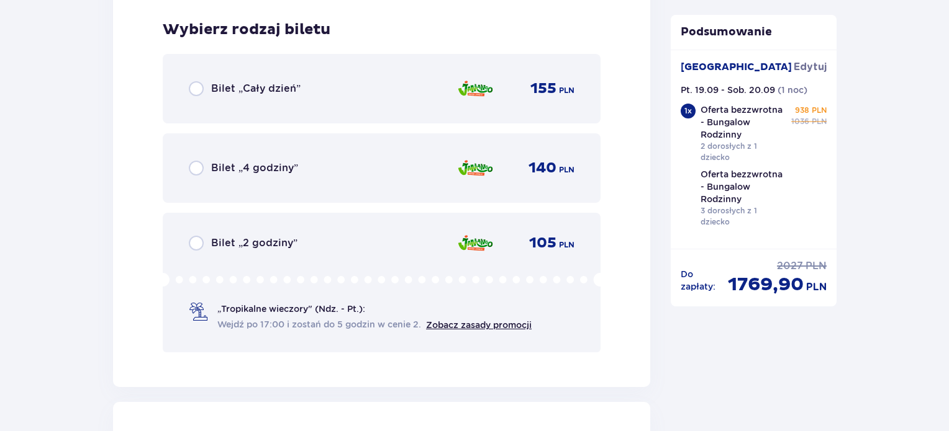
scroll to position [1408, 0]
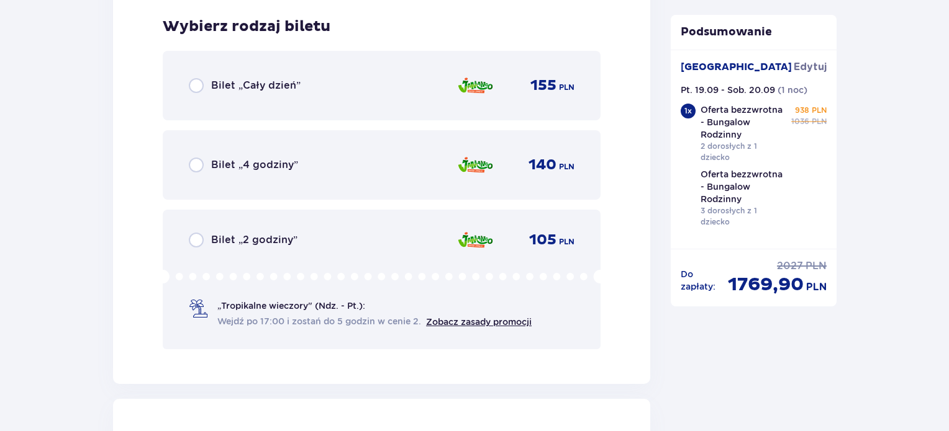
click at [307, 98] on div "Bilet „Cały dzień” 155 PLN" at bounding box center [382, 86] width 438 height 70
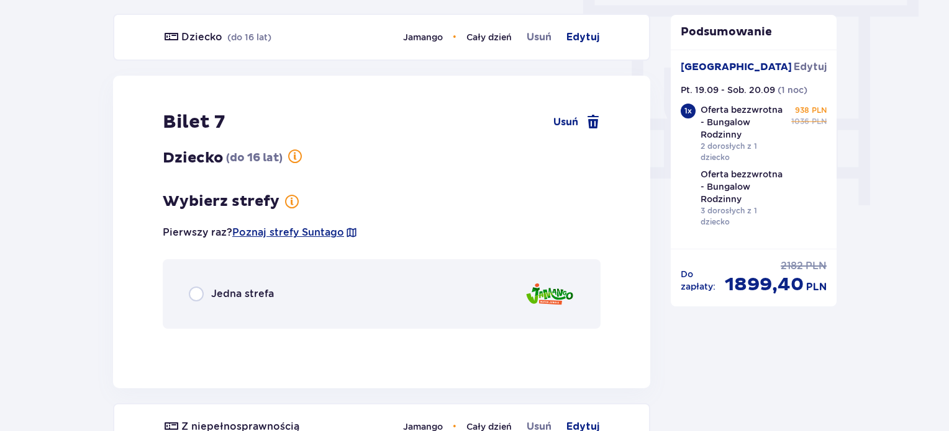
scroll to position [1130, 0]
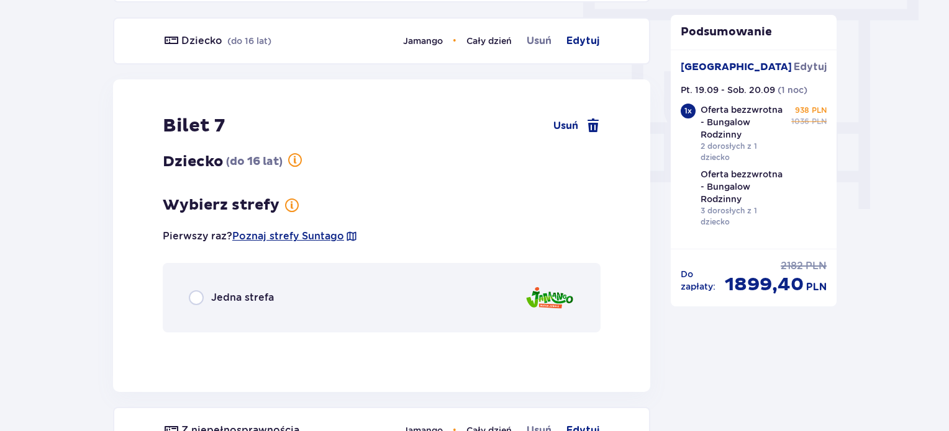
click at [300, 304] on div "Jedna strefa" at bounding box center [382, 298] width 438 height 70
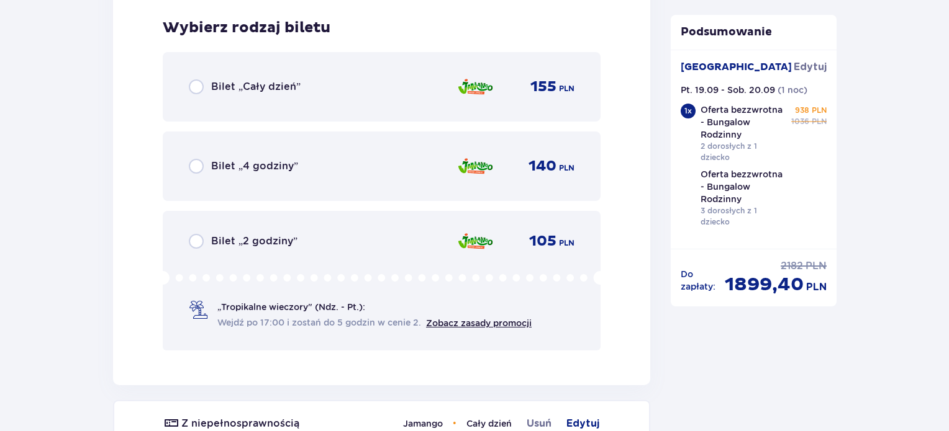
scroll to position [1469, 0]
click at [305, 101] on div "Bilet „Cały dzień” 155 PLN" at bounding box center [382, 87] width 438 height 70
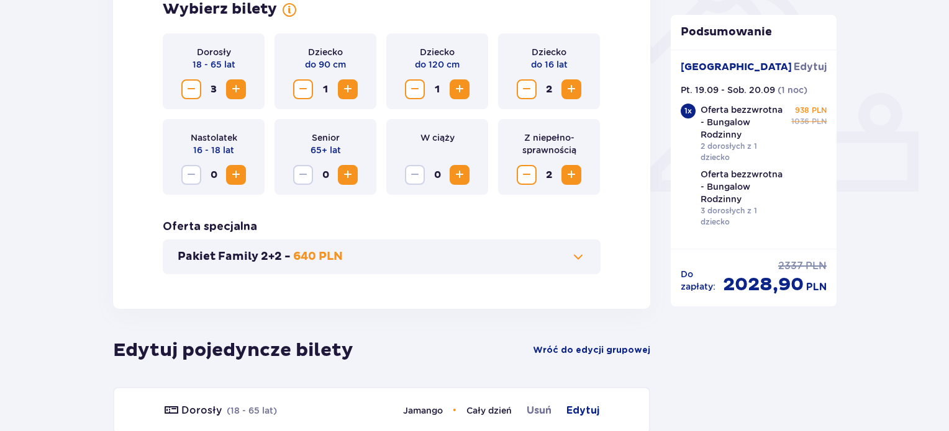
scroll to position [512, 0]
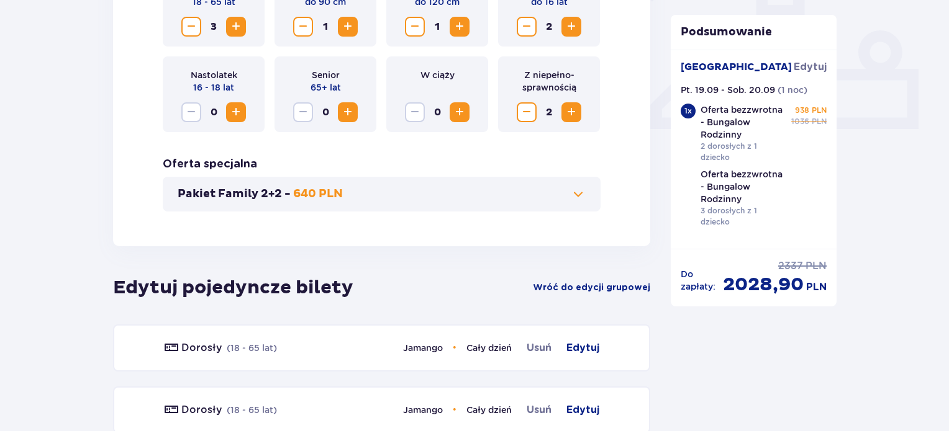
click at [538, 201] on button "Pakiet Family 2+2 - 640 PLN" at bounding box center [382, 194] width 408 height 15
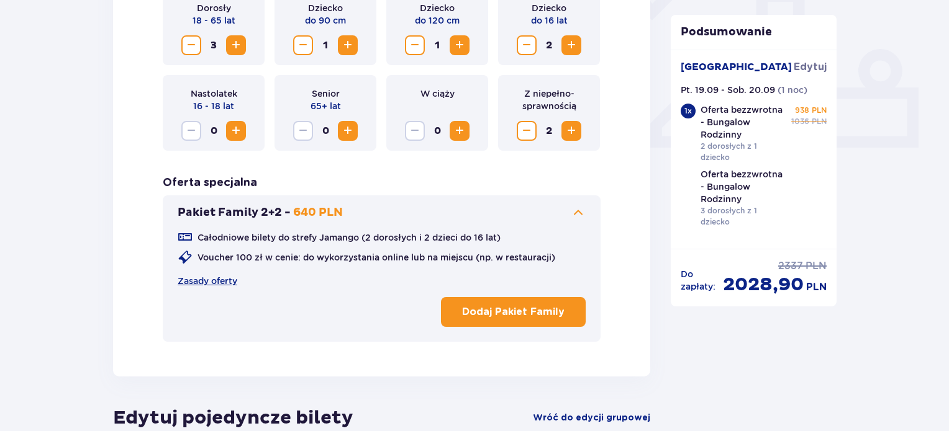
scroll to position [524, 0]
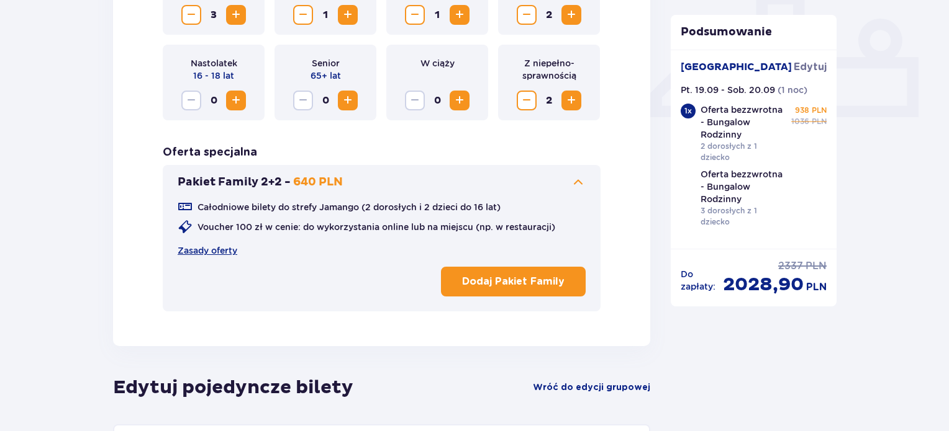
click at [504, 281] on p "Dodaj Pakiet Family" at bounding box center [513, 282] width 102 height 14
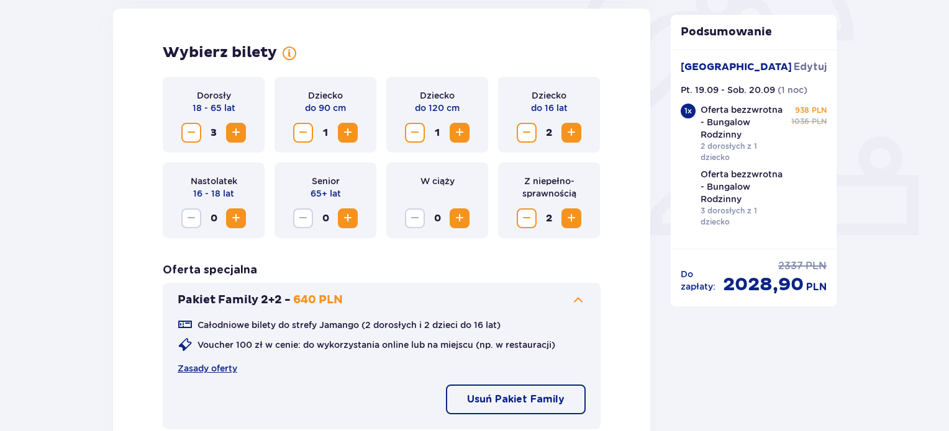
scroll to position [400, 0]
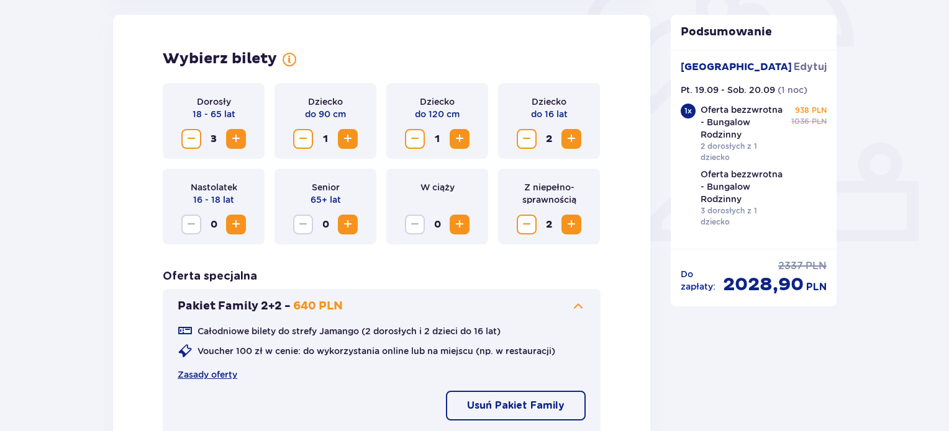
click at [189, 143] on span "Decrease" at bounding box center [191, 139] width 15 height 15
click at [187, 137] on span "Decrease" at bounding box center [191, 139] width 15 height 15
click at [529, 136] on span "Decrease" at bounding box center [526, 139] width 15 height 15
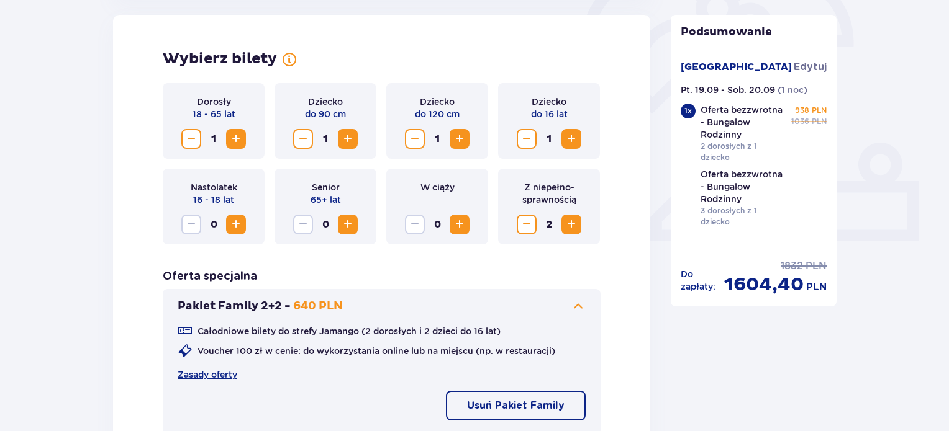
click at [524, 138] on span "Decrease" at bounding box center [526, 139] width 15 height 15
click at [615, 183] on div "Wybierz bilety Dorosły 18 - 65 lat 1 Dziecko do 90 cm 1 Dziecko do 120 cm 1 Dzi…" at bounding box center [381, 265] width 537 height 500
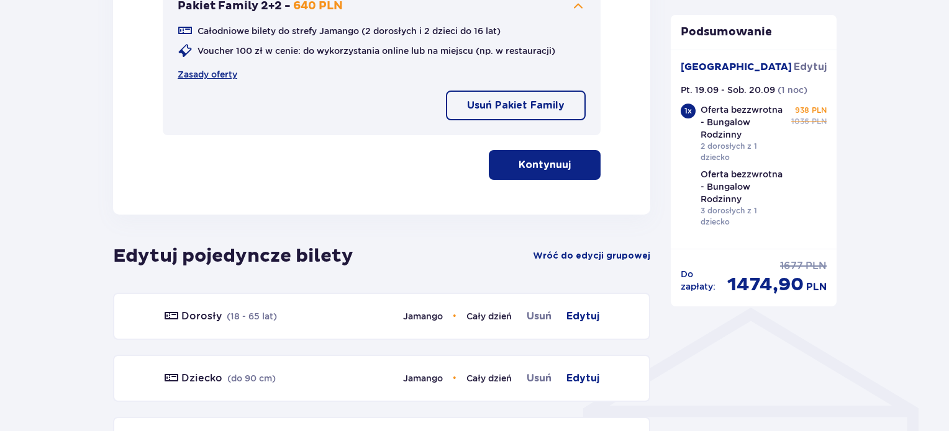
scroll to position [670, 0]
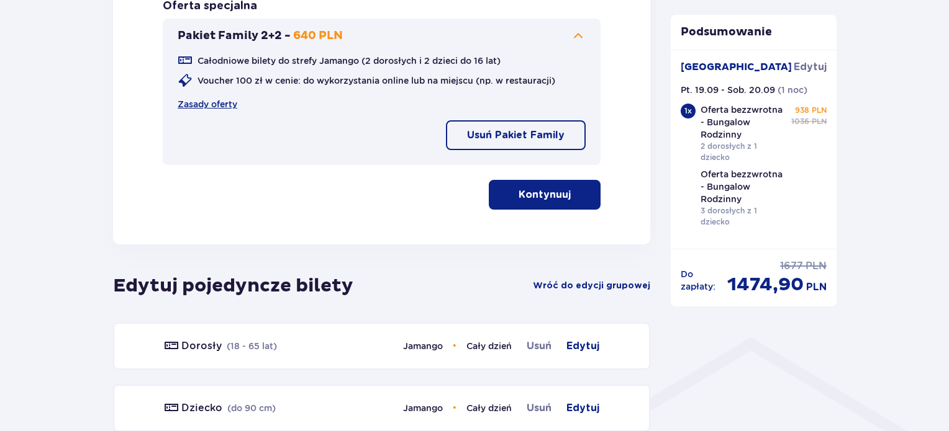
click at [581, 188] on button "Kontynuuj" at bounding box center [545, 195] width 112 height 30
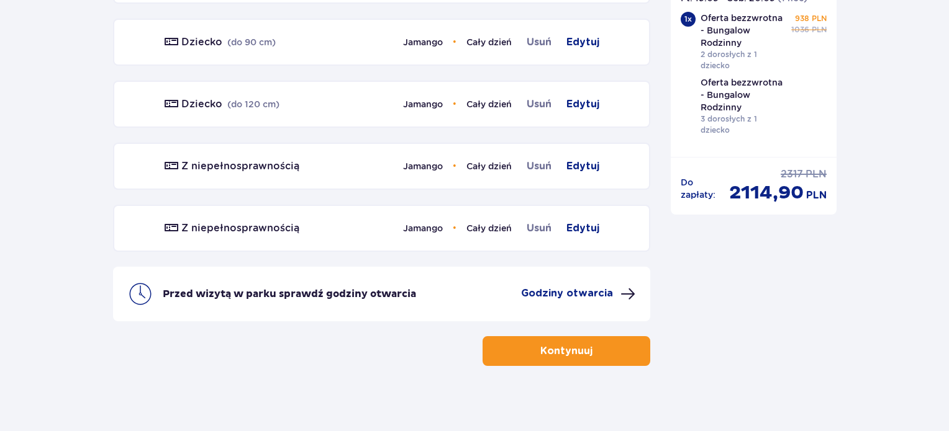
scroll to position [1350, 0]
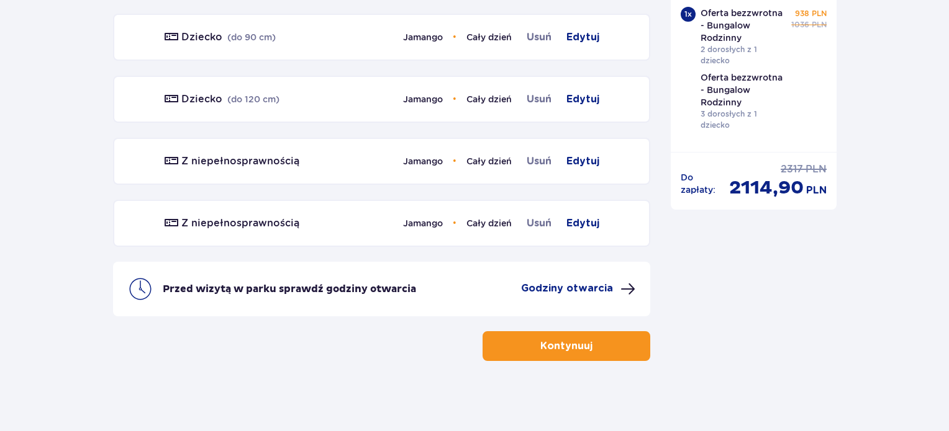
click at [585, 282] on p "Godziny otwarcia" at bounding box center [567, 289] width 92 height 14
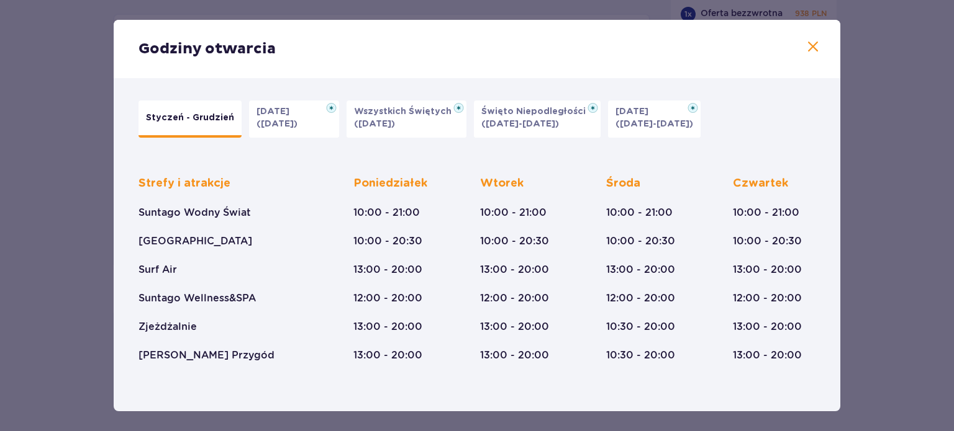
click at [805, 45] on span at bounding box center [812, 47] width 15 height 15
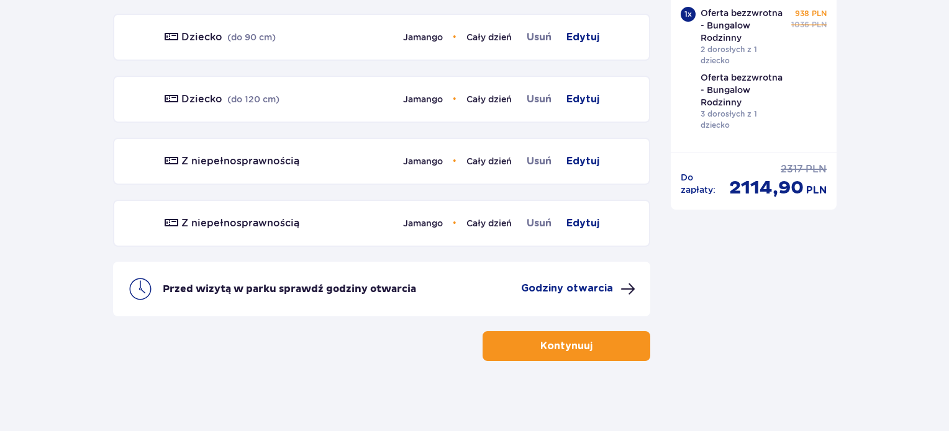
click at [572, 341] on p "Kontynuuj" at bounding box center [566, 347] width 52 height 14
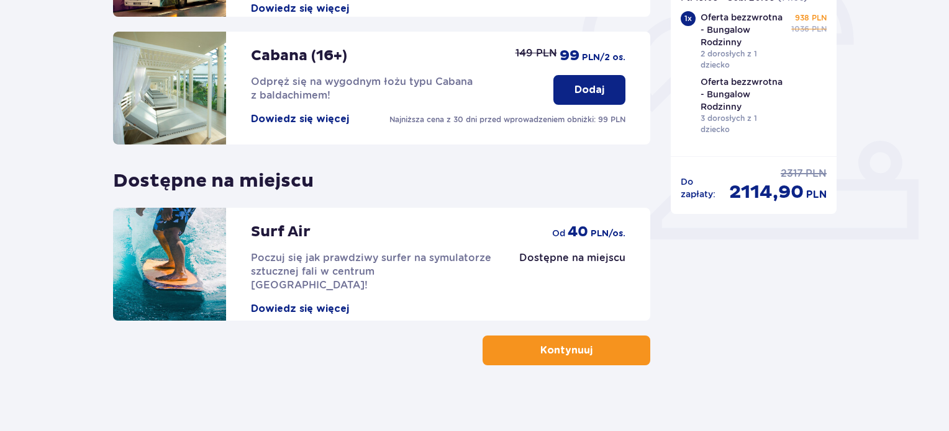
scroll to position [410, 0]
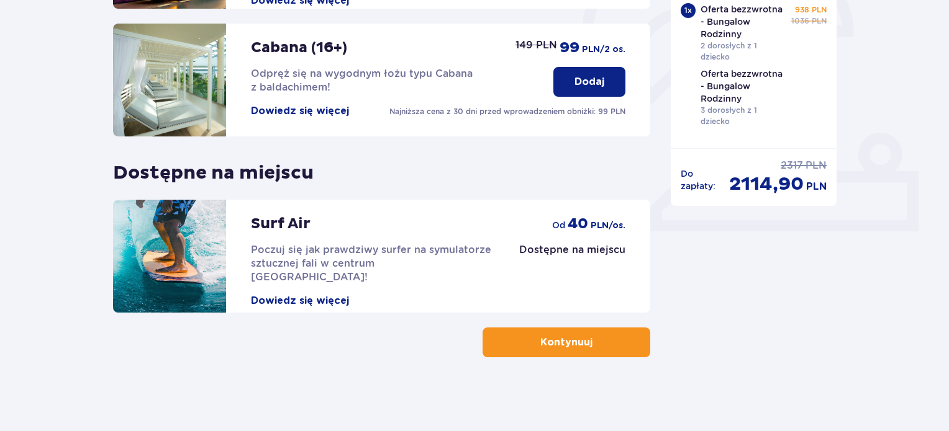
click at [594, 338] on span "button" at bounding box center [594, 342] width 15 height 15
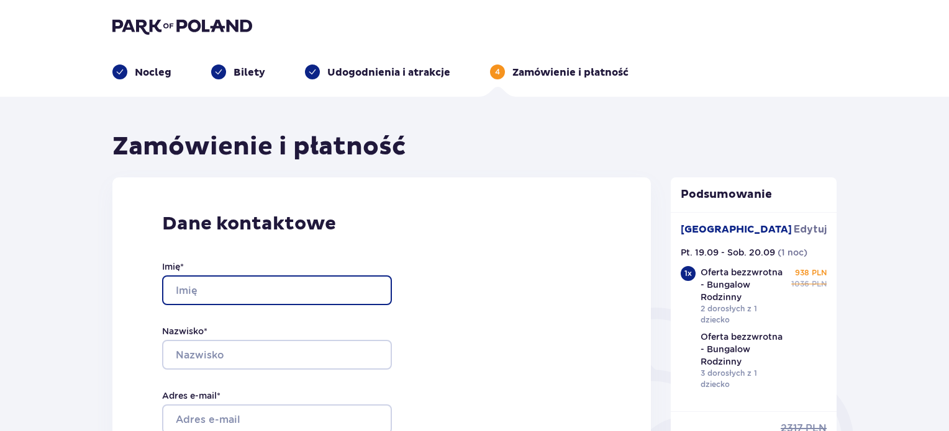
click at [269, 284] on input "Imię *" at bounding box center [277, 291] width 230 height 30
type input "Marzna"
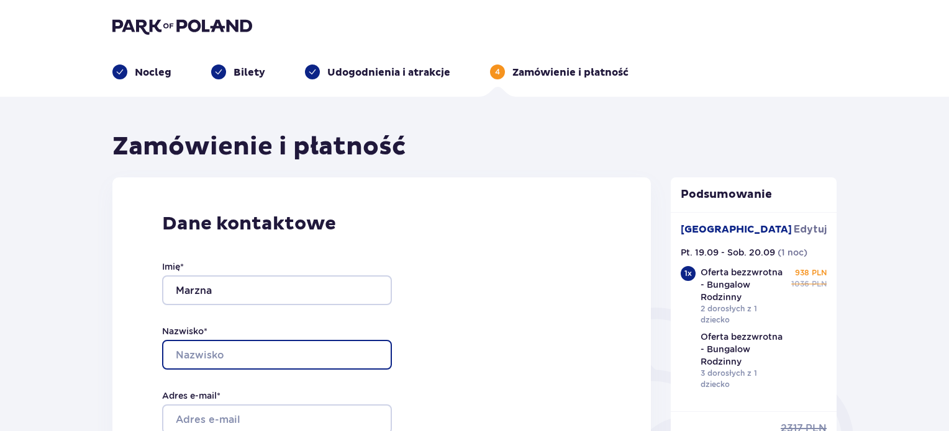
type input "Nowicka"
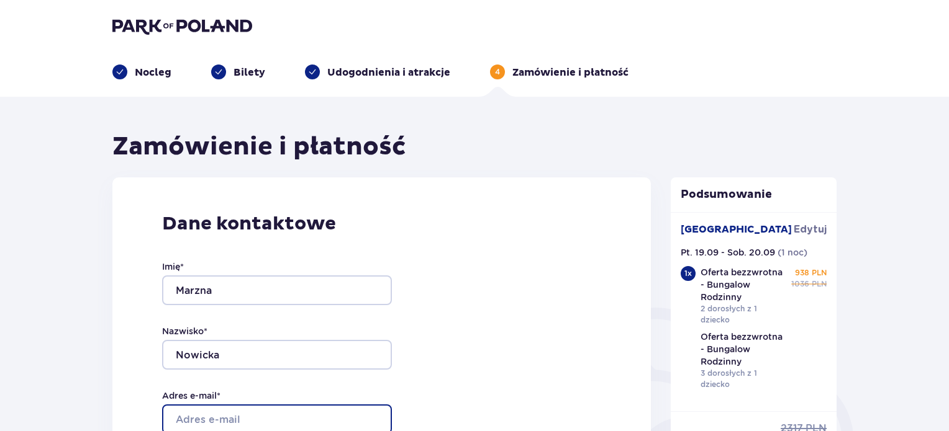
type input "marzena.nowickaa@gmail.com"
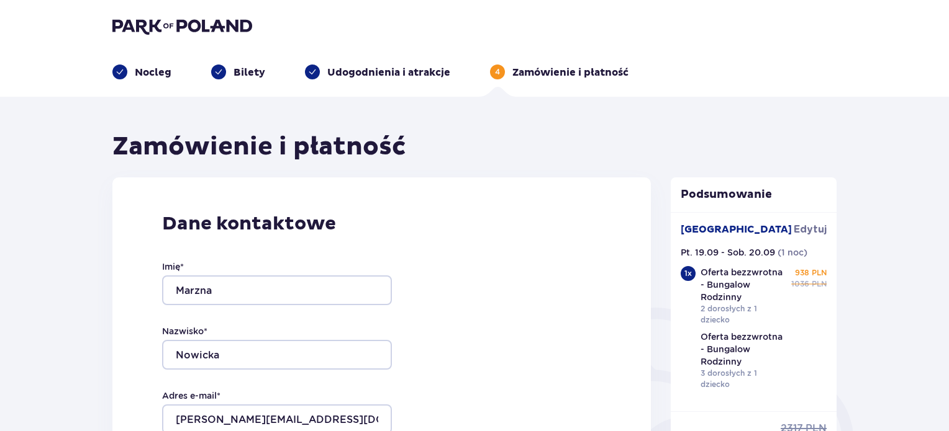
type input "marzena.nowickaa@gmail.com"
type input "502195274"
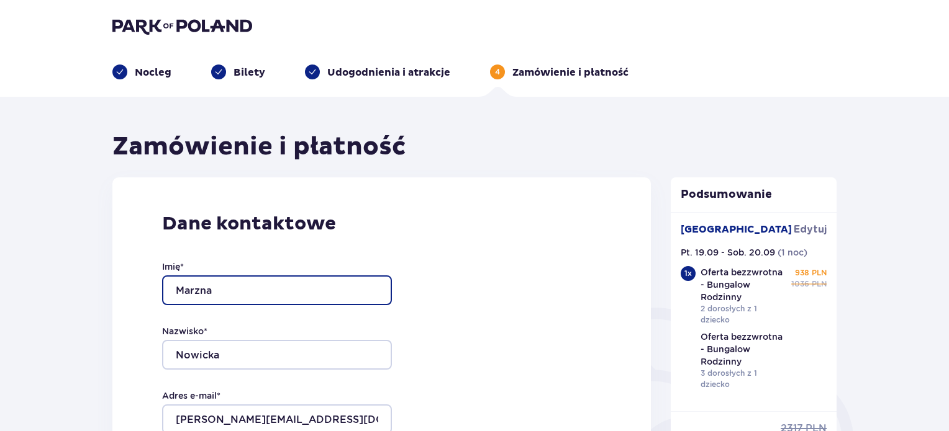
click at [199, 288] on input "Marzna" at bounding box center [277, 291] width 230 height 30
type input "Marzena"
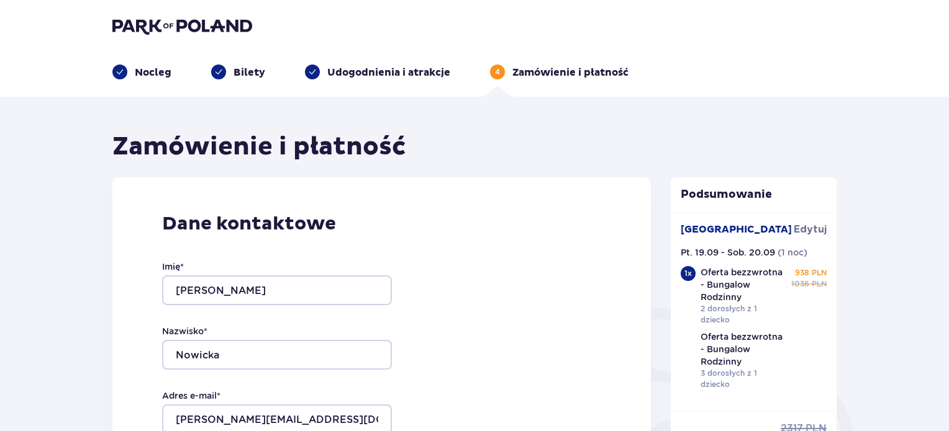
click at [286, 336] on div "Nazwisko * Nowicka" at bounding box center [277, 347] width 230 height 45
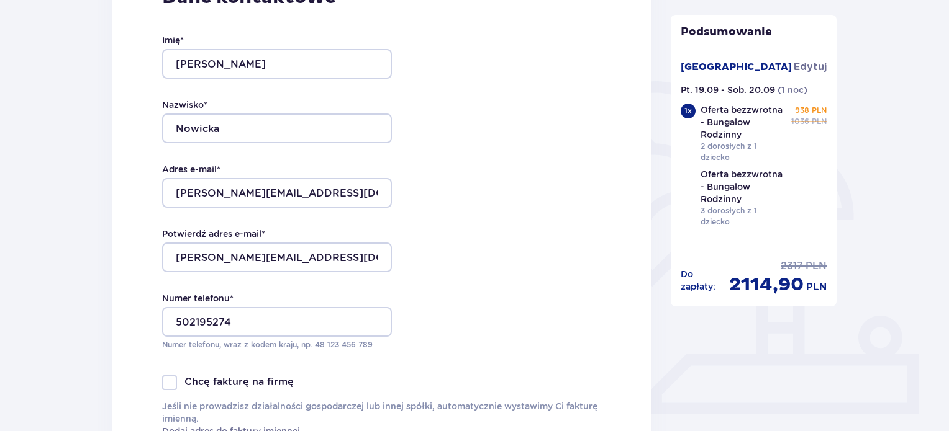
scroll to position [248, 0]
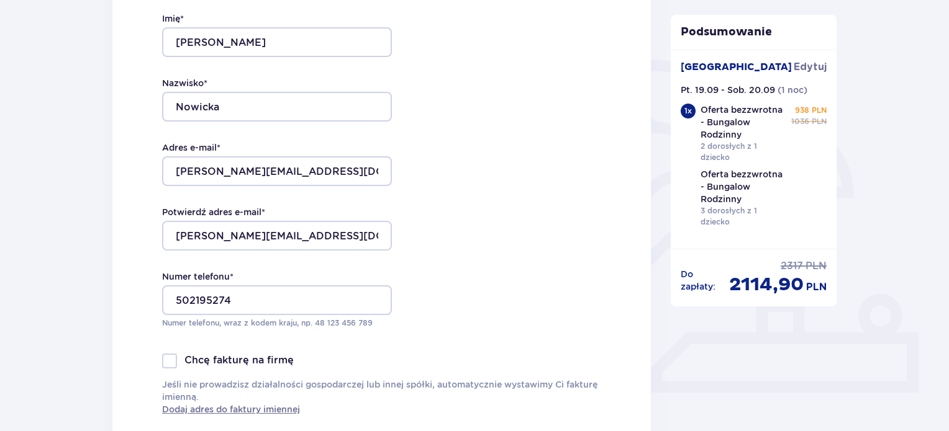
click at [239, 362] on p "Chcę fakturę na firmę" at bounding box center [238, 361] width 109 height 14
checkbox input "true"
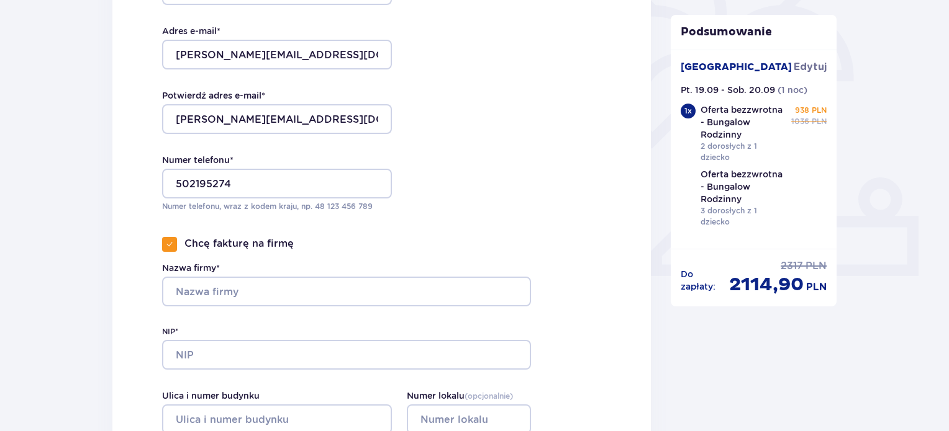
scroll to position [372, 0]
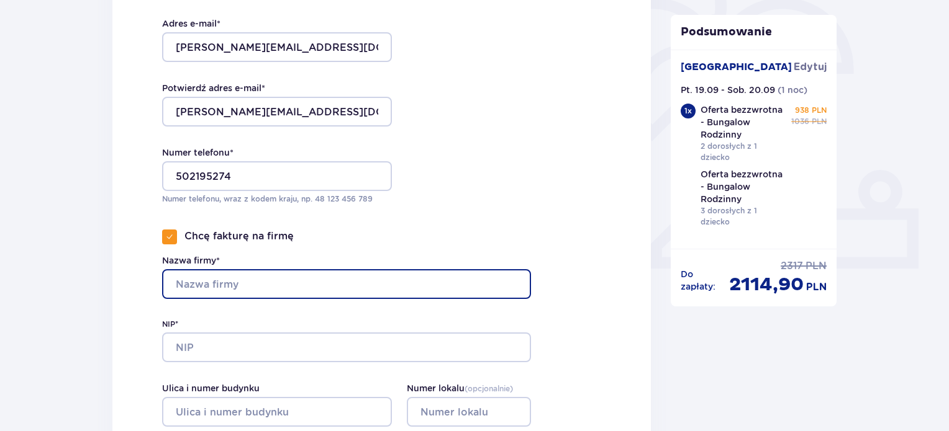
click at [284, 289] on input "Nazwa firmy*" at bounding box center [346, 284] width 369 height 30
type input "Piryt Dominika Janus"
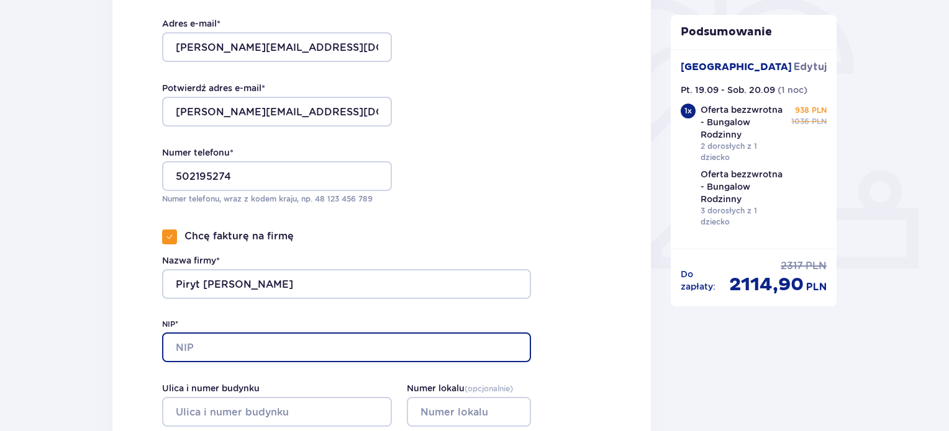
click at [275, 348] on input "NIP*" at bounding box center [346, 348] width 369 height 30
type input "5512522916"
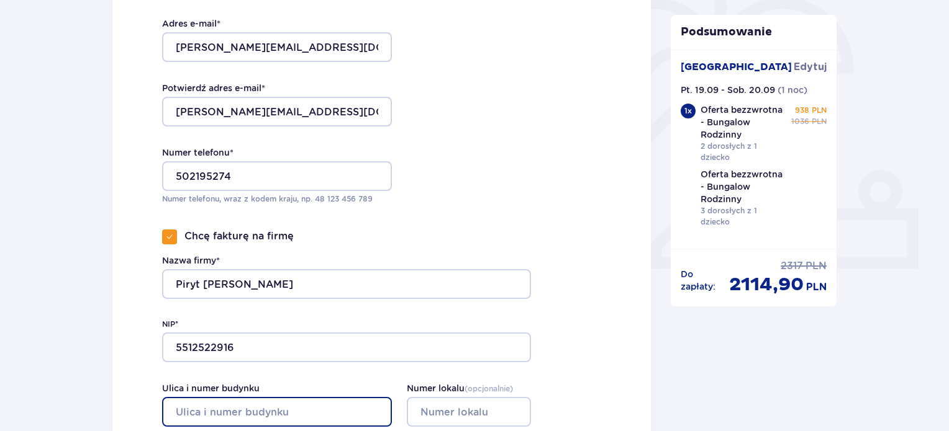
click at [286, 410] on input "Ulica i numer budynku" at bounding box center [277, 412] width 230 height 30
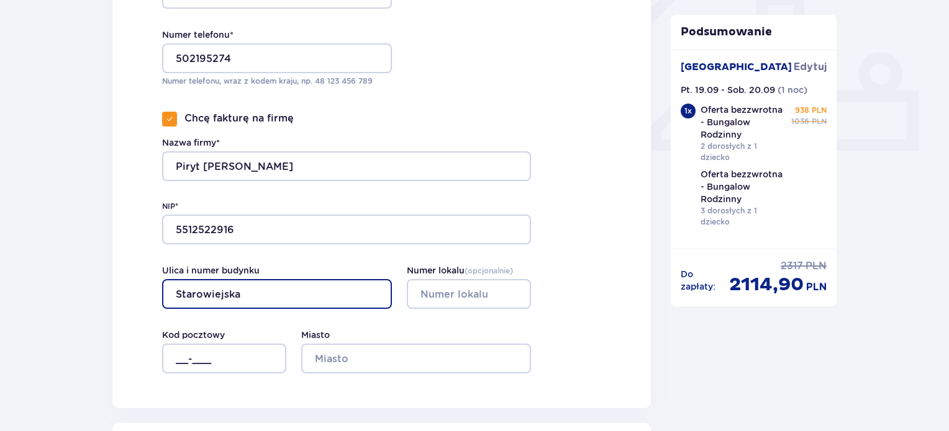
scroll to position [497, 0]
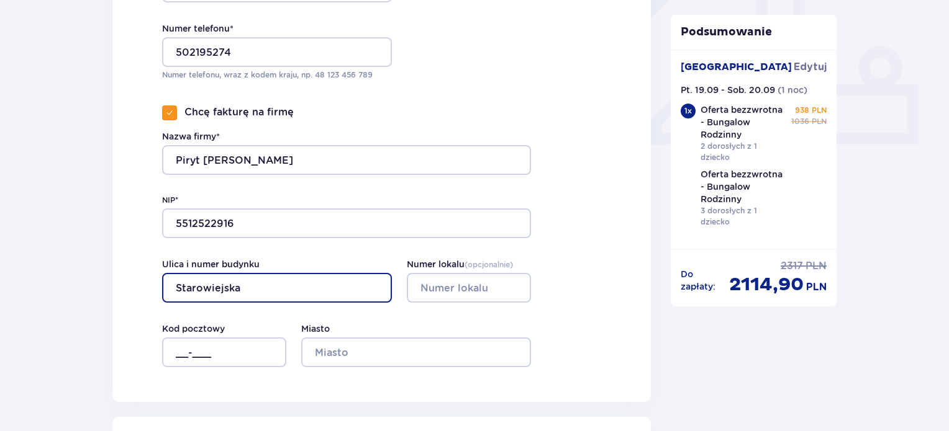
type input "Starowiejska"
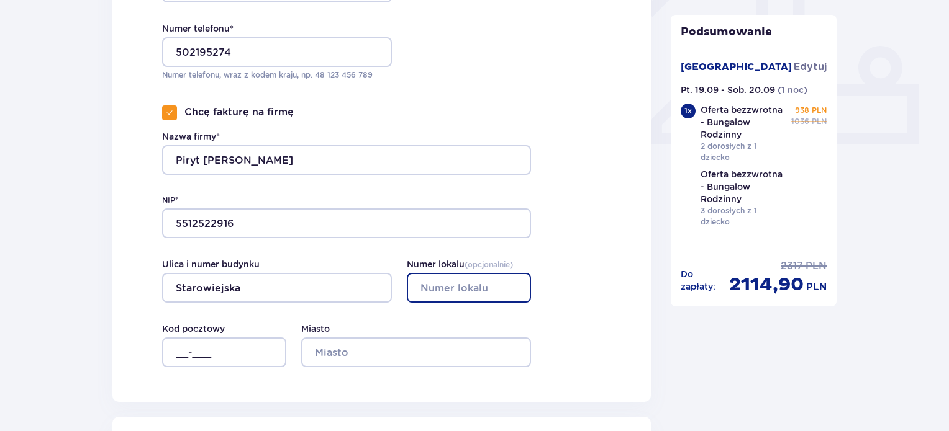
click at [456, 295] on input "Numer lokalu ( opcjonalnie )" at bounding box center [469, 288] width 124 height 30
type input "33b"
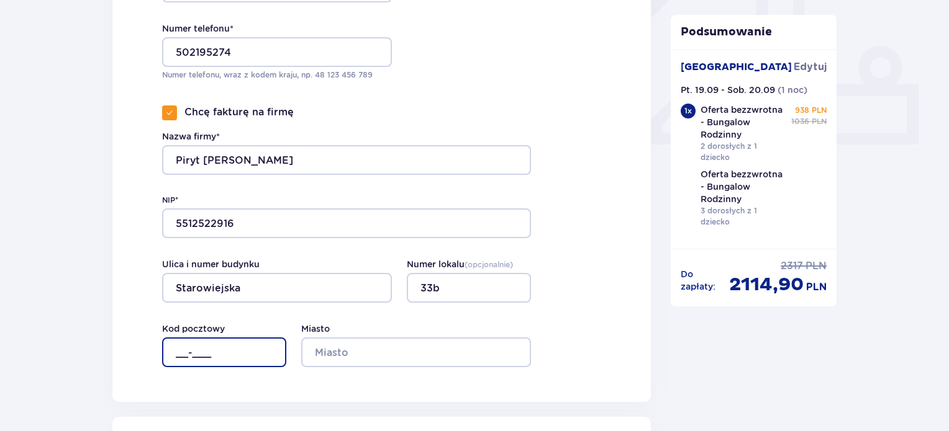
click at [236, 353] on input "__-___" at bounding box center [224, 353] width 124 height 30
type input "34-120"
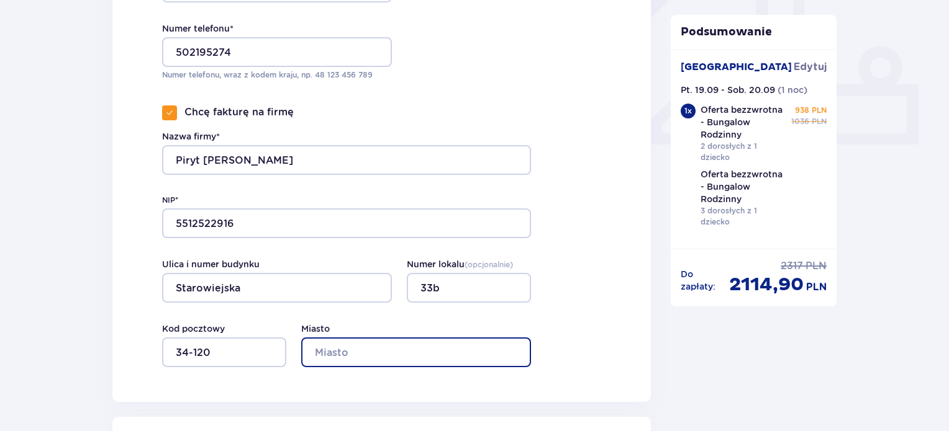
click at [343, 353] on input "Miasto" at bounding box center [416, 353] width 230 height 30
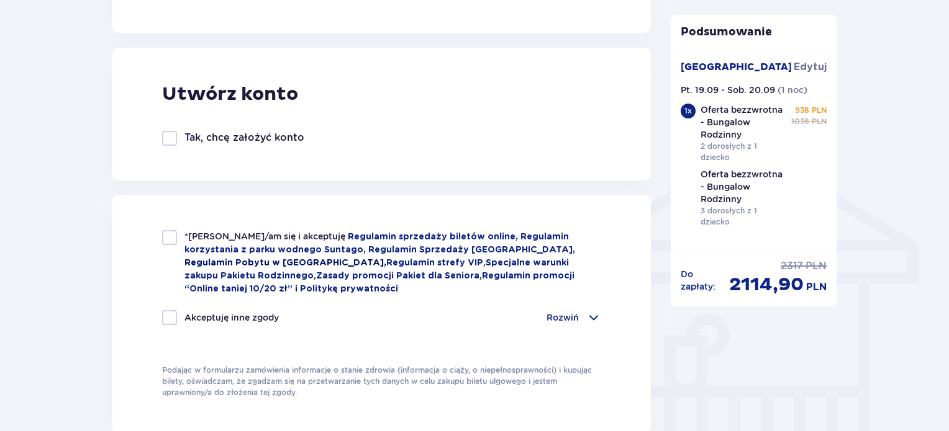
scroll to position [869, 0]
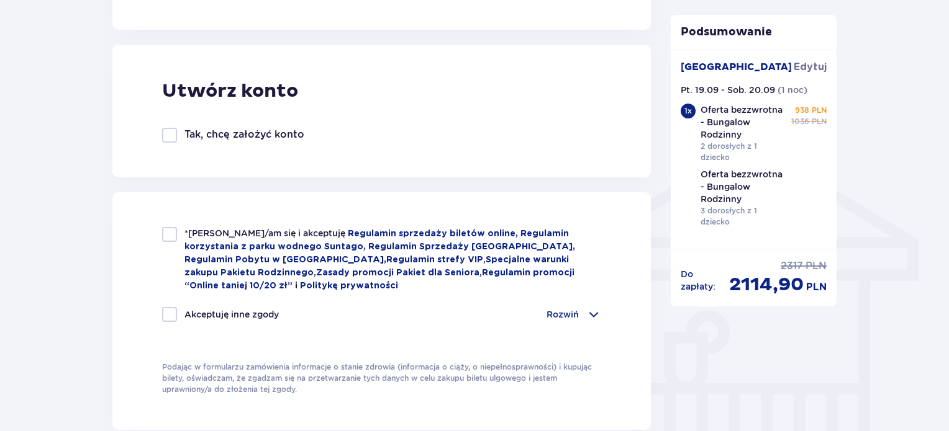
type input "Andrychów"
click at [177, 237] on div "*Zapoznałem/am się i akceptuję Regulamin sprzedaży biletów online, Regulamin ko…" at bounding box center [381, 259] width 439 height 65
checkbox input "true"
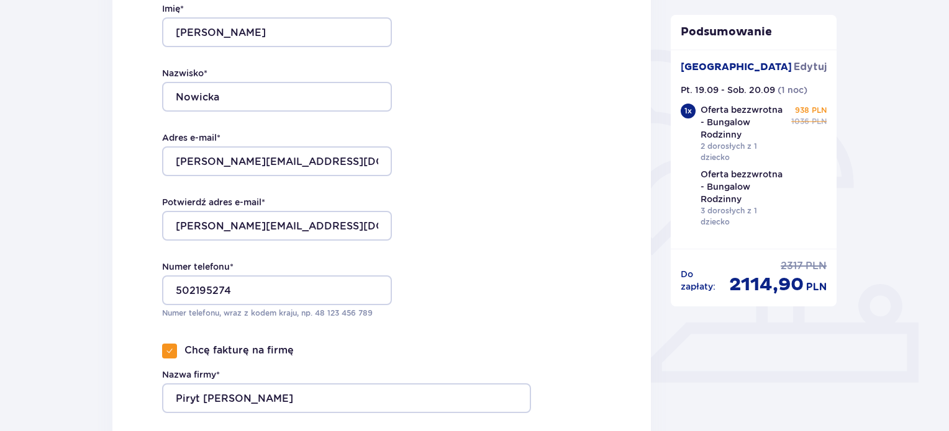
scroll to position [0, 0]
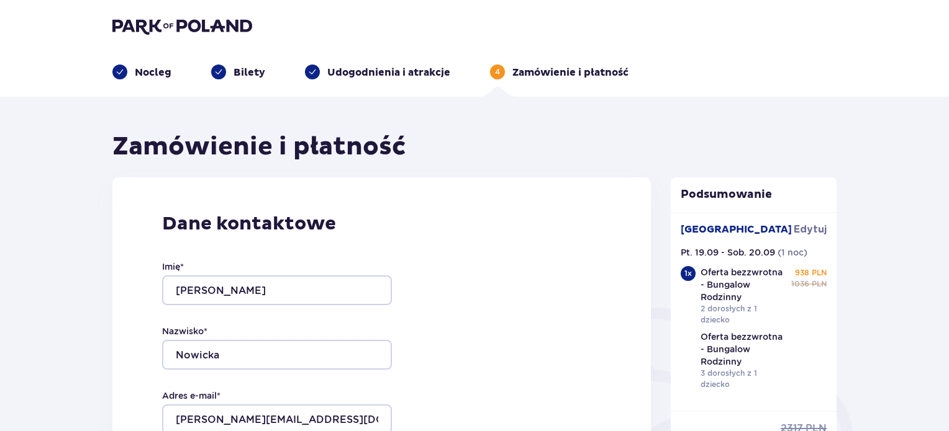
click at [260, 71] on p "Bilety" at bounding box center [249, 73] width 32 height 14
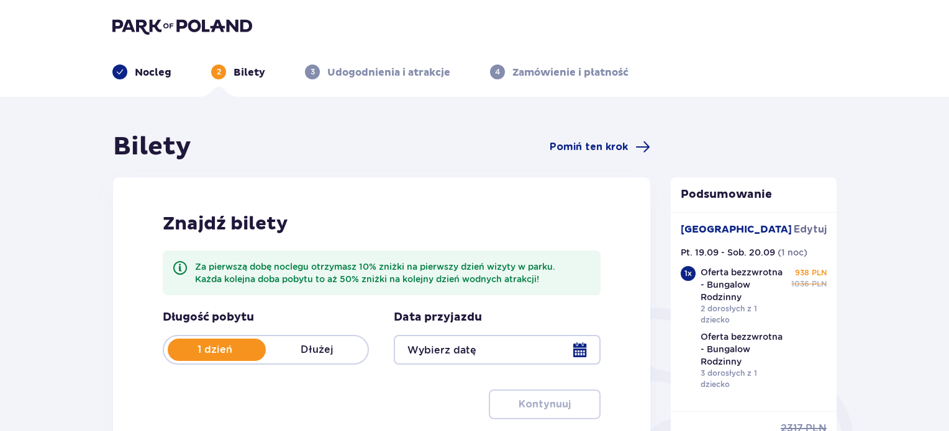
type input "20.09.25"
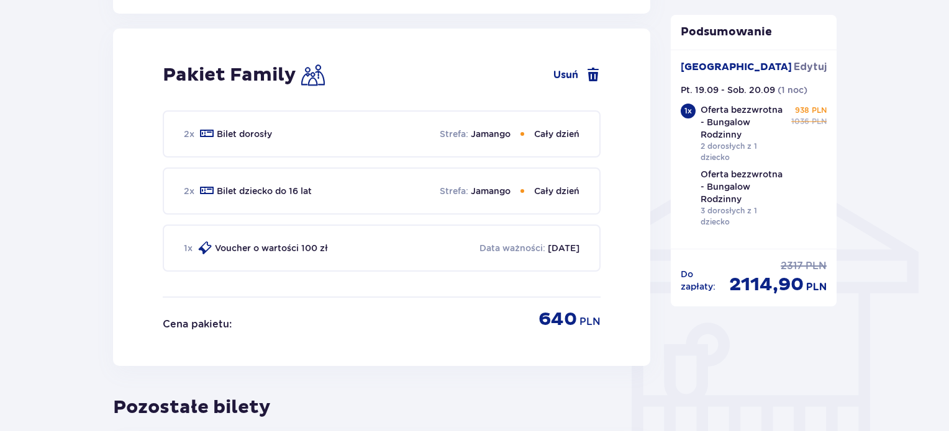
scroll to position [919, 0]
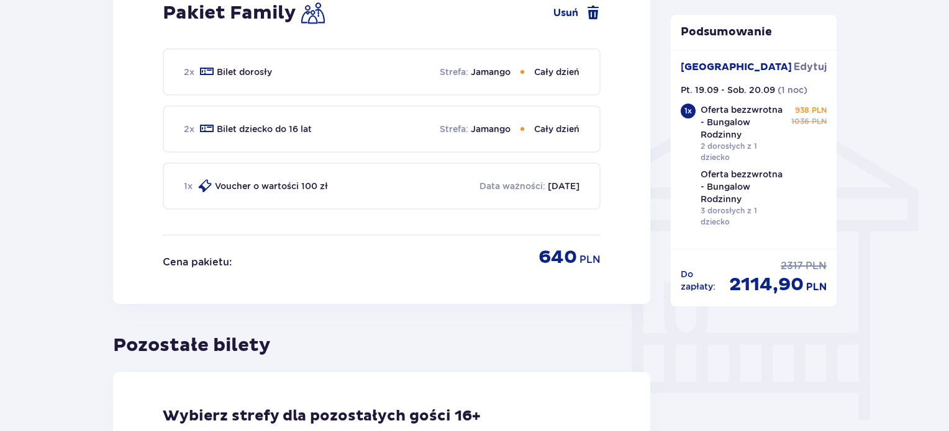
click at [338, 261] on div "Cena pakietu : 640 PLN" at bounding box center [382, 253] width 438 height 34
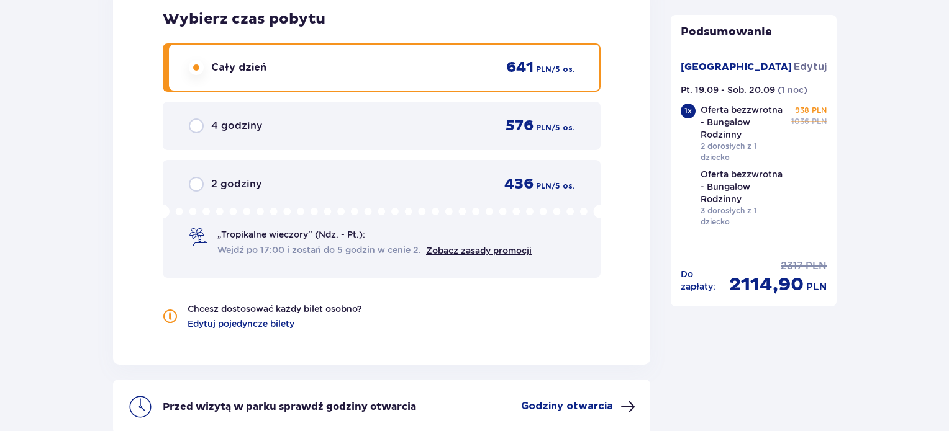
scroll to position [1912, 0]
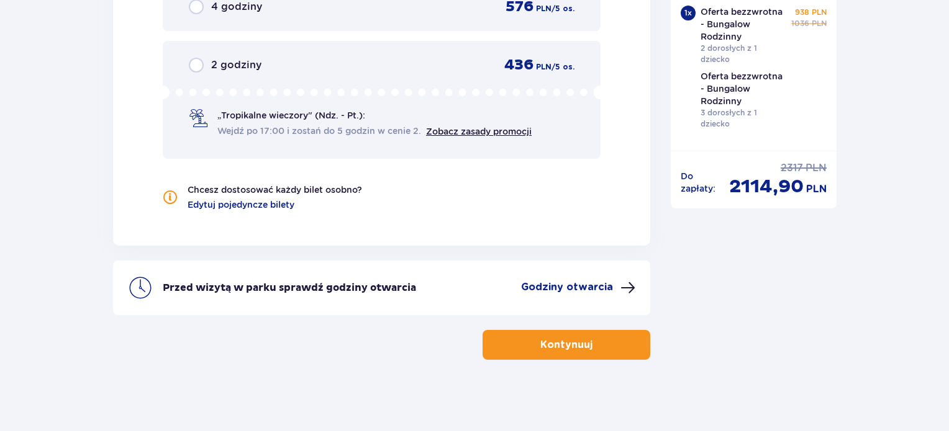
click at [595, 345] on span "button" at bounding box center [594, 345] width 15 height 15
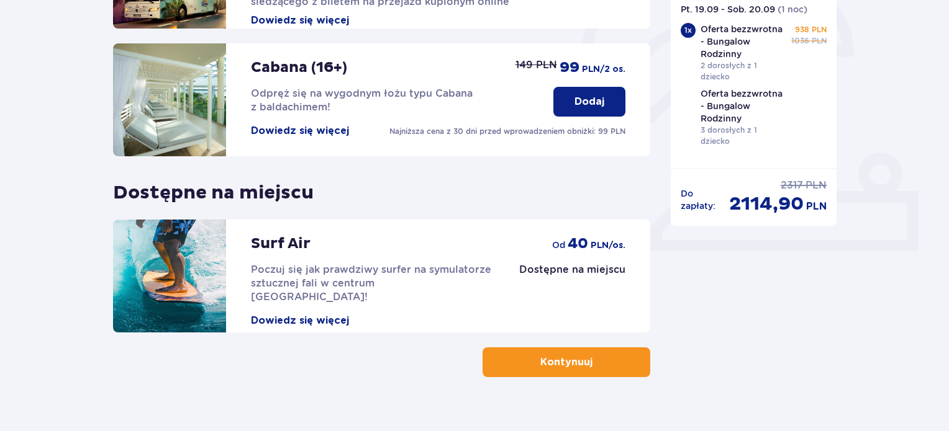
scroll to position [410, 0]
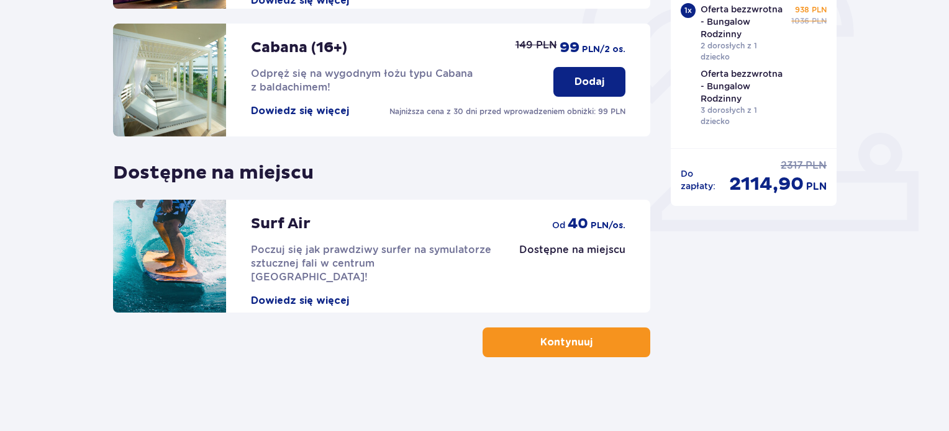
click at [584, 341] on button "Kontynuuj" at bounding box center [566, 343] width 168 height 30
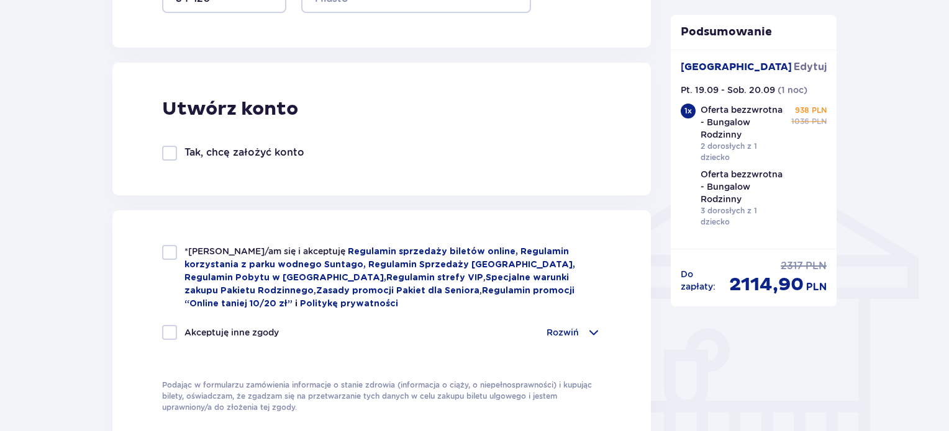
scroll to position [869, 0]
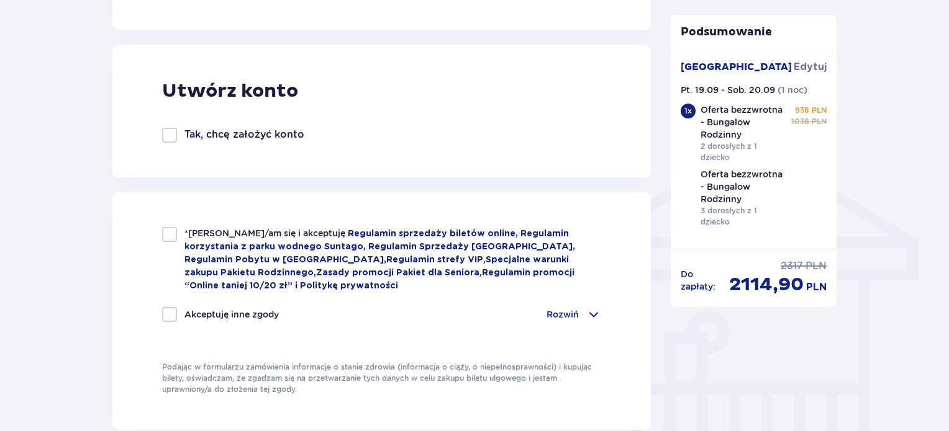
click at [173, 235] on div at bounding box center [169, 234] width 15 height 15
checkbox input "true"
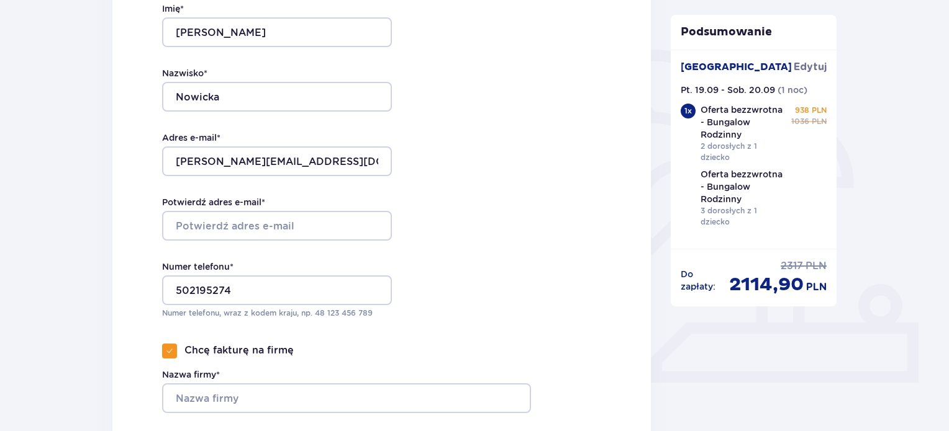
scroll to position [445, 0]
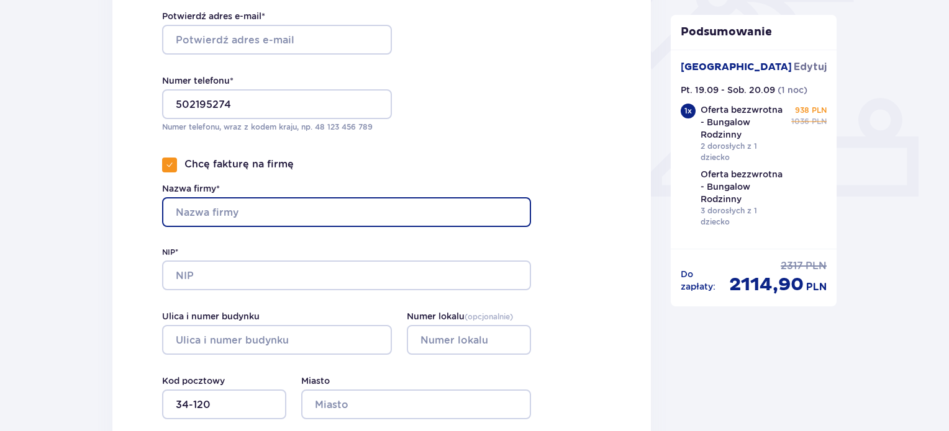
click at [258, 209] on input "Nazwa firmy*" at bounding box center [346, 212] width 369 height 30
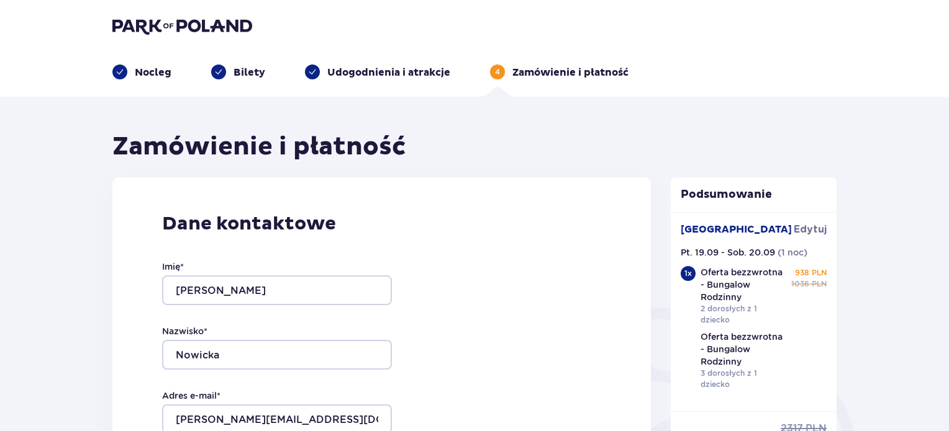
scroll to position [62, 0]
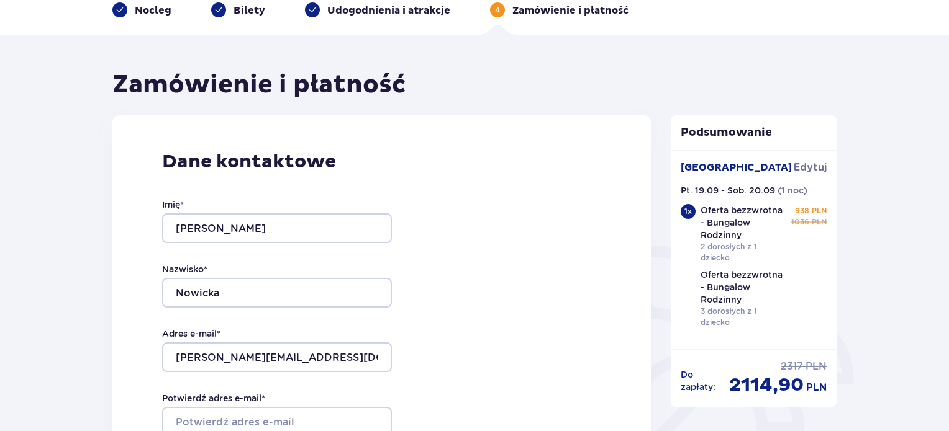
drag, startPoint x: 240, startPoint y: 10, endPoint x: 265, endPoint y: 42, distance: 40.2
click at [241, 9] on p "Bilety" at bounding box center [249, 11] width 32 height 14
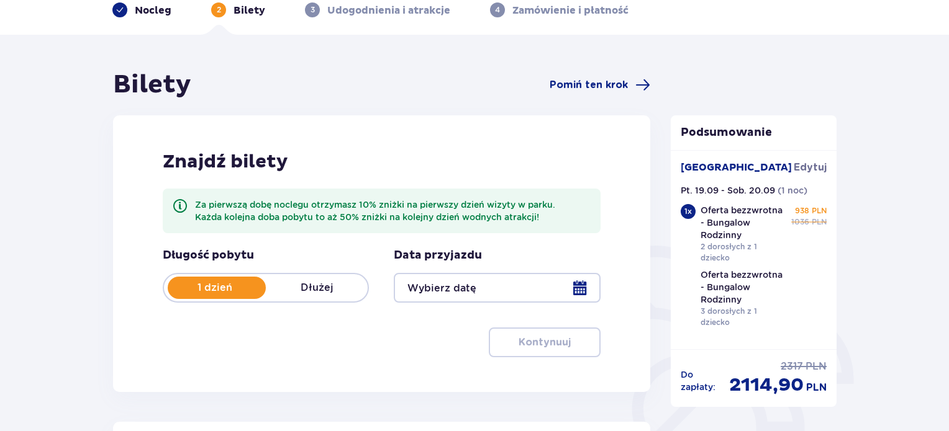
type input "20.09.25"
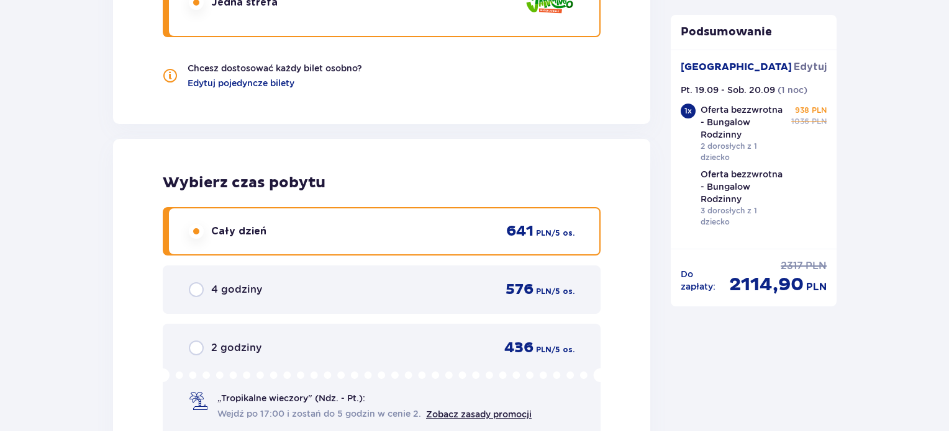
scroll to position [1912, 0]
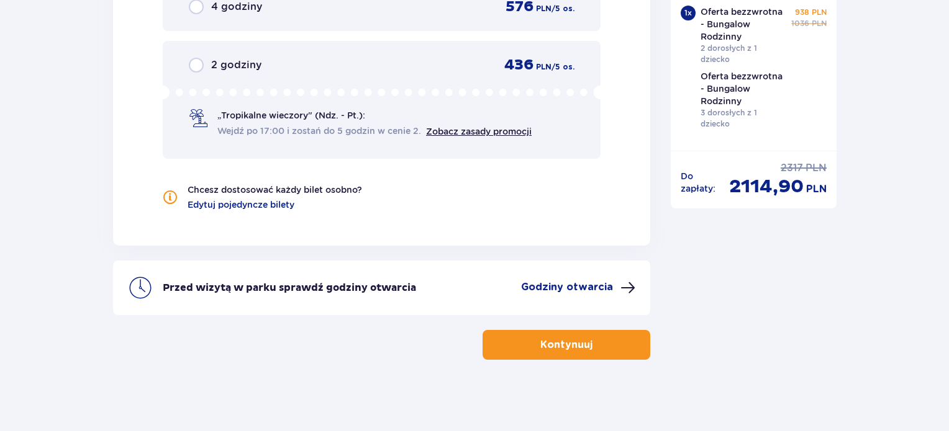
click at [567, 344] on p "Kontynuuj" at bounding box center [566, 345] width 52 height 14
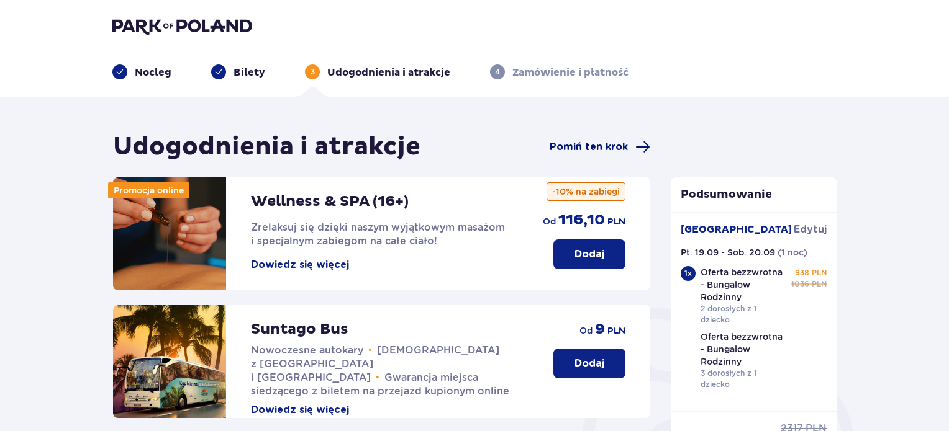
click at [584, 145] on span "Pomiń ten krok" at bounding box center [588, 147] width 78 height 14
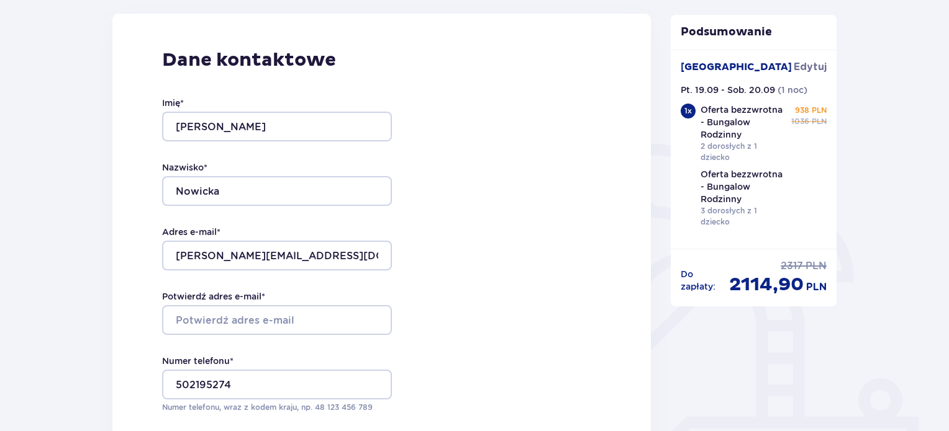
scroll to position [186, 0]
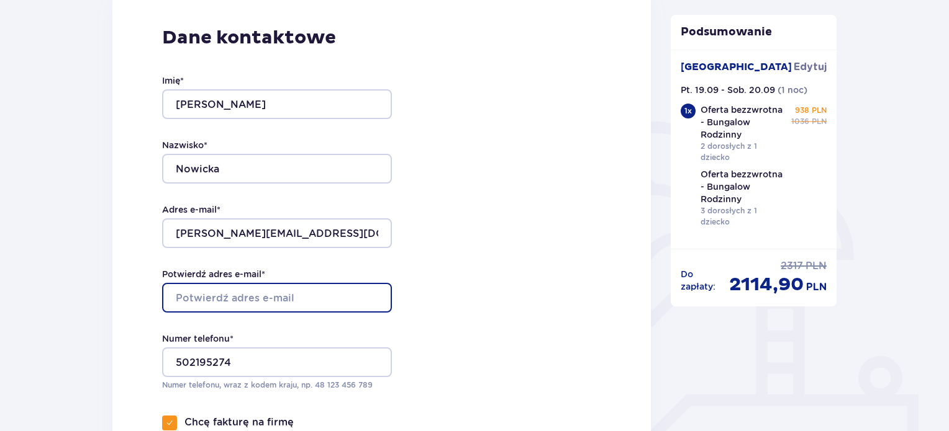
click at [281, 296] on input "Potwierdź adres e-mail *" at bounding box center [277, 298] width 230 height 30
type input "marzena.nowickaa@gmail.com"
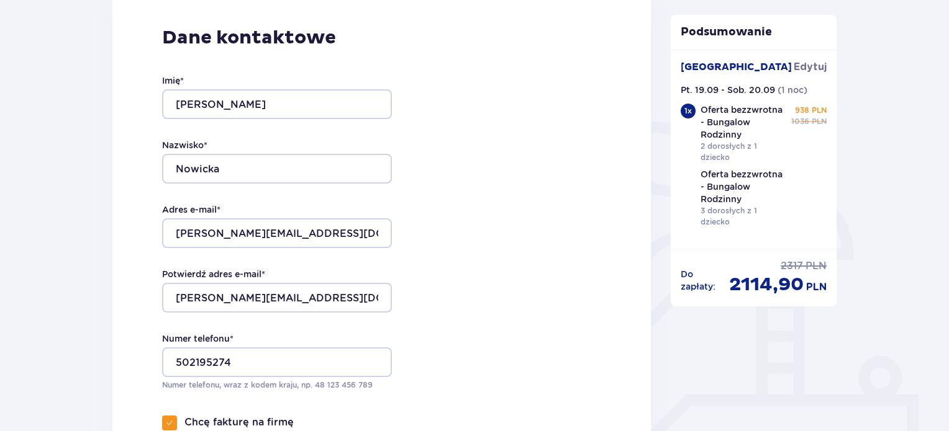
type input "Wiosenna 31"
type input "31"
type input "Sułkowice"
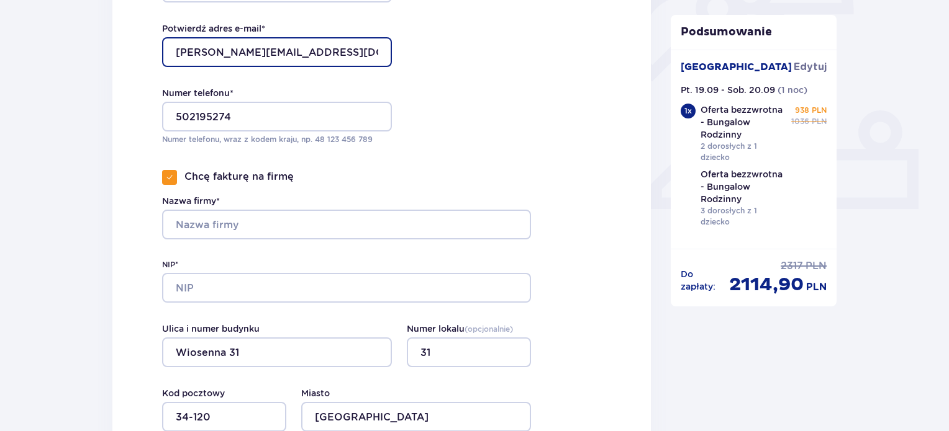
scroll to position [435, 0]
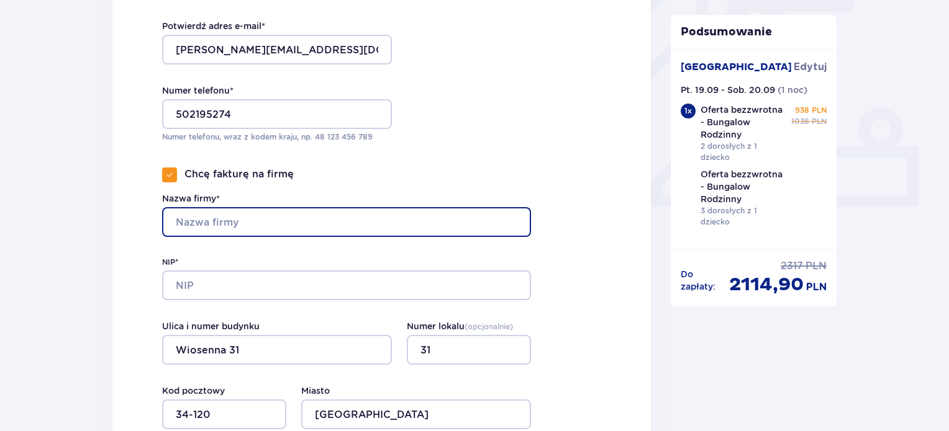
click at [294, 217] on input "Nazwa firmy*" at bounding box center [346, 222] width 369 height 30
type input "Piryt Dominika Janus"
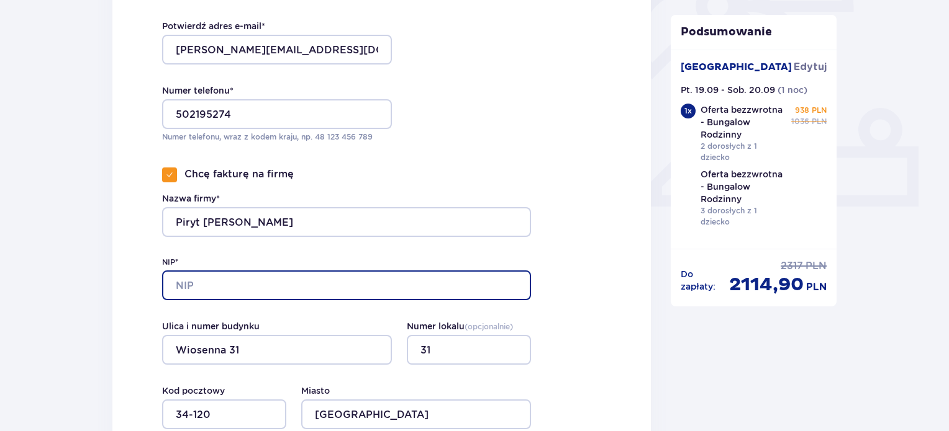
click at [270, 277] on input "NIP*" at bounding box center [346, 286] width 369 height 30
type input "5512522916"
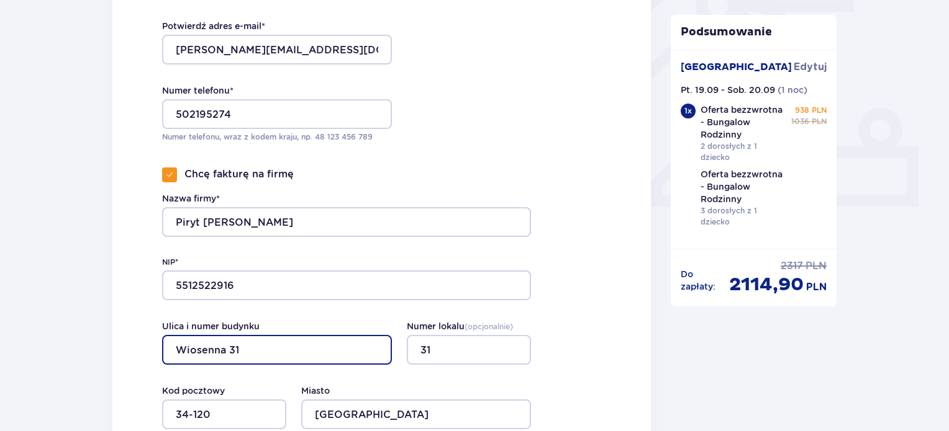
drag, startPoint x: 275, startPoint y: 354, endPoint x: 160, endPoint y: 348, distance: 115.0
click at [160, 348] on div "Dane kontaktowe Imię * Marzena Nazwisko * Nowicka Adres e-mail * marzena.nowick…" at bounding box center [381, 103] width 538 height 721
type input "Starowiejska"
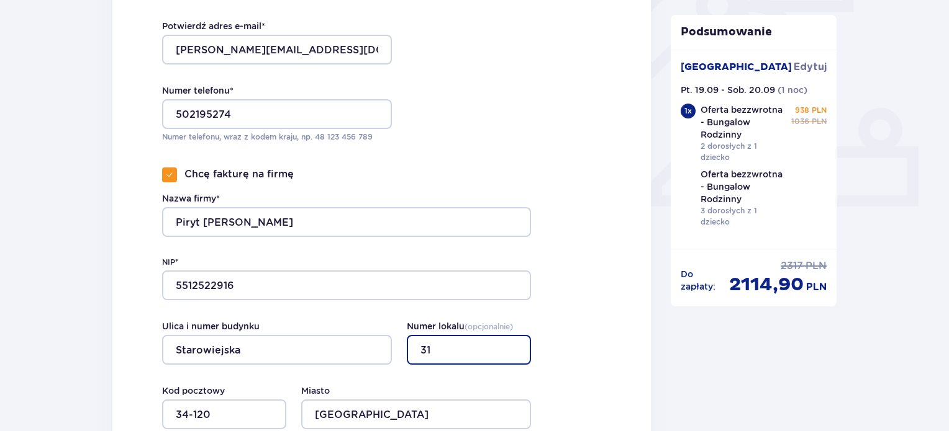
drag, startPoint x: 445, startPoint y: 347, endPoint x: 414, endPoint y: 348, distance: 31.0
click at [414, 348] on input "31" at bounding box center [469, 350] width 124 height 30
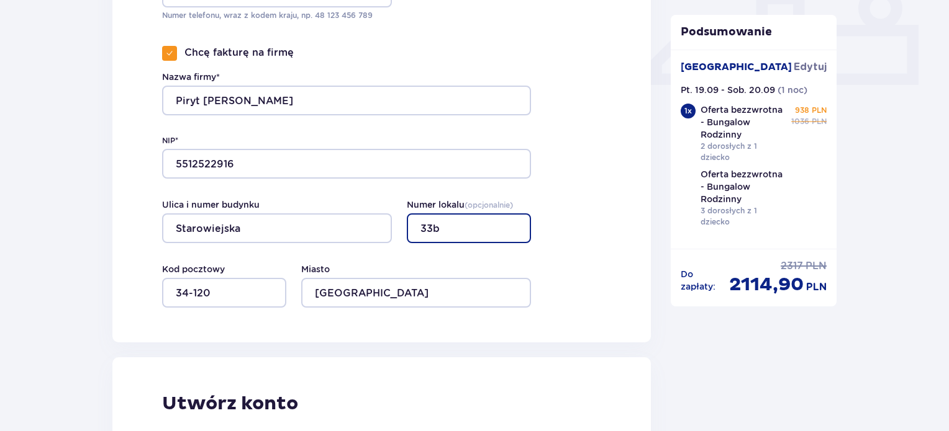
scroll to position [559, 0]
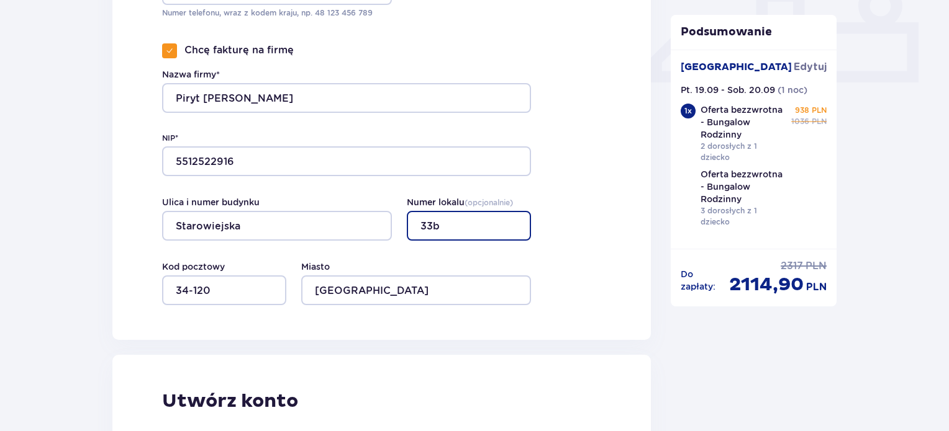
type input "33b"
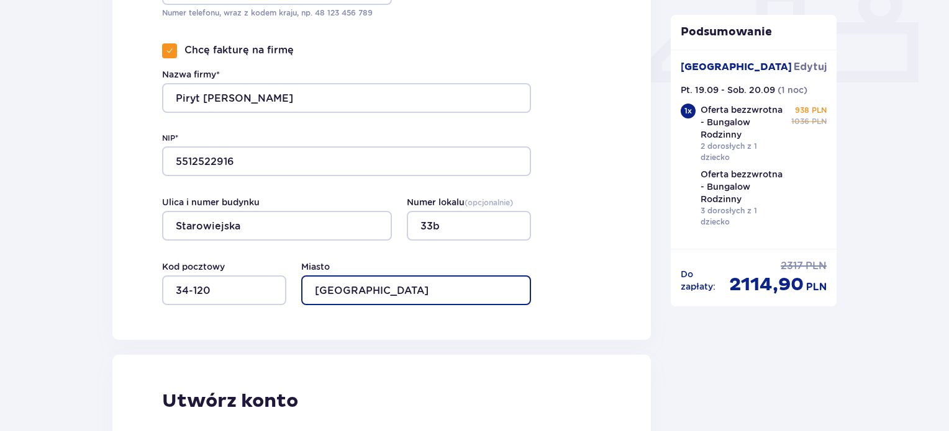
drag, startPoint x: 381, startPoint y: 297, endPoint x: 281, endPoint y: 291, distance: 100.2
click at [281, 291] on div "Miasto Sułkowice Kod pocztowy 34-120" at bounding box center [346, 283] width 369 height 45
type input "Andrychów"
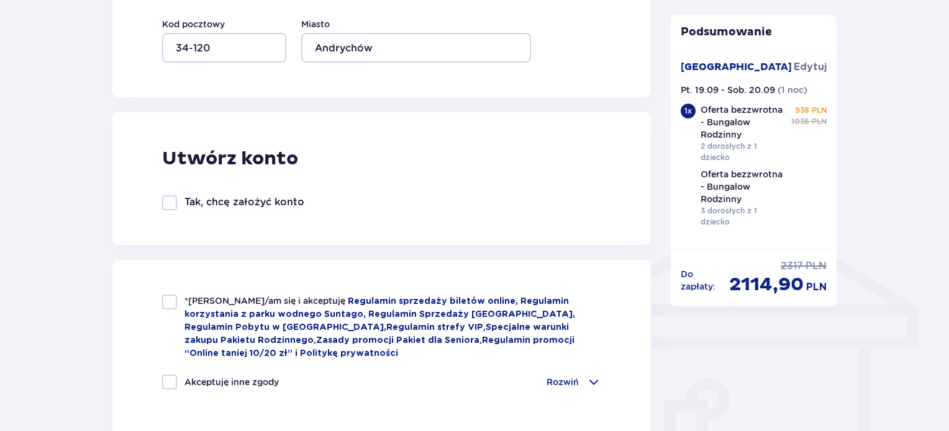
scroll to position [807, 0]
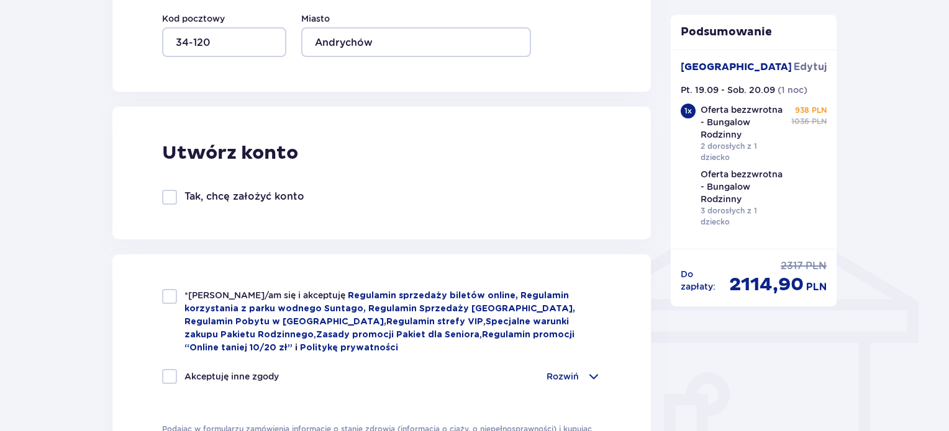
click at [202, 293] on span "*Zapoznałem/am się i akceptuję" at bounding box center [265, 296] width 163 height 10
checkbox input "true"
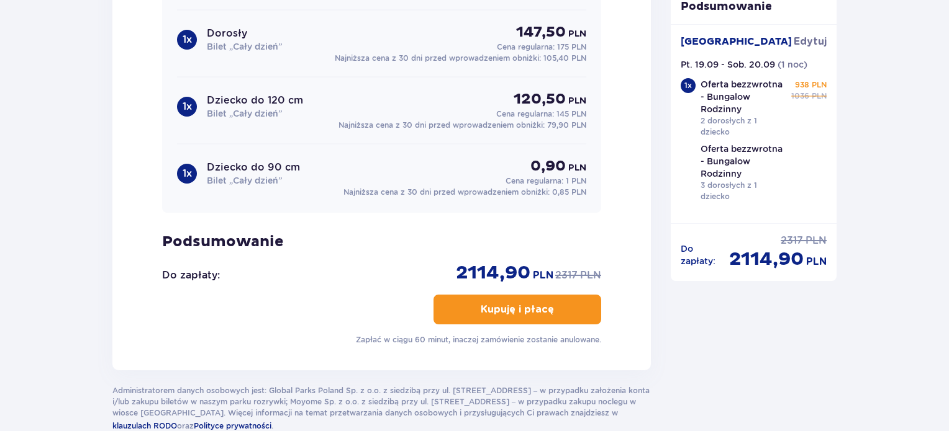
scroll to position [1738, 0]
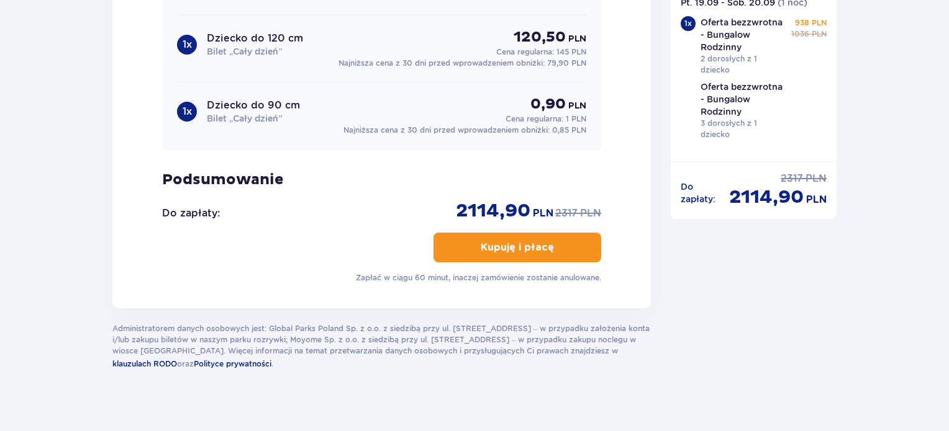
click at [209, 210] on p "Do zapłaty :" at bounding box center [191, 214] width 58 height 14
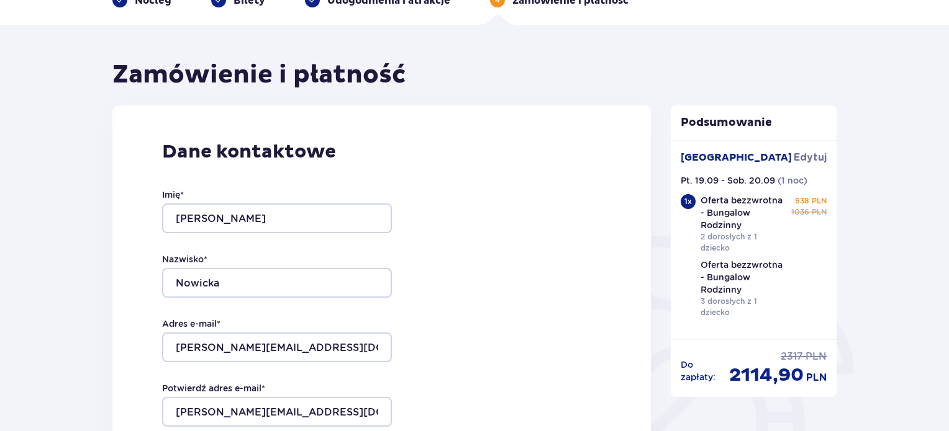
scroll to position [0, 0]
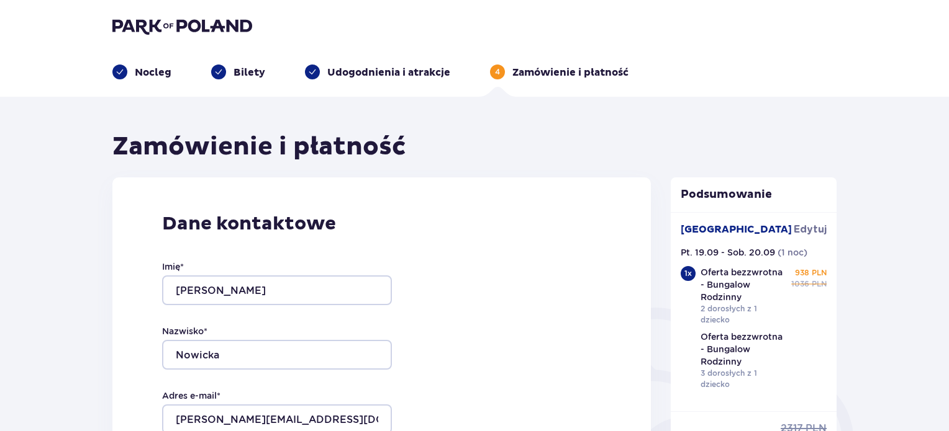
click at [240, 70] on p "Bilety" at bounding box center [249, 73] width 32 height 14
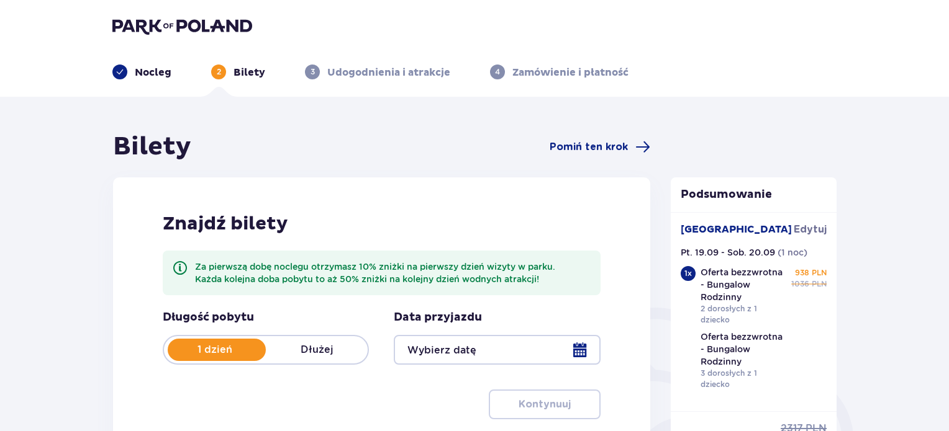
type input "20.09.25"
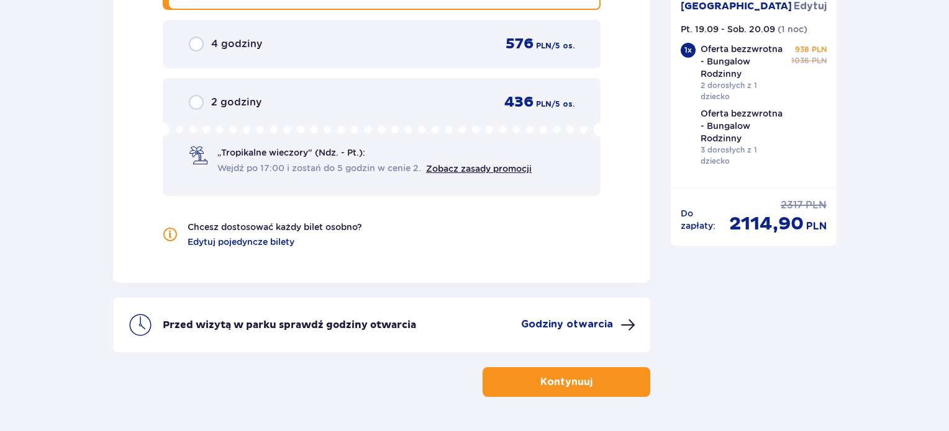
scroll to position [1912, 0]
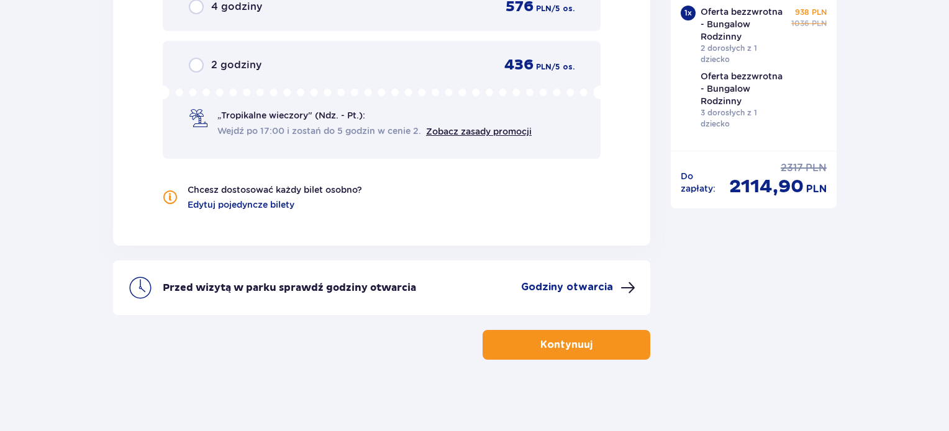
click at [572, 344] on p "Kontynuuj" at bounding box center [566, 345] width 52 height 14
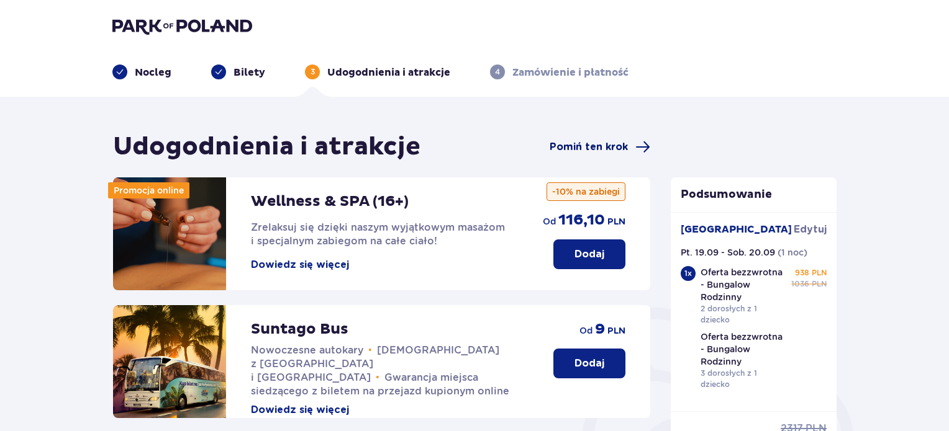
click at [576, 141] on span "Pomiń ten krok" at bounding box center [588, 147] width 78 height 14
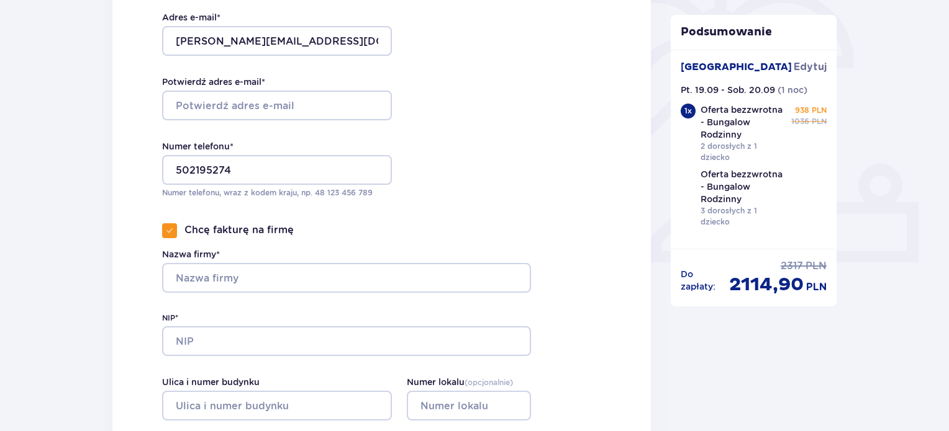
scroll to position [497, 0]
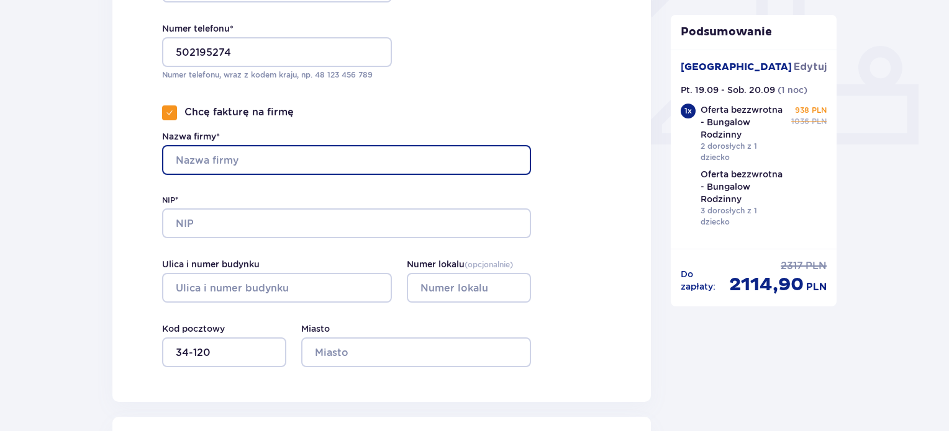
click at [300, 158] on input "Nazwa firmy*" at bounding box center [346, 160] width 369 height 30
type input "Piryt"
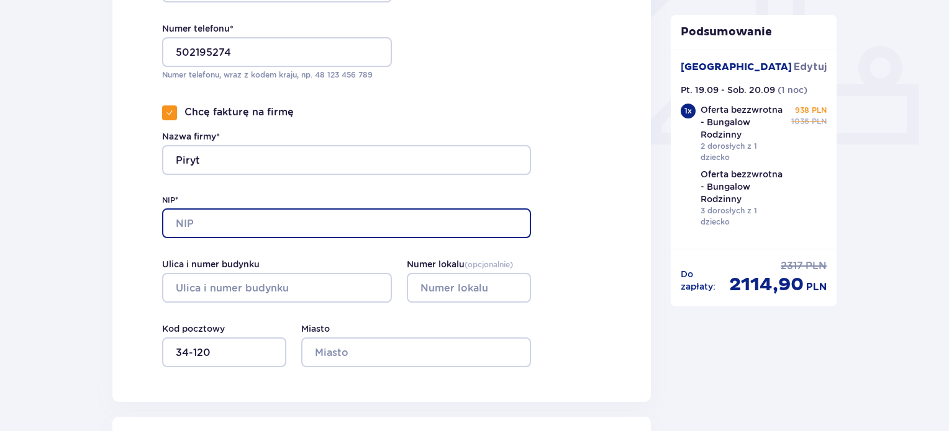
click at [297, 222] on input "NIP*" at bounding box center [346, 224] width 369 height 30
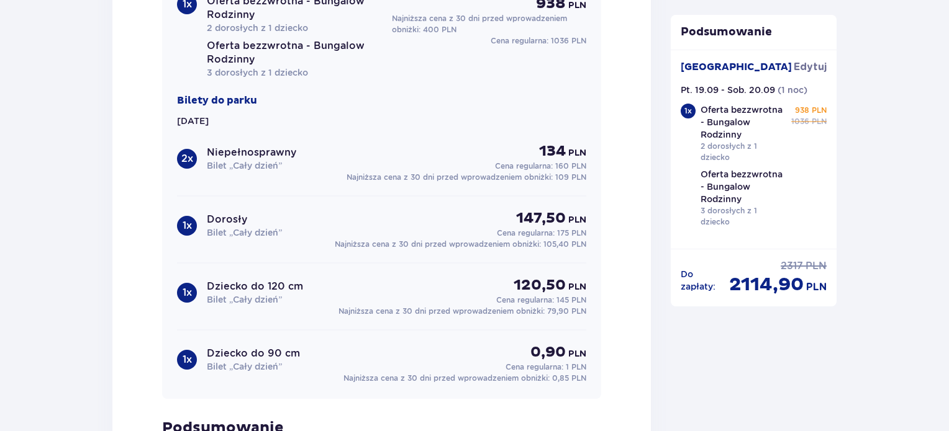
scroll to position [1676, 0]
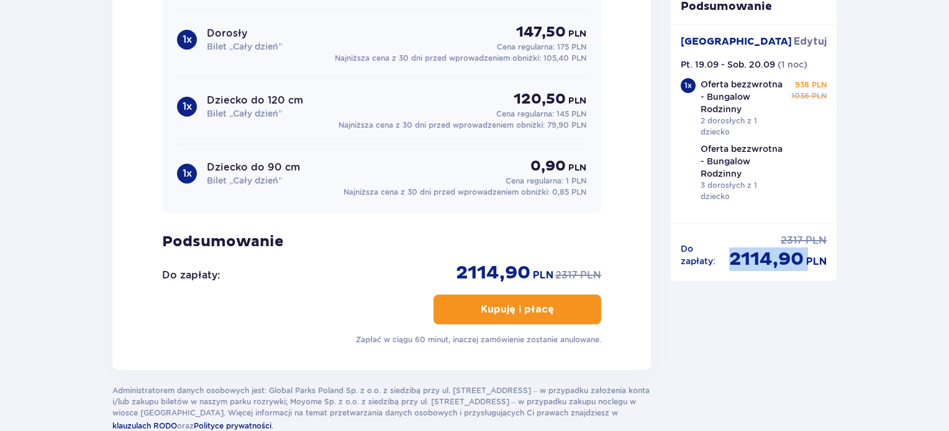
drag, startPoint x: 729, startPoint y: 256, endPoint x: 805, endPoint y: 251, distance: 76.6
click at [805, 251] on div "2114,90 PLN" at bounding box center [777, 260] width 97 height 24
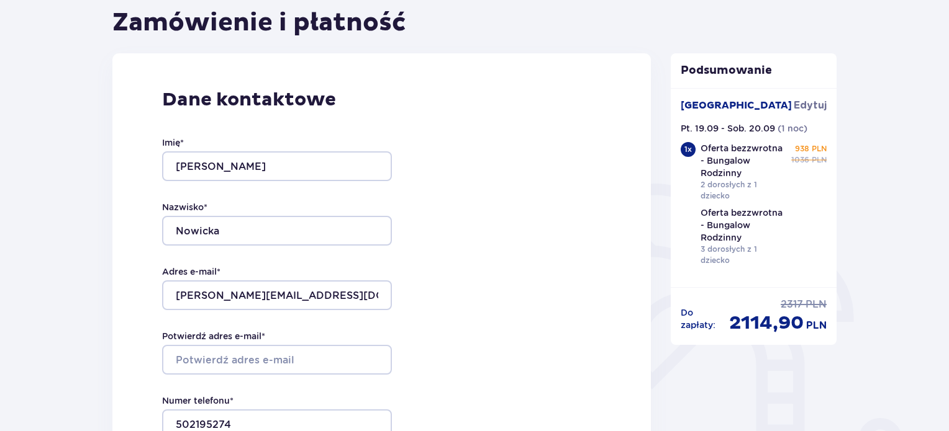
scroll to position [0, 0]
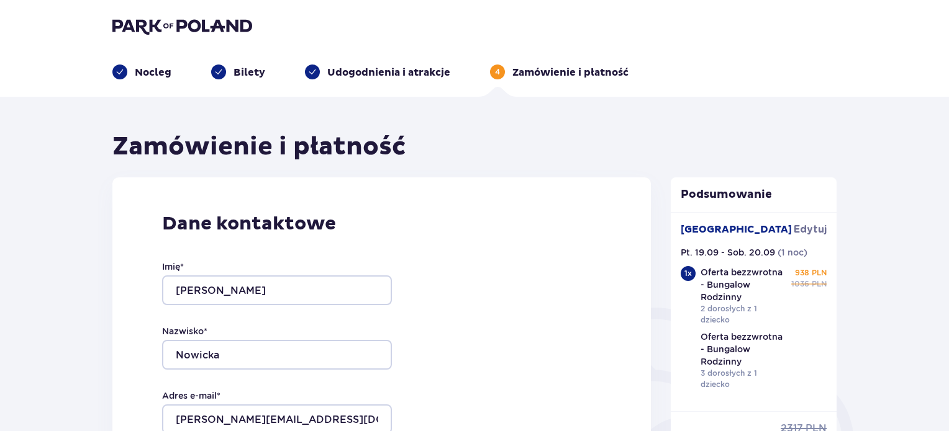
click at [235, 70] on p "Bilety" at bounding box center [249, 73] width 32 height 14
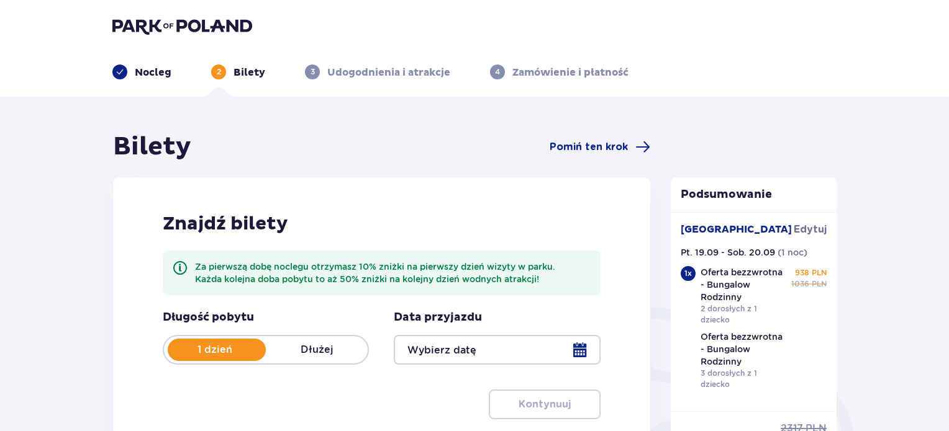
type input "20.09.25"
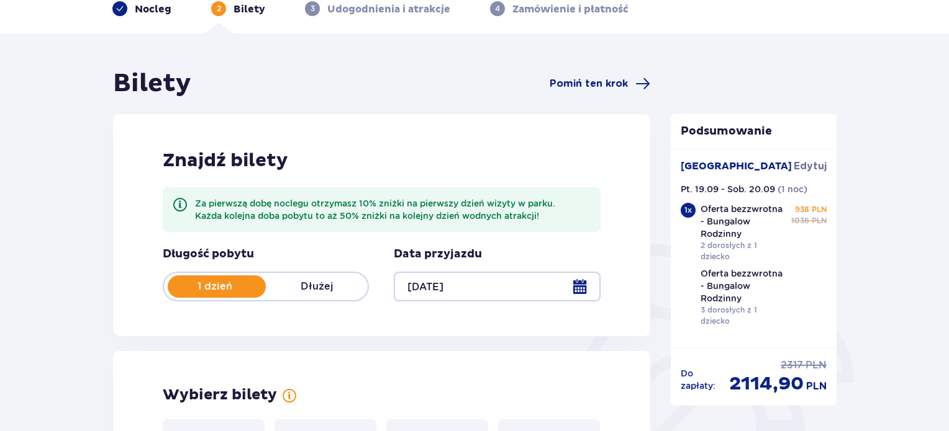
scroll to position [62, 0]
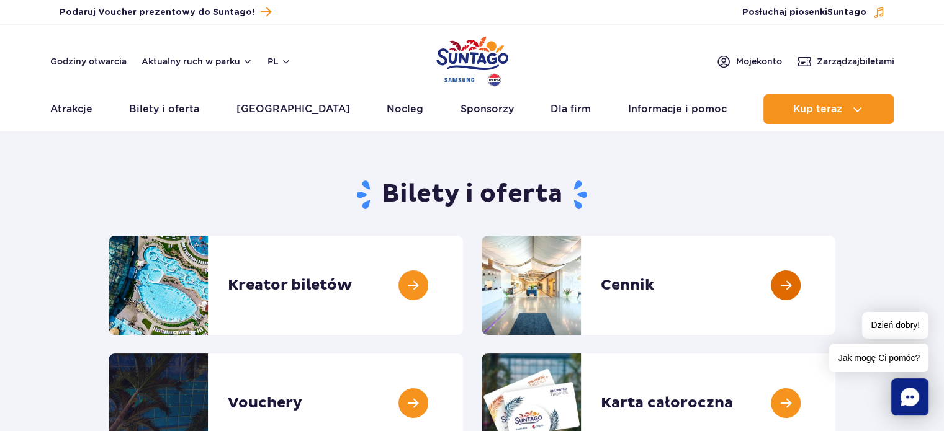
click at [836, 282] on link at bounding box center [836, 285] width 0 height 99
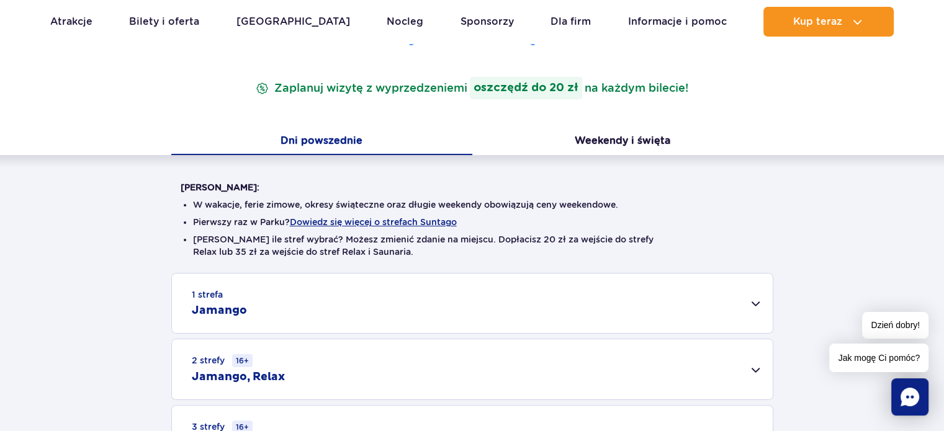
scroll to position [248, 0]
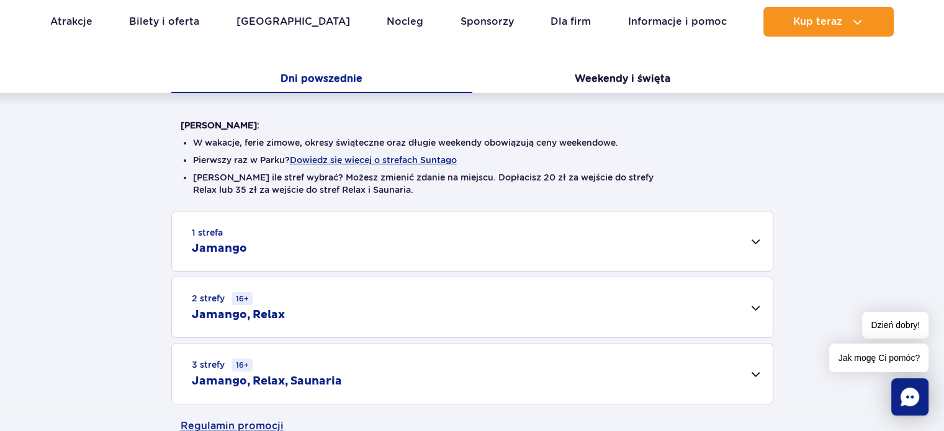
click at [748, 235] on div "1 strefa Jamango" at bounding box center [472, 242] width 601 height 60
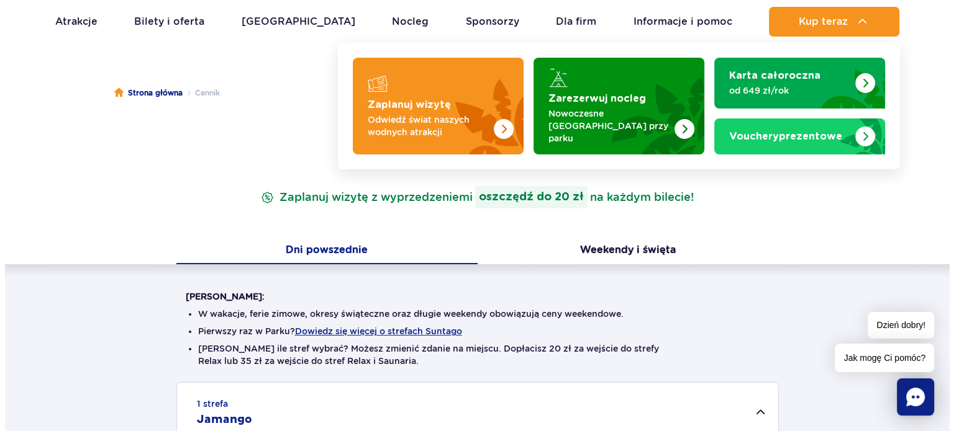
scroll to position [0, 0]
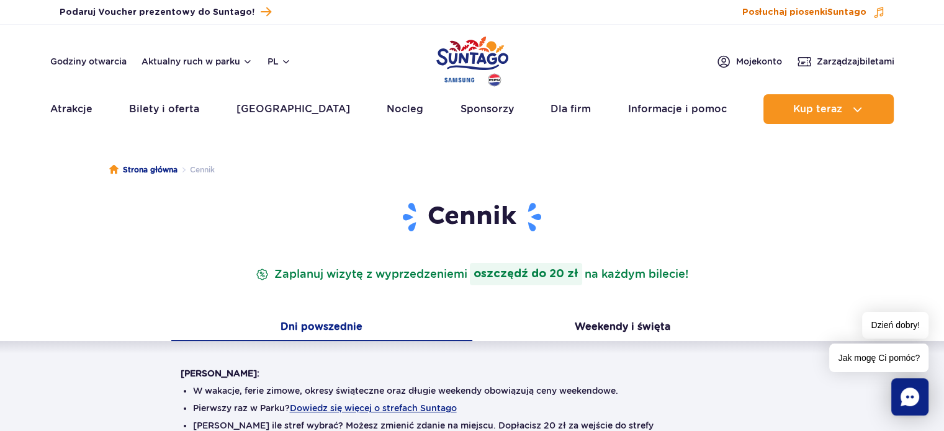
click at [797, 11] on span "Posłuchaj piosenki Suntago" at bounding box center [805, 12] width 124 height 12
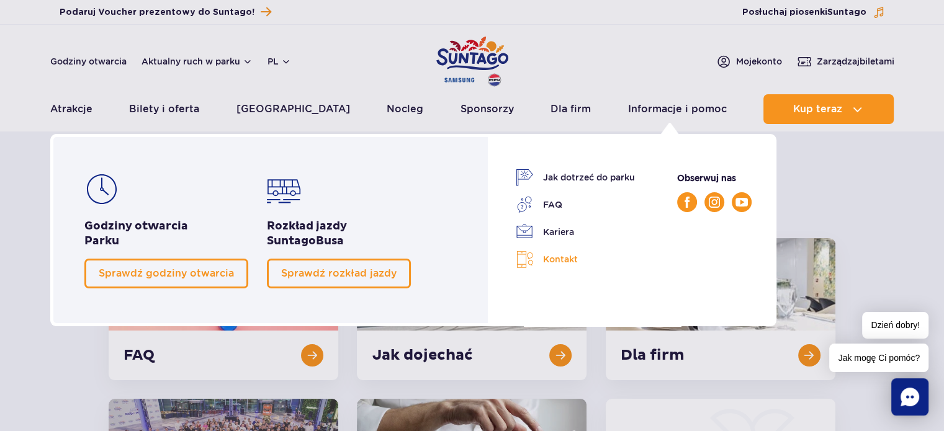
click at [549, 263] on link "Kontakt" at bounding box center [575, 260] width 119 height 18
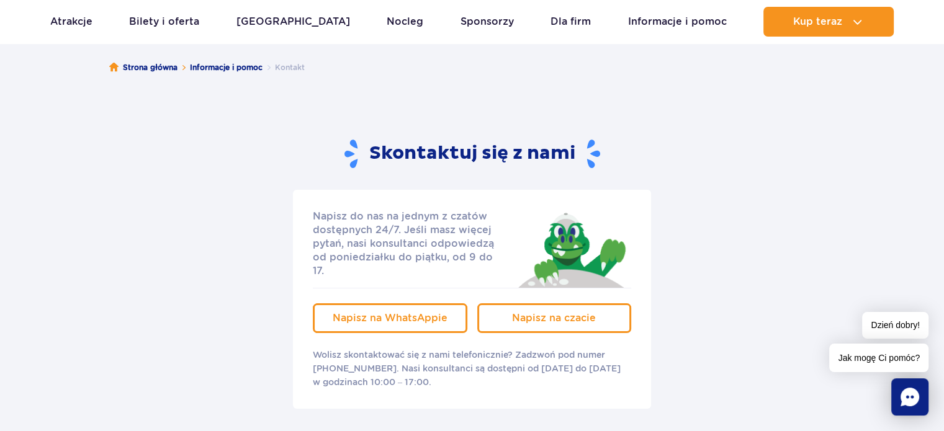
scroll to position [124, 0]
